Goal: Information Seeking & Learning: Learn about a topic

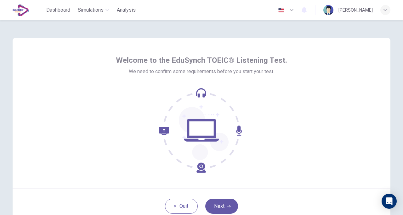
click at [222, 204] on button "Next" at bounding box center [221, 206] width 33 height 15
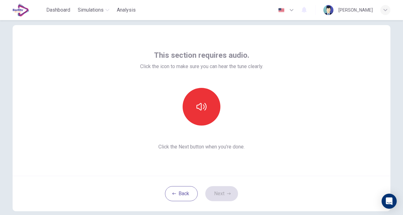
scroll to position [13, 0]
click at [205, 109] on button "button" at bounding box center [201, 106] width 38 height 38
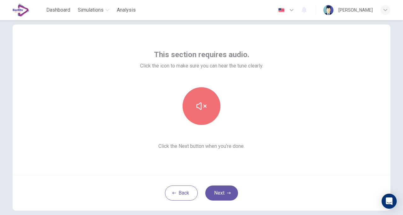
click at [205, 115] on button "button" at bounding box center [201, 106] width 38 height 38
click at [206, 118] on button "button" at bounding box center [201, 106] width 38 height 38
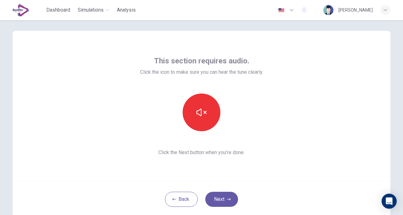
scroll to position [6, 0]
click at [202, 121] on button "button" at bounding box center [201, 113] width 38 height 38
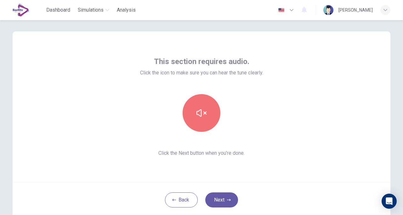
click at [202, 121] on button "button" at bounding box center [201, 113] width 38 height 38
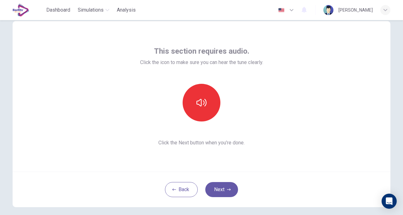
scroll to position [17, 0]
click at [215, 188] on button "Next" at bounding box center [221, 189] width 33 height 15
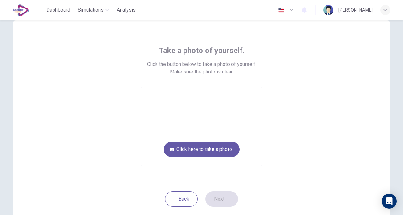
click at [215, 148] on button "Click here to take a photo" at bounding box center [202, 149] width 76 height 15
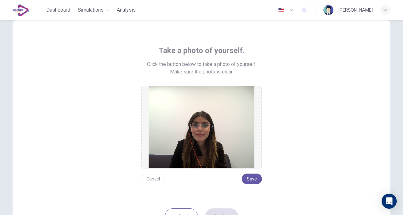
click at [250, 179] on button "Save" at bounding box center [252, 179] width 20 height 11
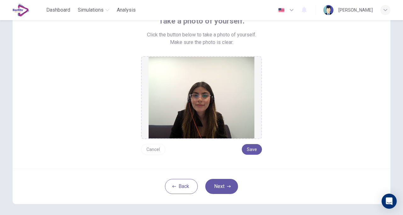
click at [227, 187] on icon "button" at bounding box center [229, 187] width 4 height 4
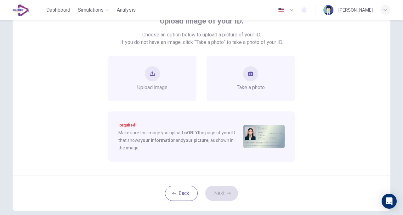
click at [237, 85] on span "Take a photo" at bounding box center [251, 88] width 28 height 8
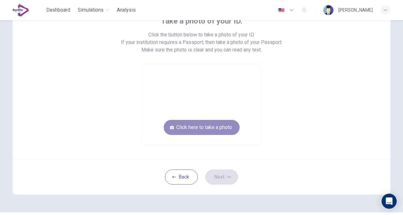
click at [211, 128] on button "Click here to take a photo" at bounding box center [202, 127] width 76 height 15
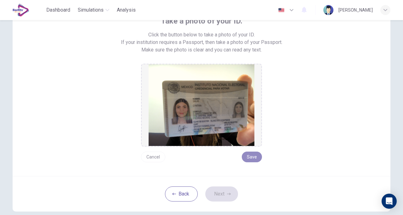
click at [250, 154] on button "Save" at bounding box center [252, 157] width 20 height 11
click at [220, 194] on button "Next" at bounding box center [221, 194] width 33 height 15
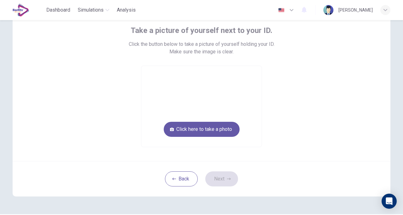
scroll to position [37, 0]
click at [221, 132] on button "Click here to take a photo" at bounding box center [202, 130] width 76 height 15
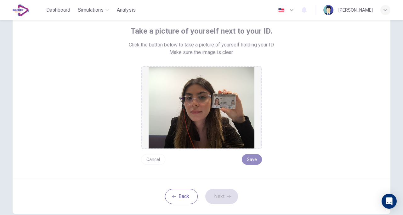
click at [249, 158] on button "Save" at bounding box center [252, 159] width 20 height 11
click at [251, 160] on button "Save" at bounding box center [252, 159] width 20 height 11
click at [220, 200] on button "Next" at bounding box center [221, 196] width 33 height 15
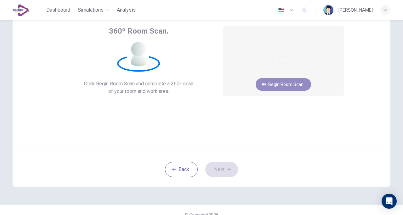
click at [258, 82] on button "Begin Room Scan" at bounding box center [282, 84] width 55 height 13
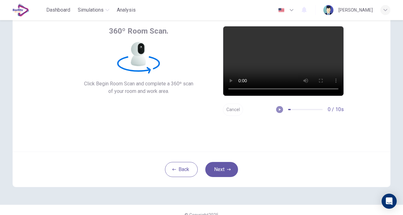
click at [258, 111] on icon "button" at bounding box center [279, 110] width 4 height 4
click at [226, 167] on button "Next" at bounding box center [221, 169] width 33 height 15
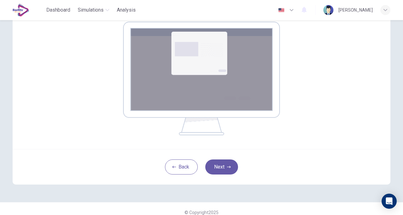
scroll to position [111, 0]
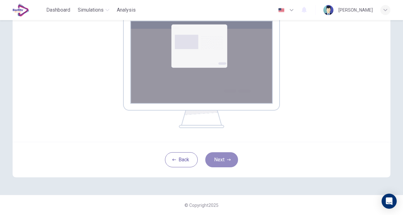
click at [225, 162] on button "Next" at bounding box center [221, 160] width 33 height 15
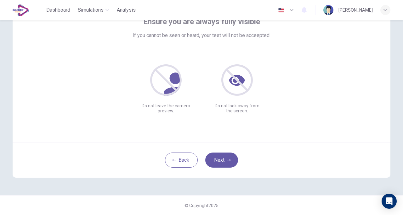
scroll to position [36, 0]
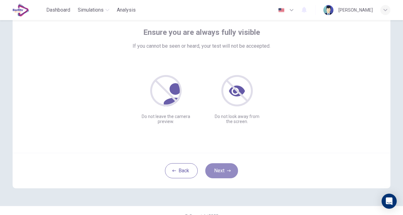
click at [215, 171] on button "Next" at bounding box center [221, 171] width 33 height 15
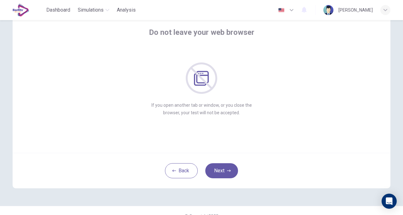
click at [217, 169] on button "Next" at bounding box center [221, 171] width 33 height 15
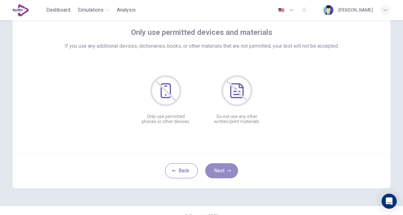
click at [214, 166] on button "Next" at bounding box center [221, 171] width 33 height 15
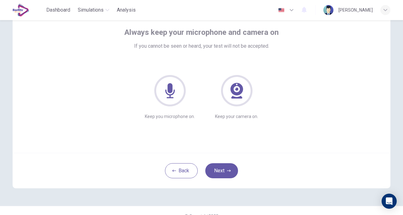
click at [214, 166] on button "Next" at bounding box center [221, 171] width 33 height 15
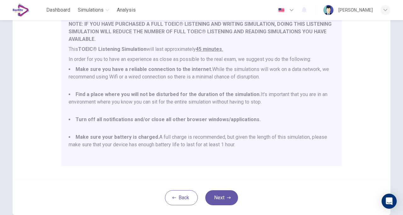
scroll to position [109, 0]
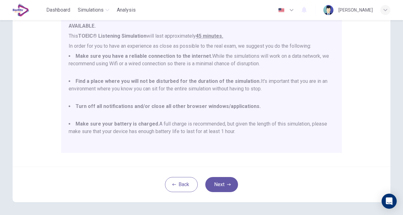
click at [225, 180] on button "Next" at bounding box center [221, 184] width 33 height 15
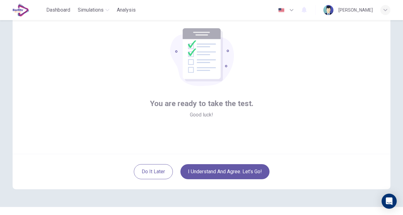
scroll to position [46, 0]
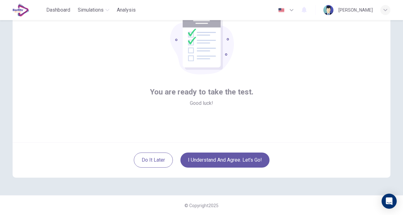
click at [228, 171] on div "Do it later I understand and agree. Let’s go!" at bounding box center [201, 160] width 377 height 36
click at [224, 162] on button "I understand and agree. Let’s go!" at bounding box center [224, 160] width 89 height 15
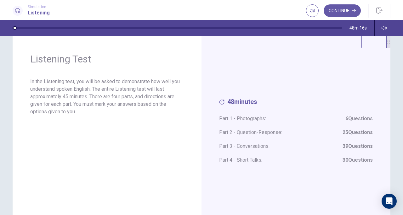
scroll to position [14, 0]
click at [258, 7] on button "Continue" at bounding box center [341, 10] width 37 height 13
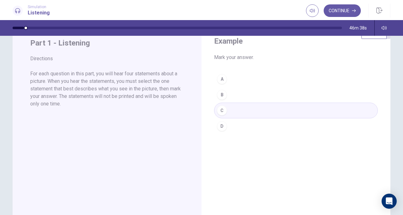
scroll to position [0, 0]
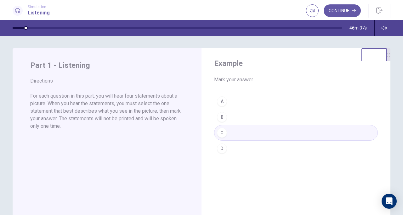
click at [258, 10] on button "Continue" at bounding box center [341, 10] width 37 height 13
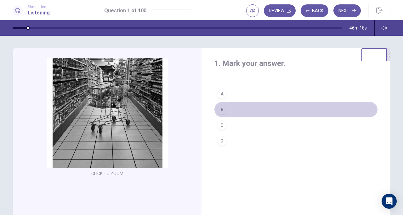
click at [220, 110] on div "B" at bounding box center [222, 110] width 10 height 10
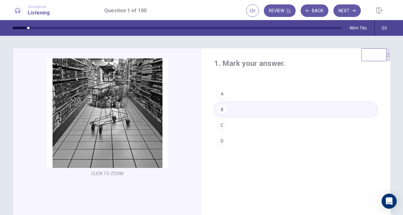
click at [258, 11] on button "Next" at bounding box center [346, 10] width 27 height 13
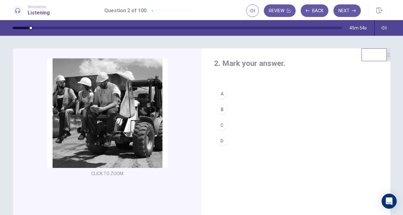
click at [220, 140] on div "D" at bounding box center [222, 141] width 10 height 10
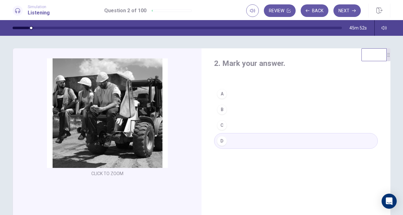
click at [258, 11] on button "Next" at bounding box center [346, 10] width 27 height 13
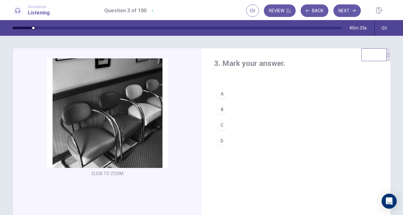
click at [218, 122] on div "C" at bounding box center [222, 125] width 10 height 10
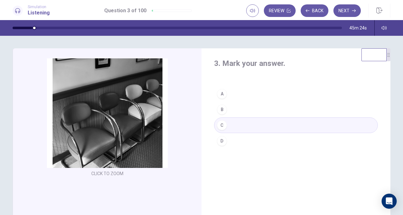
click at [258, 10] on button "Next" at bounding box center [346, 10] width 27 height 13
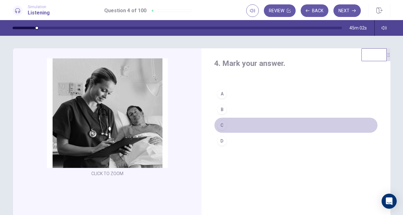
click at [221, 126] on div "C" at bounding box center [222, 125] width 10 height 10
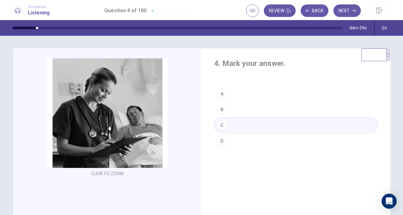
click at [258, 13] on button "Next" at bounding box center [346, 10] width 27 height 13
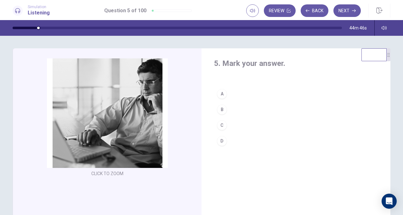
click at [227, 111] on button "B" at bounding box center [296, 110] width 164 height 16
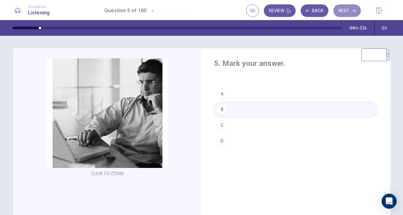
click at [258, 9] on button "Next" at bounding box center [346, 10] width 27 height 13
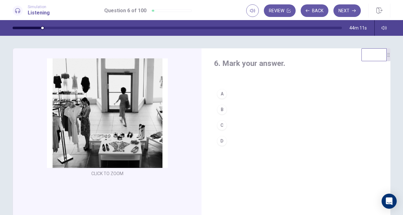
click at [230, 120] on button "C" at bounding box center [296, 126] width 164 height 16
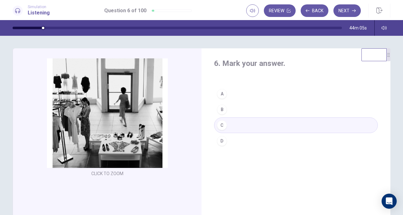
click at [258, 11] on button "Next" at bounding box center [346, 10] width 27 height 13
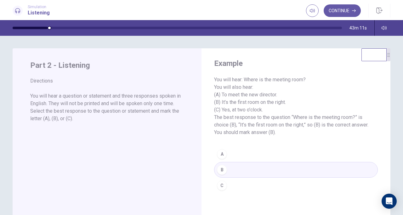
click at [230, 169] on div "A B C" at bounding box center [296, 170] width 164 height 47
click at [258, 9] on button "Continue" at bounding box center [341, 10] width 37 height 13
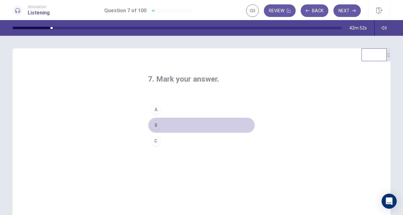
click at [157, 126] on div "B" at bounding box center [156, 125] width 10 height 10
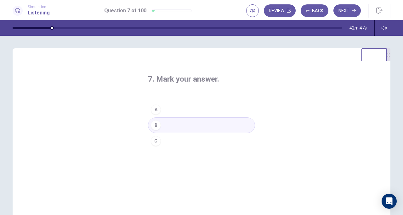
click at [258, 10] on button "Back" at bounding box center [314, 10] width 28 height 13
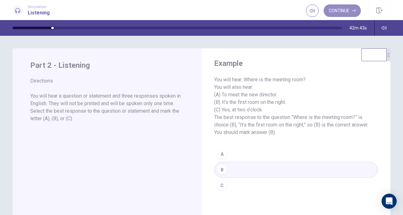
click at [258, 8] on button "Continue" at bounding box center [341, 10] width 37 height 13
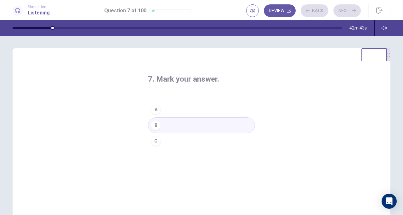
click at [258, 8] on div "Review Back Next" at bounding box center [303, 10] width 114 height 13
click at [258, 8] on button "Next" at bounding box center [346, 10] width 27 height 13
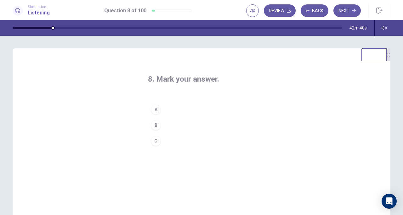
click at [199, 122] on button "B" at bounding box center [201, 126] width 107 height 16
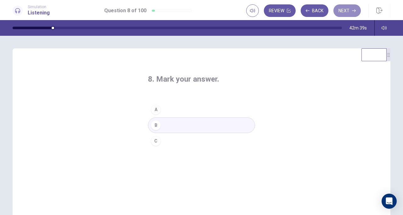
click at [258, 9] on button "Next" at bounding box center [346, 10] width 27 height 13
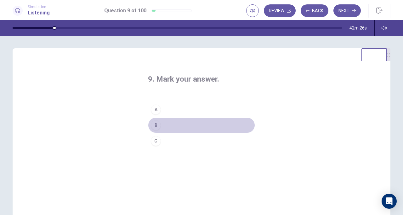
click at [186, 125] on button "B" at bounding box center [201, 126] width 107 height 16
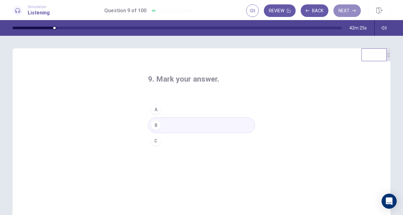
click at [258, 13] on button "Next" at bounding box center [346, 10] width 27 height 13
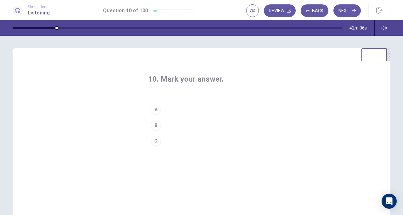
click at [201, 142] on button "C" at bounding box center [201, 141] width 107 height 16
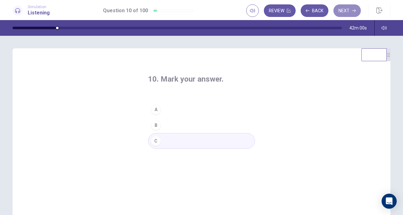
click at [258, 10] on button "Next" at bounding box center [346, 10] width 27 height 13
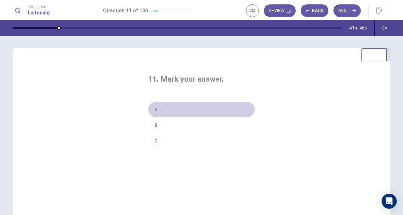
click at [198, 106] on button "A" at bounding box center [201, 110] width 107 height 16
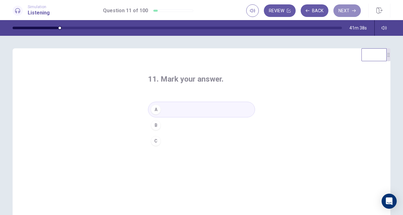
click at [258, 10] on button "Next" at bounding box center [346, 10] width 27 height 13
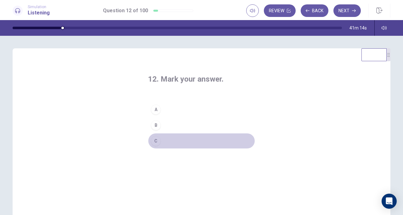
click at [160, 139] on button "C" at bounding box center [201, 141] width 107 height 16
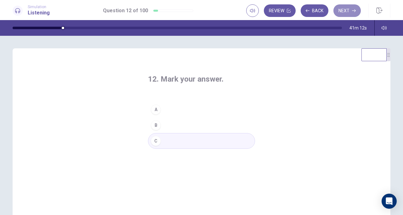
click at [258, 8] on button "Next" at bounding box center [346, 10] width 27 height 13
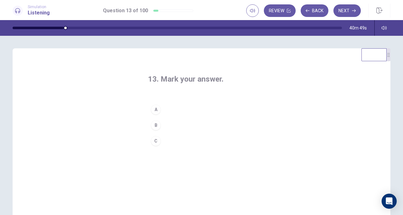
click at [164, 124] on button "B" at bounding box center [201, 126] width 107 height 16
click at [258, 8] on button "Next" at bounding box center [346, 10] width 27 height 13
click at [174, 108] on button "A" at bounding box center [201, 110] width 107 height 16
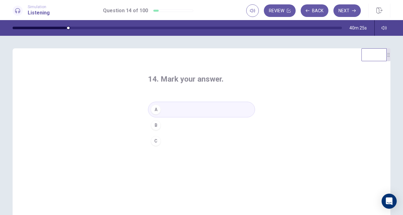
click at [258, 11] on button "Next" at bounding box center [346, 10] width 27 height 13
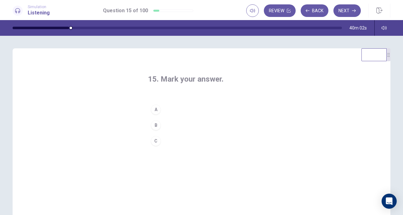
click at [182, 104] on button "A" at bounding box center [201, 110] width 107 height 16
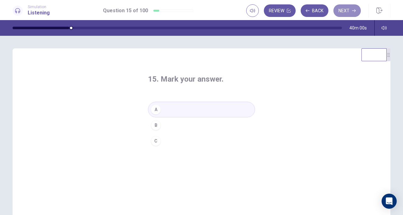
click at [258, 8] on button "Next" at bounding box center [346, 10] width 27 height 13
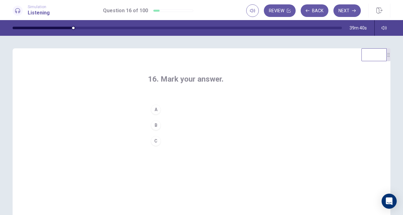
click at [177, 127] on button "B" at bounding box center [201, 126] width 107 height 16
click at [258, 9] on icon "button" at bounding box center [354, 11] width 4 height 4
click at [155, 146] on button "C" at bounding box center [201, 141] width 107 height 16
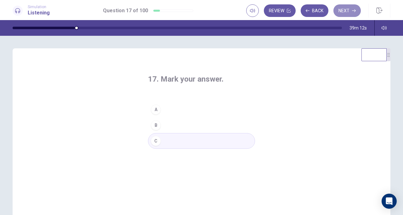
click at [258, 6] on button "Next" at bounding box center [346, 10] width 27 height 13
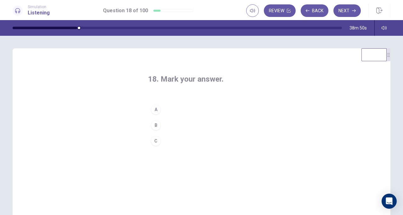
click at [197, 135] on button "C" at bounding box center [201, 141] width 107 height 16
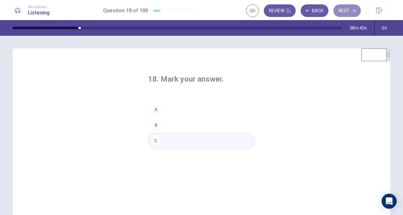
click at [258, 14] on button "Next" at bounding box center [346, 10] width 27 height 13
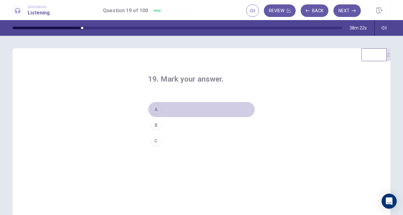
click at [163, 112] on button "A" at bounding box center [201, 110] width 107 height 16
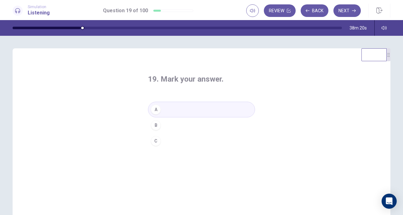
click at [258, 11] on button "Next" at bounding box center [346, 10] width 27 height 13
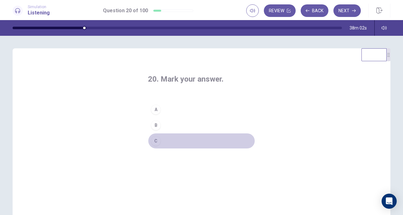
click at [168, 142] on button "C" at bounding box center [201, 141] width 107 height 16
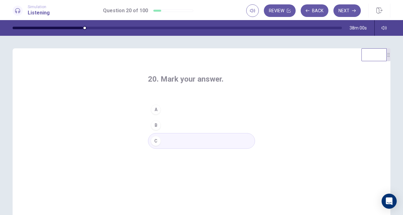
click at [258, 12] on button "Next" at bounding box center [346, 10] width 27 height 13
click at [179, 109] on button "A" at bounding box center [201, 110] width 107 height 16
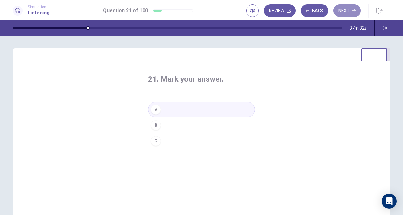
click at [258, 14] on button "Next" at bounding box center [346, 10] width 27 height 13
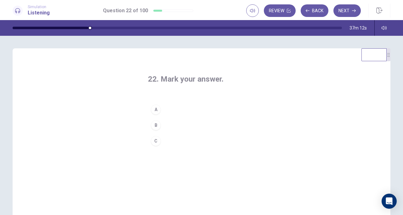
click at [174, 122] on button "B" at bounding box center [201, 126] width 107 height 16
click at [258, 13] on button "Next" at bounding box center [346, 10] width 27 height 13
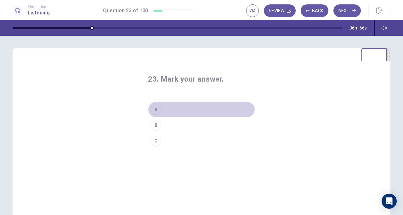
click at [169, 108] on button "A" at bounding box center [201, 110] width 107 height 16
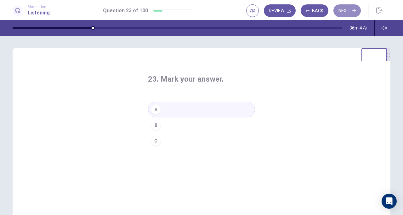
click at [258, 13] on button "Next" at bounding box center [346, 10] width 27 height 13
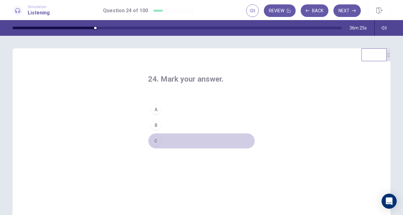
click at [194, 133] on button "C" at bounding box center [201, 141] width 107 height 16
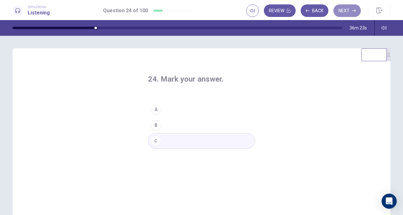
click at [258, 7] on button "Next" at bounding box center [346, 10] width 27 height 13
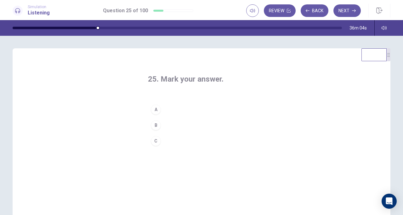
click at [185, 108] on button "A" at bounding box center [201, 110] width 107 height 16
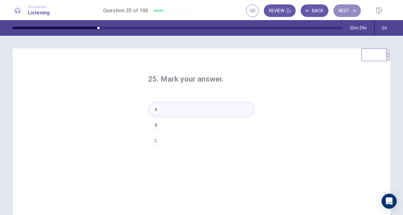
click at [258, 9] on button "Next" at bounding box center [346, 10] width 27 height 13
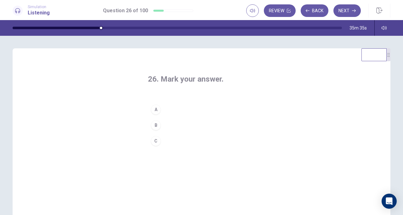
click at [189, 125] on button "B" at bounding box center [201, 126] width 107 height 16
click at [258, 12] on button "Next" at bounding box center [346, 10] width 27 height 13
click at [172, 128] on button "B" at bounding box center [201, 126] width 107 height 16
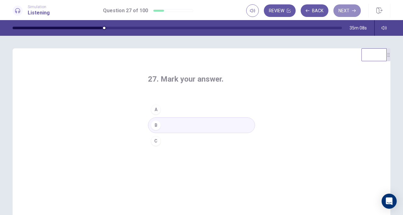
click at [258, 12] on button "Next" at bounding box center [346, 10] width 27 height 13
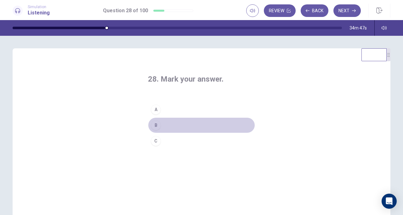
click at [175, 129] on button "B" at bounding box center [201, 126] width 107 height 16
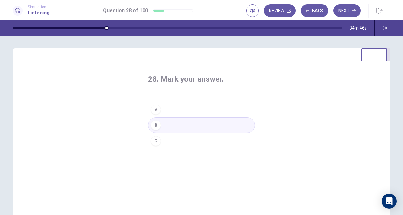
click at [258, 6] on button "Next" at bounding box center [346, 10] width 27 height 13
click at [179, 103] on button "A" at bounding box center [201, 110] width 107 height 16
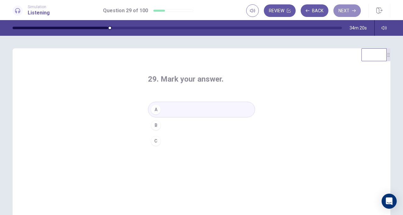
click at [258, 8] on button "Next" at bounding box center [346, 10] width 27 height 13
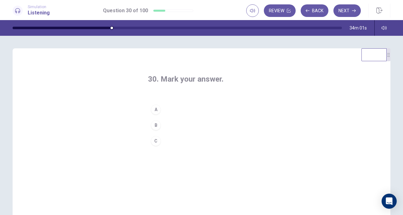
click at [194, 125] on button "B" at bounding box center [201, 126] width 107 height 16
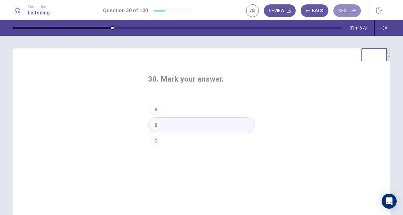
click at [258, 13] on button "Next" at bounding box center [346, 10] width 27 height 13
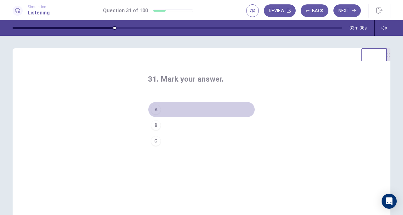
click at [178, 106] on button "A" at bounding box center [201, 110] width 107 height 16
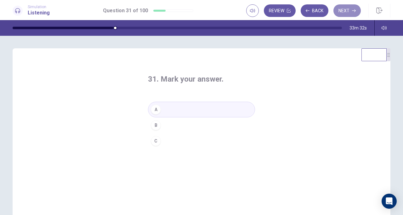
click at [258, 13] on button "Next" at bounding box center [346, 10] width 27 height 13
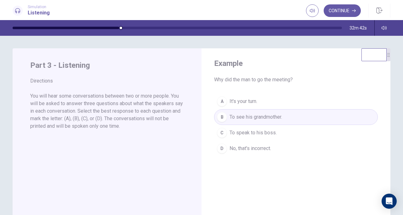
click at [258, 10] on button "Continue" at bounding box center [341, 10] width 37 height 13
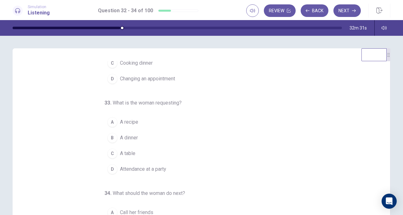
scroll to position [52, 0]
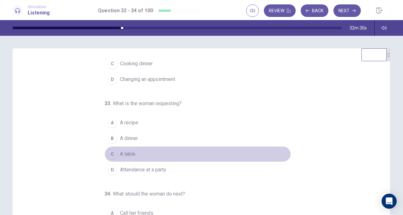
click at [110, 154] on div "C" at bounding box center [112, 154] width 10 height 10
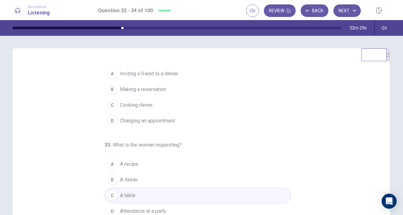
scroll to position [0, 0]
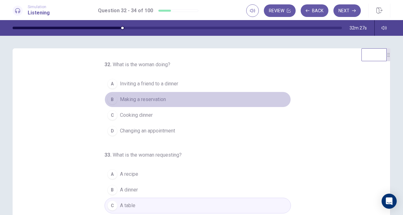
click at [108, 101] on div "B" at bounding box center [112, 100] width 10 height 10
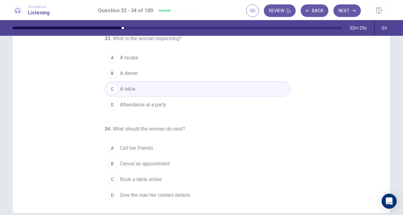
scroll to position [63, 0]
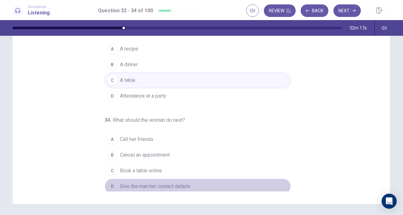
click at [110, 184] on div "D" at bounding box center [112, 187] width 10 height 10
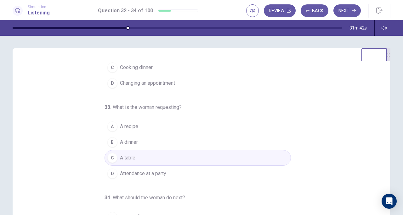
scroll to position [0, 0]
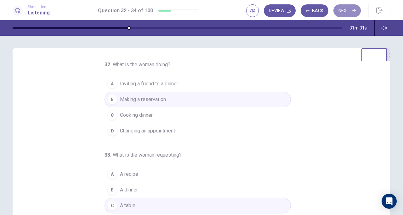
click at [258, 11] on button "Next" at bounding box center [346, 10] width 27 height 13
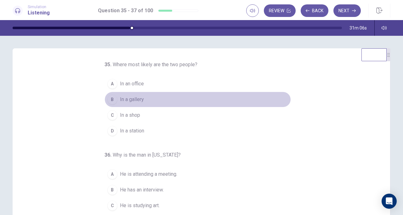
click at [110, 99] on div "B" at bounding box center [112, 100] width 10 height 10
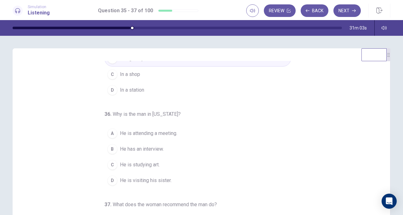
scroll to position [42, 0]
click at [109, 178] on div "D" at bounding box center [112, 180] width 10 height 10
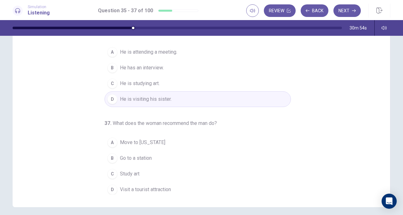
scroll to position [71, 0]
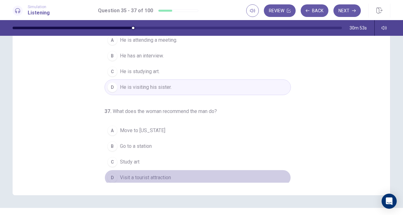
click at [111, 174] on div "D" at bounding box center [112, 178] width 10 height 10
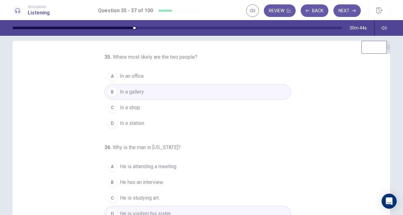
scroll to position [7, 0]
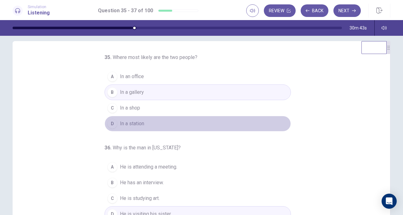
click at [138, 120] on span "In a station" at bounding box center [132, 124] width 24 height 8
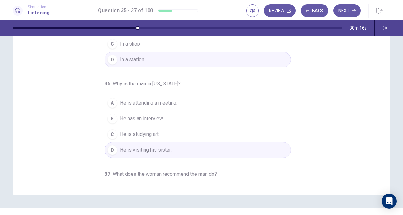
scroll to position [0, 0]
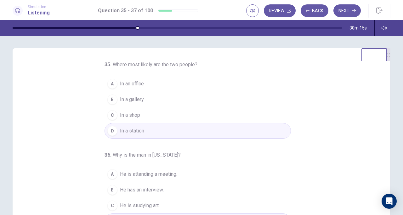
click at [258, 12] on button "Next" at bounding box center [346, 10] width 27 height 13
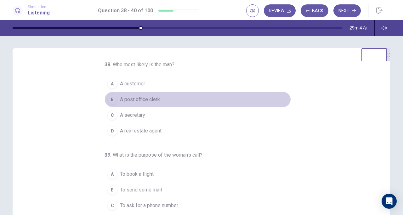
click at [109, 99] on div "B" at bounding box center [112, 100] width 10 height 10
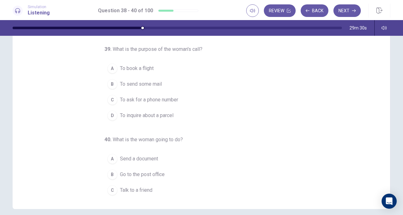
scroll to position [49, 0]
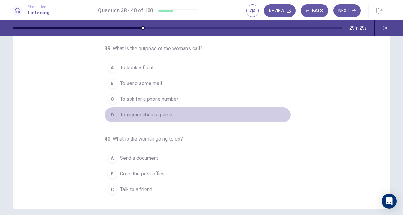
click at [107, 108] on button "D To inquire about a parcel" at bounding box center [197, 115] width 186 height 16
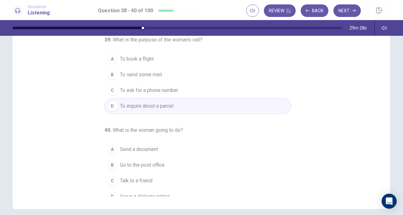
scroll to position [63, 0]
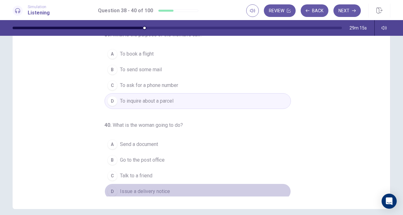
click at [109, 193] on div "D" at bounding box center [112, 192] width 10 height 10
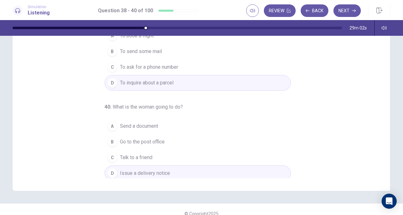
scroll to position [77, 0]
click at [258, 9] on button "Next" at bounding box center [346, 10] width 27 height 13
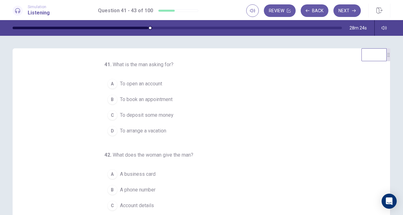
scroll to position [1, 0]
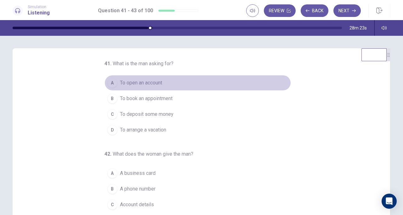
click at [110, 80] on div "A" at bounding box center [112, 83] width 10 height 10
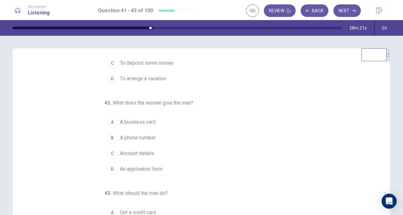
scroll to position [57, 0]
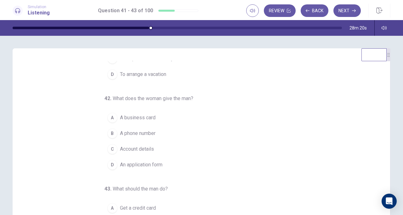
click at [110, 163] on div "D" at bounding box center [112, 165] width 10 height 10
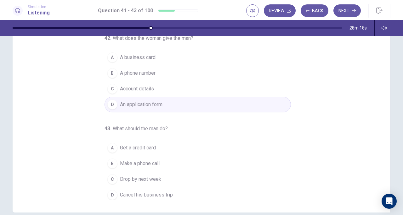
scroll to position [55, 0]
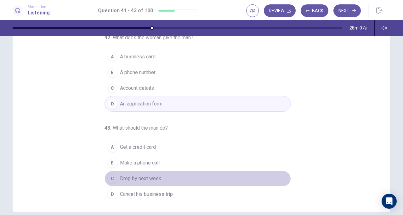
click at [110, 178] on div "C" at bounding box center [112, 179] width 10 height 10
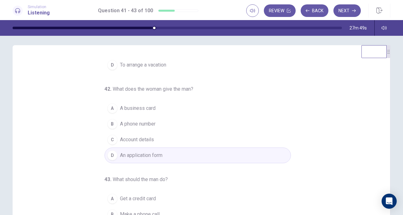
scroll to position [0, 0]
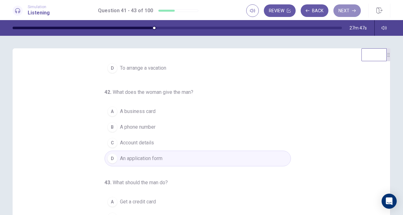
click at [258, 13] on button "Next" at bounding box center [346, 10] width 27 height 13
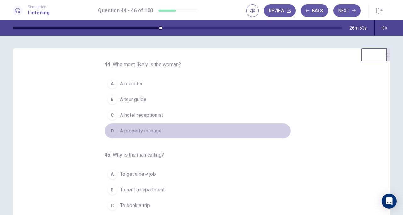
click at [107, 133] on div "D" at bounding box center [112, 131] width 10 height 10
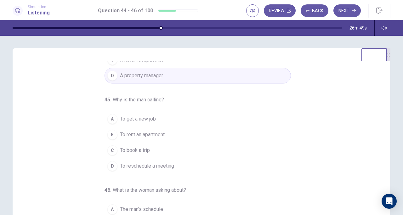
scroll to position [56, 0]
click at [111, 134] on div "B" at bounding box center [112, 134] width 10 height 10
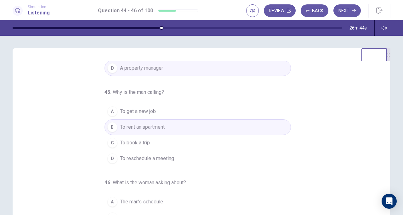
scroll to position [84, 0]
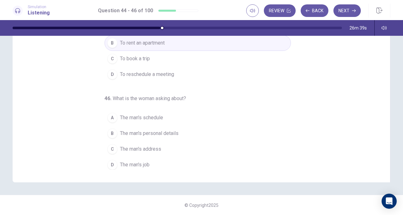
click at [123, 120] on button "A The man's schedule" at bounding box center [197, 118] width 186 height 16
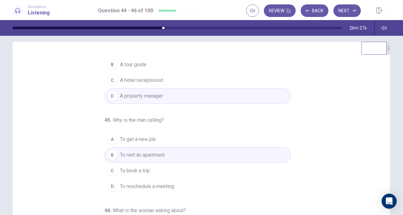
scroll to position [0, 0]
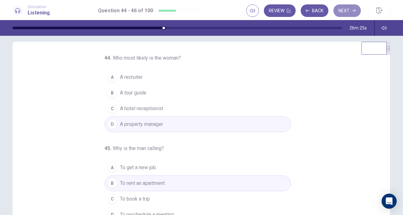
click at [258, 13] on button "Next" at bounding box center [346, 10] width 27 height 13
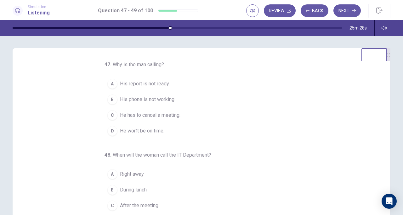
click at [107, 102] on div "B" at bounding box center [112, 100] width 10 height 10
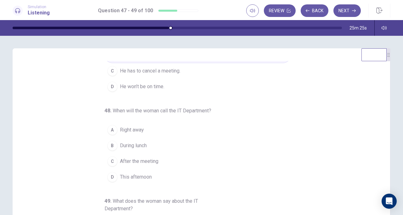
scroll to position [45, 0]
click at [109, 130] on div "A" at bounding box center [112, 130] width 10 height 10
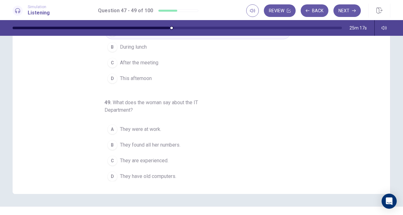
scroll to position [73, 0]
click at [104, 137] on div "A They were at work. B They found all her numbers. C They are experienced. D Th…" at bounding box center [197, 152] width 186 height 63
click at [108, 145] on div "B" at bounding box center [112, 145] width 10 height 10
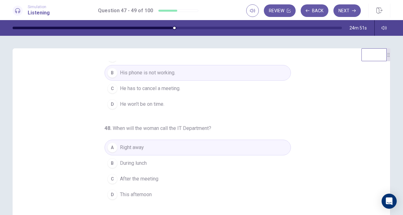
scroll to position [27, 0]
click at [258, 13] on button "Next" at bounding box center [346, 10] width 27 height 13
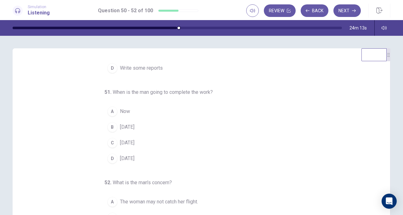
scroll to position [0, 0]
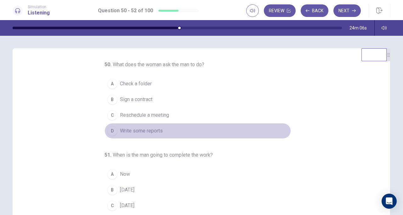
click at [107, 131] on div "D" at bounding box center [112, 131] width 10 height 10
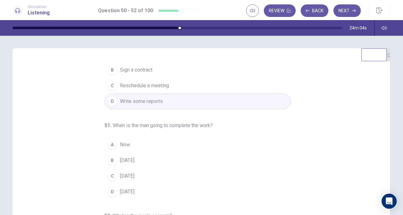
scroll to position [33, 0]
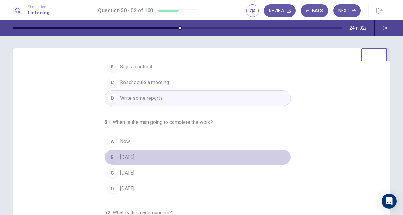
click at [109, 158] on div "B" at bounding box center [112, 158] width 10 height 10
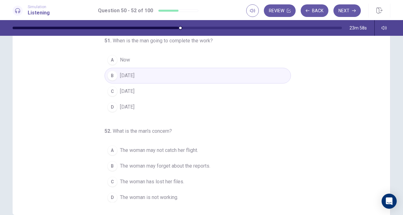
scroll to position [53, 0]
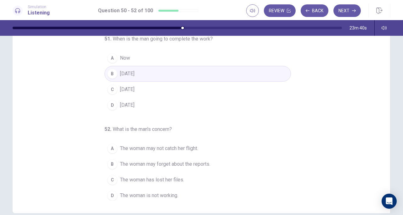
click at [110, 145] on div "A" at bounding box center [112, 149] width 10 height 10
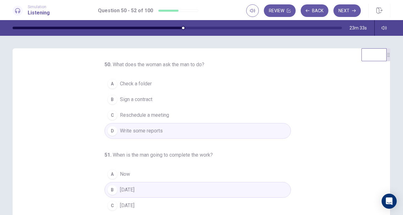
scroll to position [63, 0]
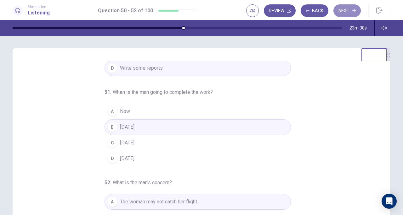
click at [258, 9] on button "Next" at bounding box center [346, 10] width 27 height 13
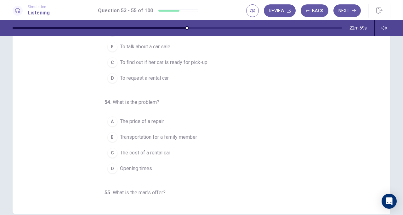
scroll to position [0, 0]
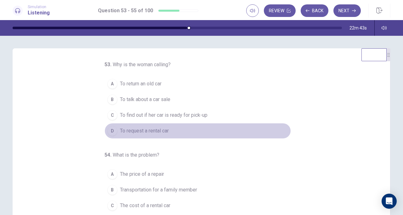
click at [144, 131] on span "To request a rental car" at bounding box center [144, 131] width 49 height 8
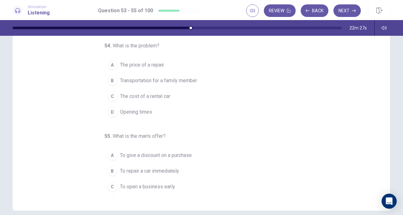
scroll to position [54, 0]
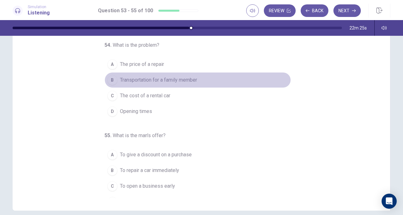
click at [156, 81] on span "Transportation for a family member" at bounding box center [158, 80] width 77 height 8
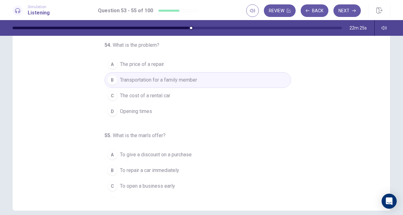
scroll to position [63, 0]
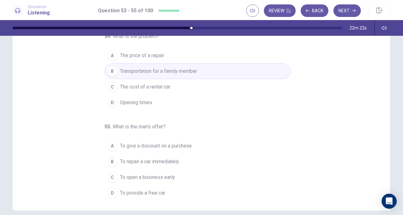
click at [138, 192] on span "To provide a free car" at bounding box center [142, 194] width 45 height 8
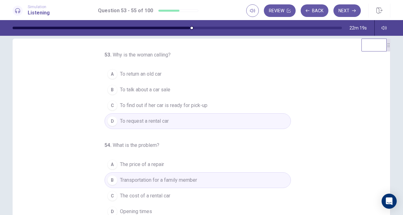
scroll to position [9, 0]
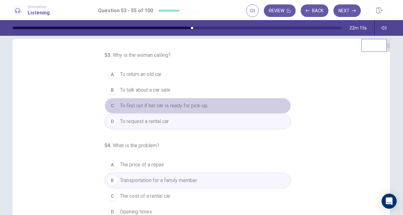
click at [213, 102] on button "C To find out if her car is ready for pick-up" at bounding box center [197, 106] width 186 height 16
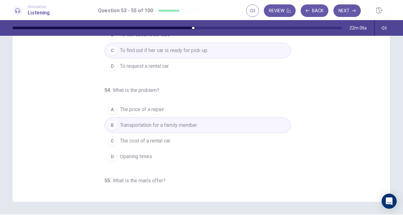
scroll to position [0, 0]
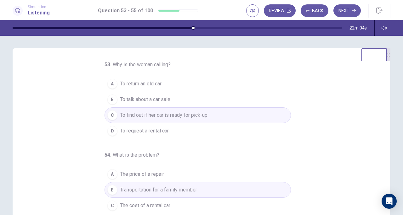
click at [258, 13] on button "Next" at bounding box center [346, 10] width 27 height 13
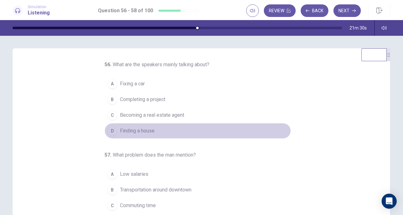
click at [152, 128] on span "Finding a house" at bounding box center [137, 131] width 35 height 8
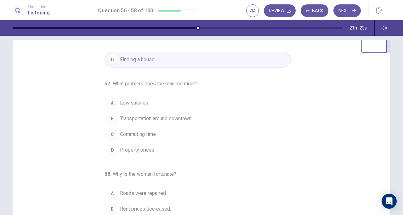
scroll to position [12, 0]
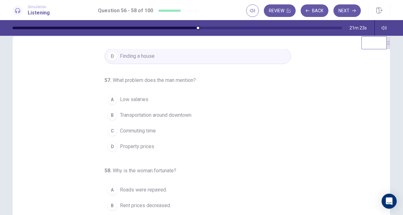
click at [136, 140] on button "D Property prices" at bounding box center [197, 147] width 186 height 16
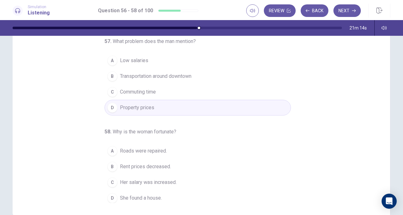
scroll to position [60, 0]
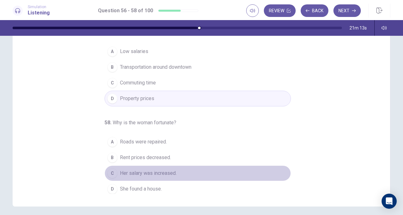
click at [158, 175] on button "C Her salary was increased." at bounding box center [197, 174] width 186 height 16
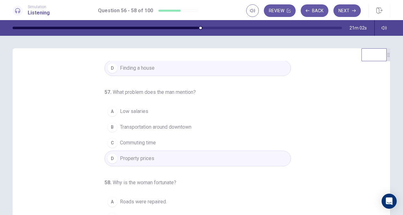
scroll to position [0, 0]
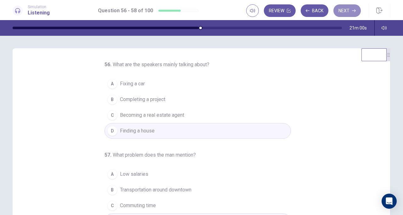
click at [258, 9] on button "Next" at bounding box center [346, 10] width 27 height 13
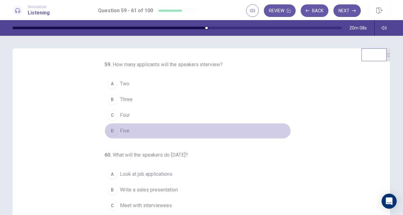
click at [108, 130] on div "D" at bounding box center [112, 131] width 10 height 10
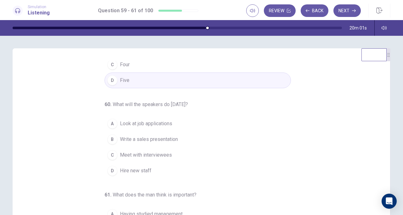
scroll to position [51, 0]
click at [110, 121] on div "A" at bounding box center [112, 124] width 10 height 10
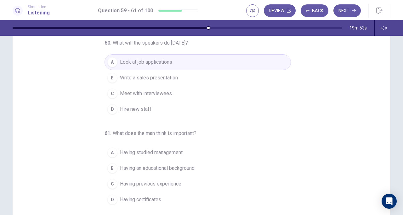
scroll to position [52, 0]
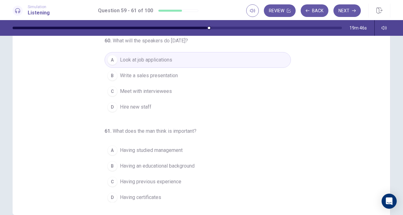
click at [112, 180] on div "C" at bounding box center [112, 182] width 10 height 10
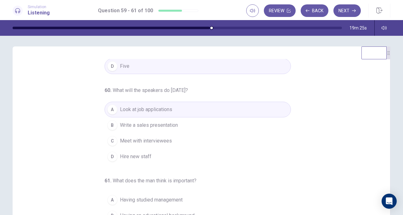
scroll to position [0, 0]
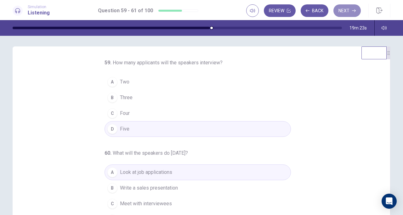
click at [258, 12] on button "Next" at bounding box center [346, 10] width 27 height 13
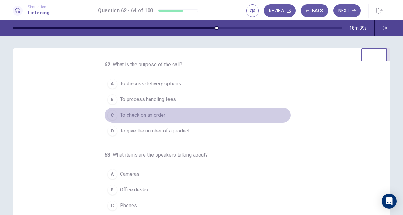
click at [159, 116] on span "To check on an order" at bounding box center [142, 116] width 45 height 8
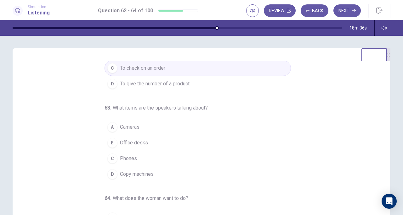
scroll to position [47, 0]
click at [144, 171] on span "Copy machines" at bounding box center [137, 174] width 34 height 8
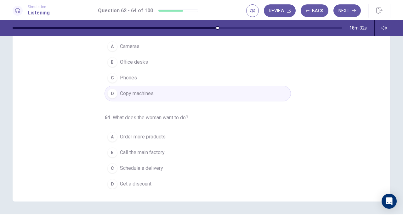
scroll to position [65, 0]
click at [153, 139] on button "A Order more products" at bounding box center [197, 137] width 186 height 16
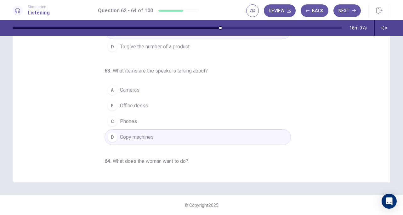
scroll to position [0, 0]
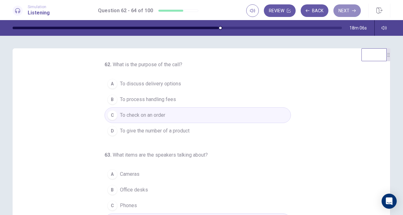
click at [258, 9] on button "Next" at bounding box center [346, 10] width 27 height 13
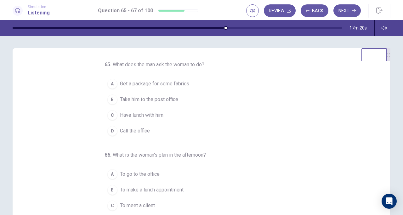
click at [170, 99] on span "Take him to the post office" at bounding box center [149, 100] width 58 height 8
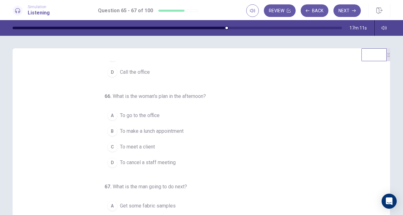
scroll to position [59, 0]
click at [149, 145] on span "To meet a client" at bounding box center [137, 147] width 35 height 8
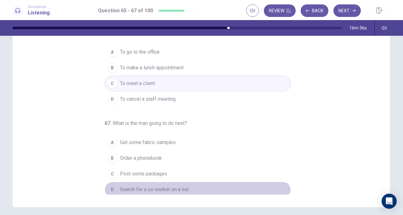
click at [173, 190] on span "Search for a co-worker on a list" at bounding box center [154, 190] width 69 height 8
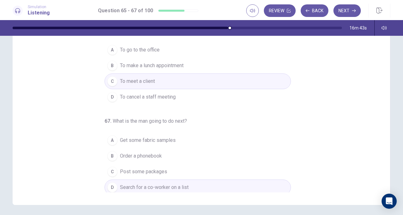
scroll to position [64, 0]
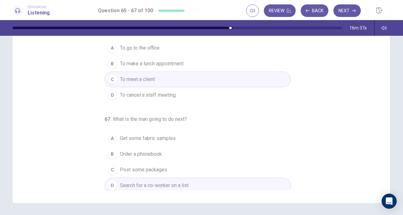
click at [258, 10] on button "Next" at bounding box center [346, 10] width 27 height 13
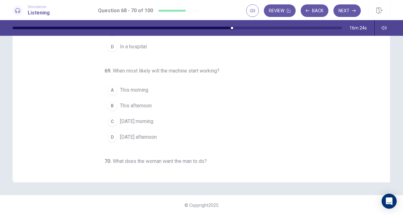
scroll to position [0, 0]
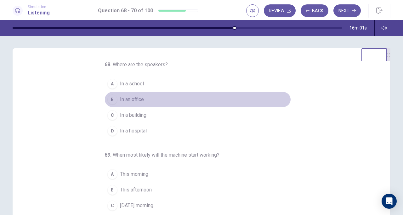
click at [123, 100] on span "In an office" at bounding box center [132, 100] width 24 height 8
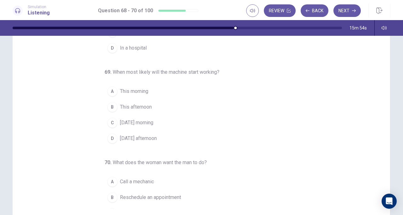
scroll to position [37, 0]
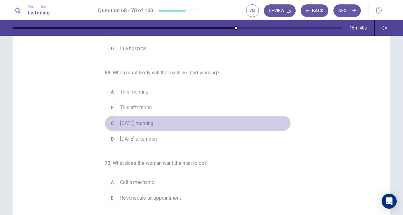
click at [108, 122] on div "C" at bounding box center [112, 124] width 10 height 10
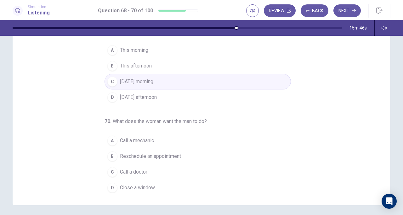
scroll to position [62, 0]
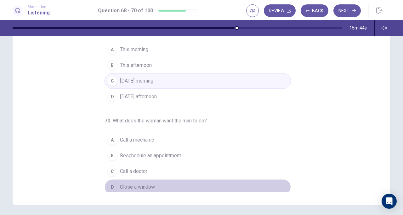
click at [137, 185] on span "Close a window" at bounding box center [137, 188] width 35 height 8
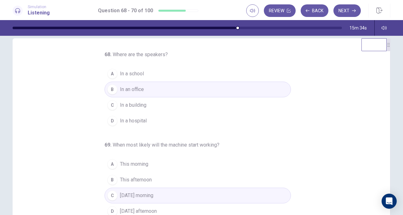
scroll to position [0, 0]
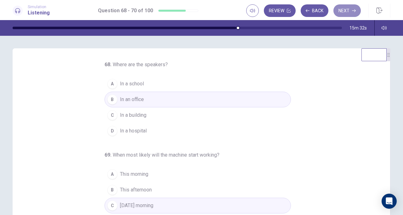
click at [258, 12] on button "Next" at bounding box center [346, 10] width 27 height 13
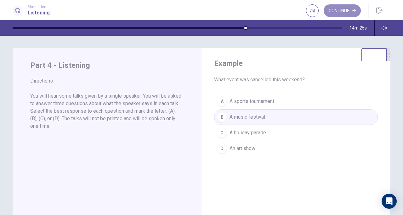
click at [258, 12] on button "Continue" at bounding box center [341, 10] width 37 height 13
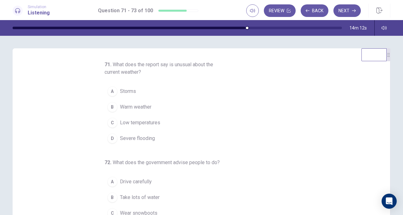
scroll to position [1, 0]
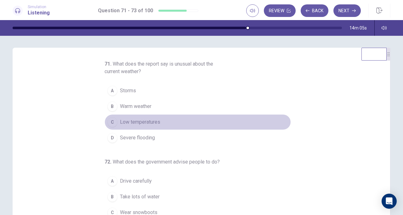
click at [145, 122] on span "Low temperatures" at bounding box center [140, 123] width 40 height 8
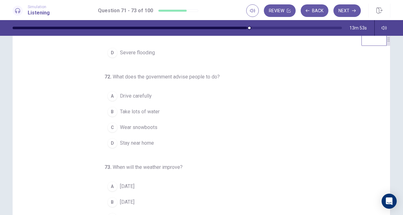
scroll to position [16, 0]
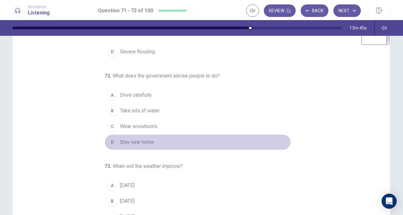
click at [111, 143] on div "D" at bounding box center [112, 142] width 10 height 10
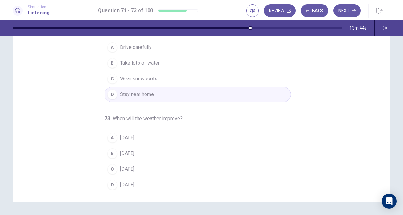
scroll to position [66, 0]
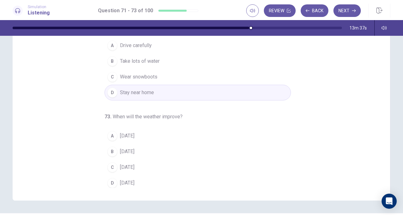
click at [107, 171] on button "C On Sunday" at bounding box center [197, 168] width 186 height 16
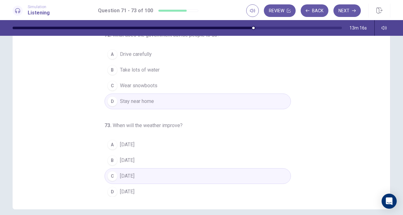
scroll to position [59, 0]
click at [258, 13] on button "Next" at bounding box center [346, 10] width 27 height 13
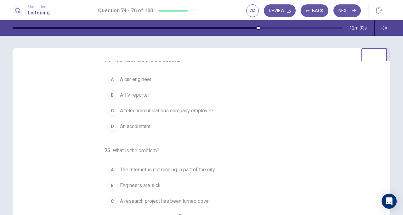
scroll to position [3, 0]
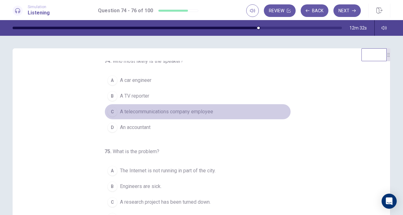
click at [108, 111] on div "C" at bounding box center [112, 112] width 10 height 10
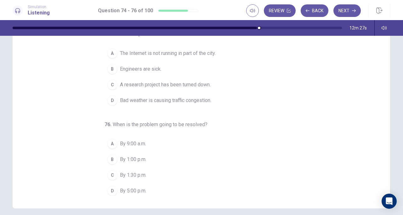
scroll to position [59, 0]
click at [109, 160] on div "B" at bounding box center [112, 159] width 10 height 10
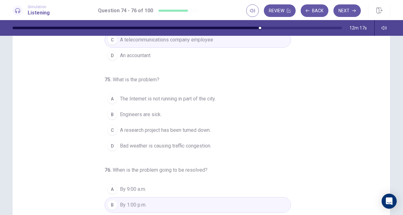
scroll to position [47, 0]
click at [123, 117] on span "Engineers are sick." at bounding box center [141, 116] width 42 height 8
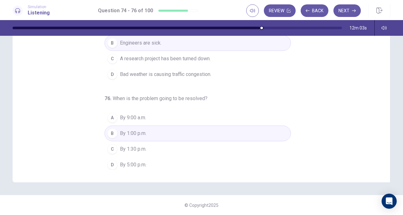
scroll to position [0, 0]
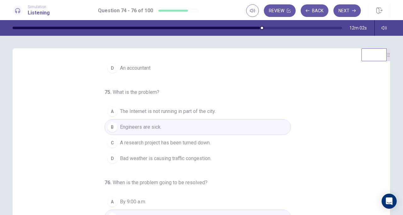
click at [258, 16] on button "Next" at bounding box center [346, 10] width 27 height 13
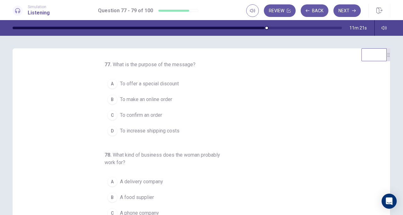
click at [154, 115] on span "To confirm an order" at bounding box center [141, 116] width 42 height 8
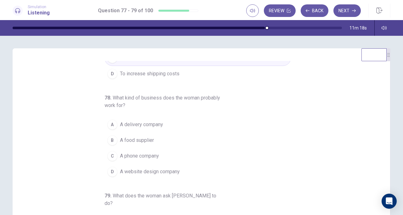
scroll to position [58, 0]
click at [147, 137] on span "A food supplier" at bounding box center [137, 141] width 34 height 8
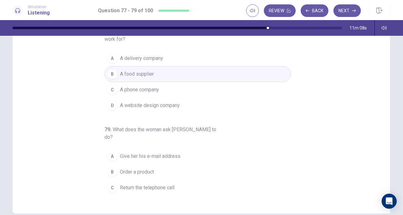
scroll to position [53, 0]
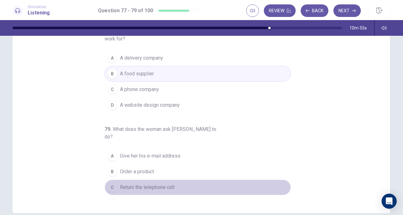
click at [162, 184] on span "Return the telephone call" at bounding box center [147, 188] width 54 height 8
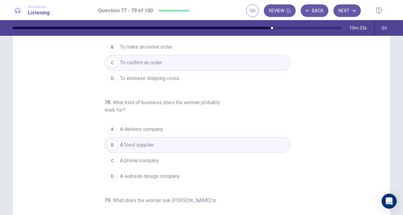
scroll to position [4, 0]
click at [258, 13] on button "Next" at bounding box center [346, 10] width 27 height 13
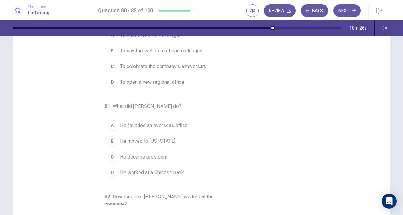
scroll to position [0, 0]
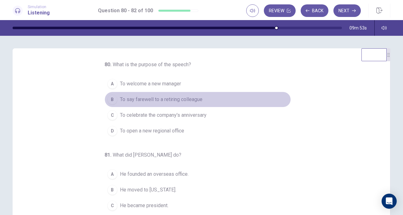
click at [185, 93] on button "B To say farewell to a retiring colleague" at bounding box center [197, 100] width 186 height 16
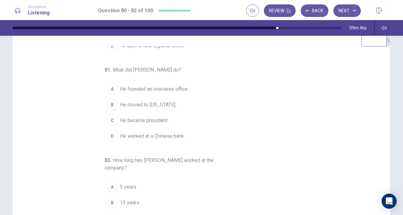
scroll to position [15, 0]
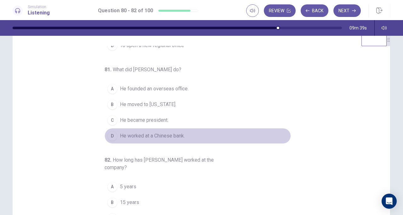
click at [174, 134] on span "He worked at a Chinese bank." at bounding box center [152, 136] width 65 height 8
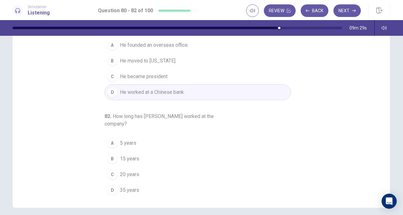
scroll to position [60, 0]
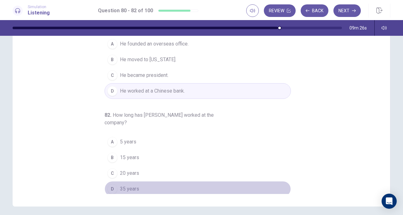
click at [109, 186] on div "D" at bounding box center [112, 189] width 10 height 10
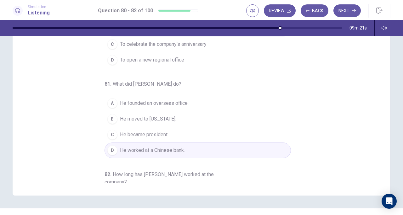
scroll to position [0, 0]
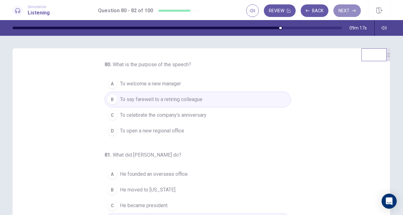
click at [258, 10] on button "Next" at bounding box center [346, 10] width 27 height 13
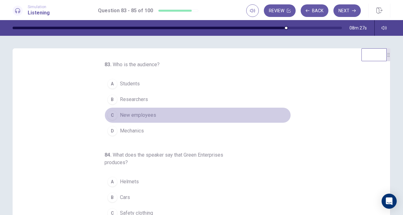
click at [110, 114] on div "C" at bounding box center [112, 115] width 10 height 10
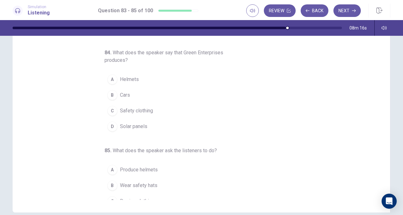
scroll to position [47, 0]
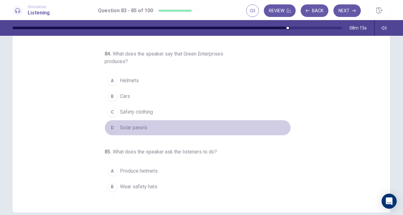
click at [114, 122] on button "D Solar panels" at bounding box center [197, 128] width 186 height 16
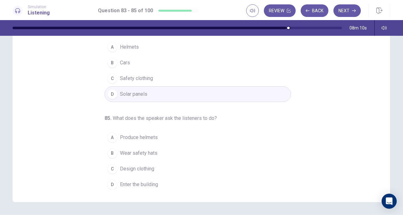
scroll to position [65, 0]
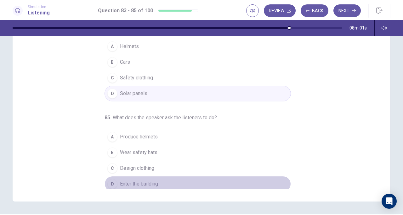
click at [113, 181] on div "D" at bounding box center [112, 184] width 10 height 10
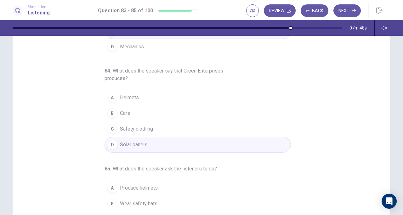
scroll to position [70, 0]
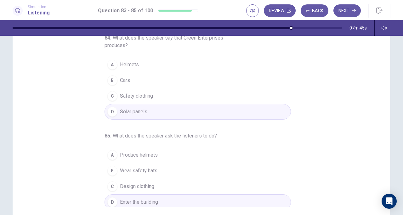
click at [258, 9] on button "Next" at bounding box center [346, 10] width 27 height 13
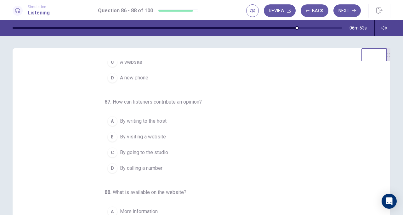
scroll to position [63, 0]
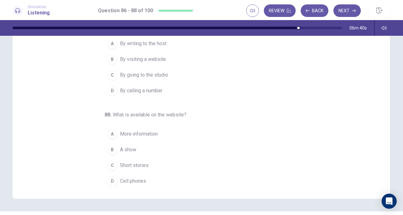
click at [110, 164] on div "C" at bounding box center [112, 166] width 10 height 10
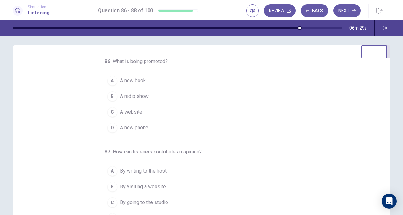
scroll to position [4, 0]
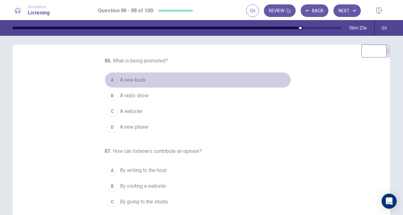
click at [138, 80] on span "A new book" at bounding box center [133, 80] width 26 height 8
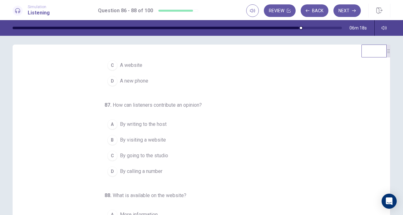
scroll to position [48, 0]
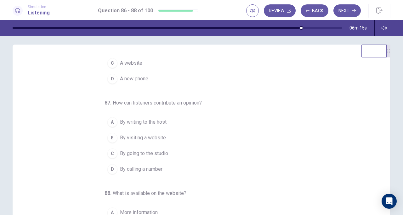
click at [132, 125] on span "By writing to the host" at bounding box center [143, 123] width 47 height 8
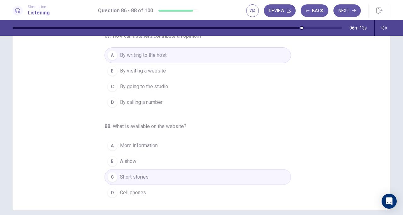
scroll to position [57, 0]
click at [258, 9] on button "Next" at bounding box center [346, 10] width 27 height 13
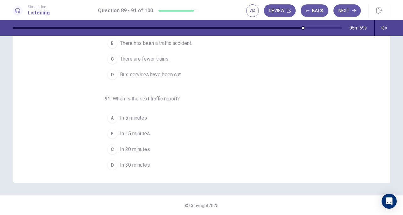
scroll to position [0, 0]
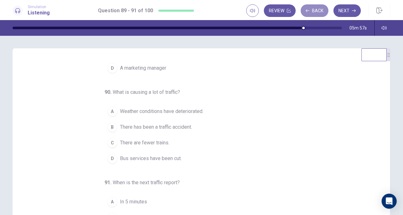
click at [258, 11] on button "Back" at bounding box center [314, 10] width 28 height 13
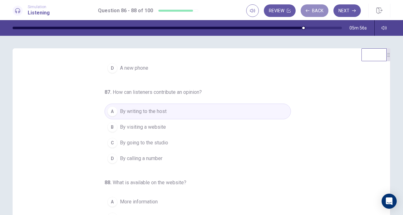
click at [258, 11] on button "Back" at bounding box center [314, 10] width 28 height 13
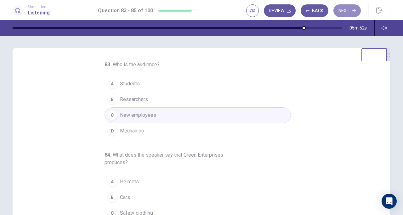
click at [258, 10] on button "Next" at bounding box center [346, 10] width 27 height 13
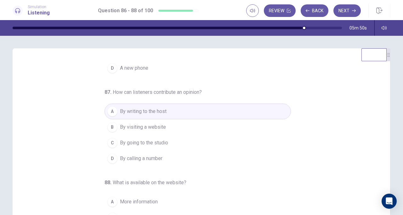
scroll to position [84, 0]
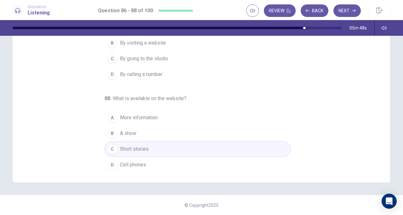
click at [258, 12] on button "Next" at bounding box center [346, 10] width 27 height 13
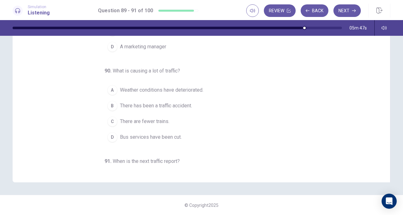
scroll to position [0, 0]
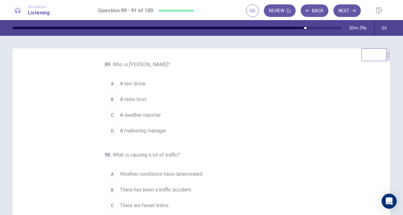
click at [111, 104] on div "B" at bounding box center [112, 100] width 10 height 10
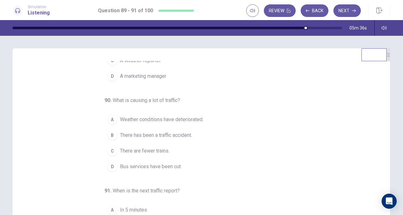
scroll to position [55, 0]
click at [108, 165] on div "D" at bounding box center [112, 167] width 10 height 10
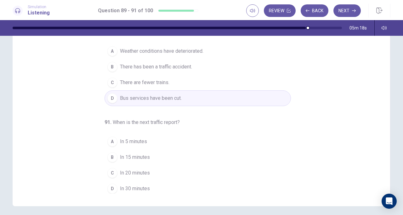
scroll to position [62, 0]
click at [109, 156] on div "B" at bounding box center [112, 156] width 10 height 10
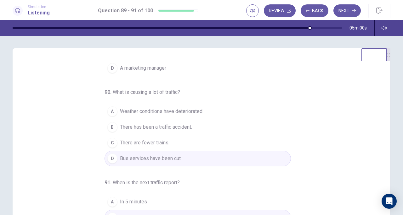
scroll to position [0, 0]
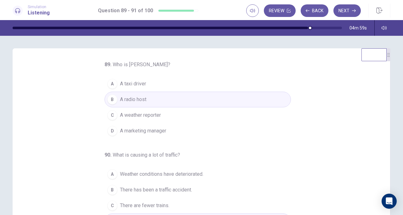
click at [258, 11] on button "Next" at bounding box center [346, 10] width 27 height 13
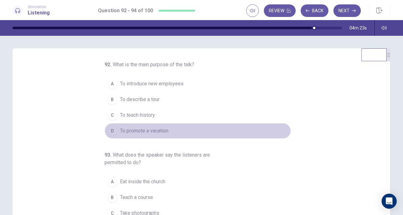
click at [220, 126] on button "D To promote a vacation" at bounding box center [197, 131] width 186 height 16
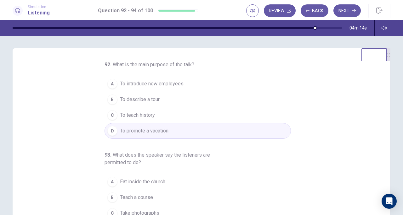
click at [173, 98] on button "B To describe a tour" at bounding box center [197, 100] width 186 height 16
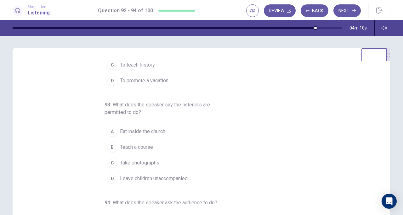
scroll to position [53, 0]
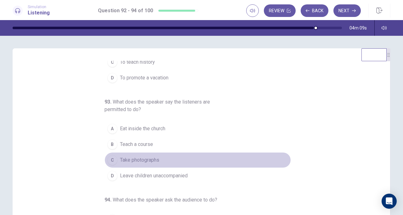
click at [143, 161] on span "Take photographs" at bounding box center [139, 161] width 39 height 8
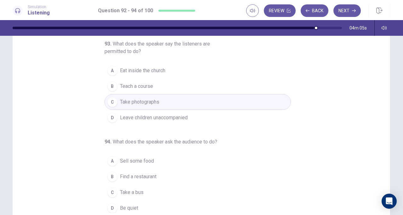
scroll to position [77, 0]
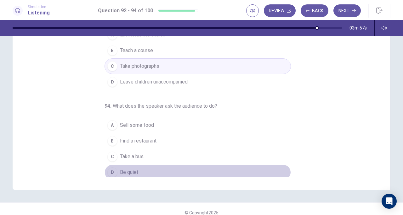
click at [129, 170] on span "Be quiet" at bounding box center [129, 173] width 18 height 8
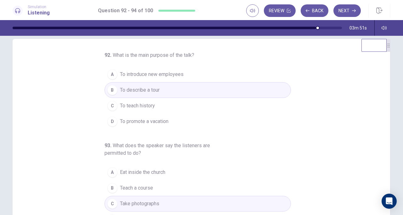
scroll to position [0, 0]
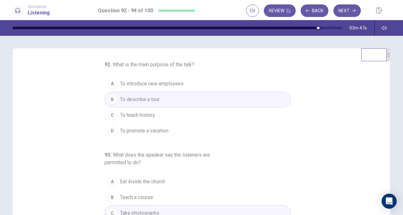
click at [258, 10] on button "Next" at bounding box center [346, 10] width 27 height 13
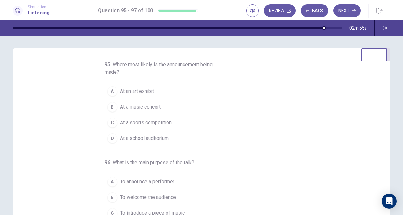
click at [167, 109] on button "B At a music concert" at bounding box center [197, 107] width 186 height 16
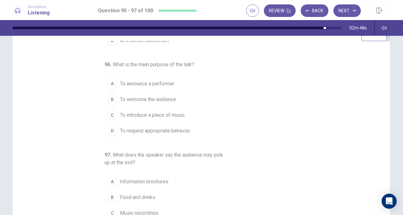
scroll to position [30, 0]
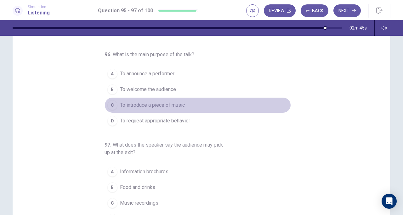
click at [177, 106] on span "To introduce a piece of music" at bounding box center [152, 106] width 65 height 8
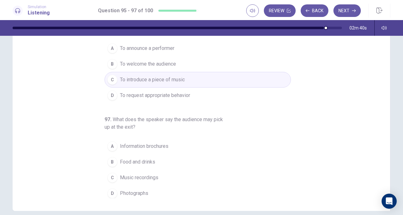
scroll to position [58, 0]
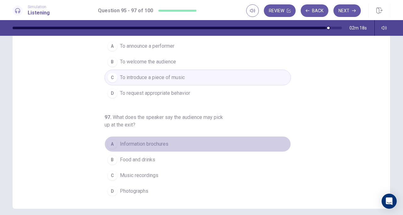
click at [160, 142] on span "Information brochures" at bounding box center [144, 145] width 48 height 8
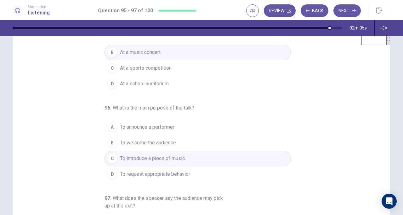
scroll to position [78, 0]
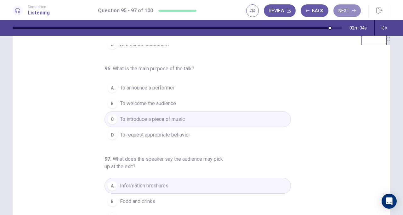
click at [258, 12] on button "Next" at bounding box center [346, 10] width 27 height 13
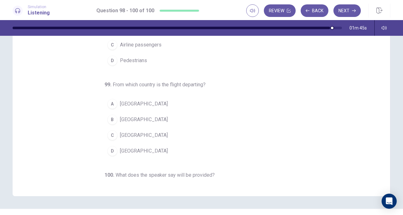
scroll to position [0, 0]
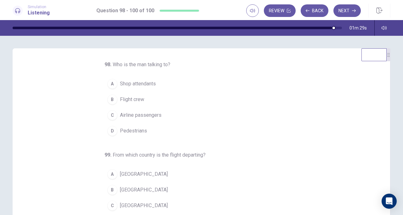
click at [109, 115] on div "C" at bounding box center [112, 115] width 10 height 10
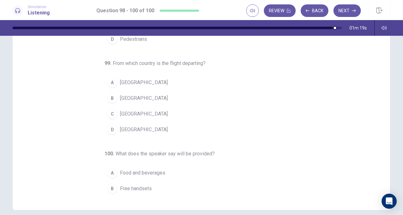
scroll to position [35, 0]
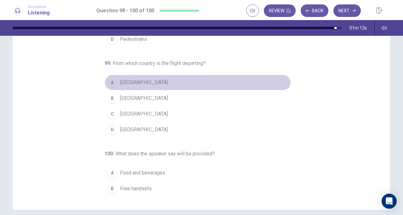
click at [111, 83] on div "A" at bounding box center [112, 83] width 10 height 10
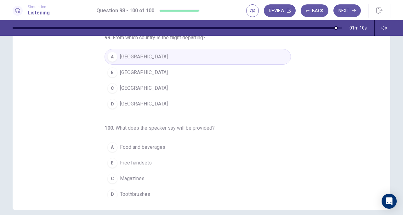
scroll to position [63, 0]
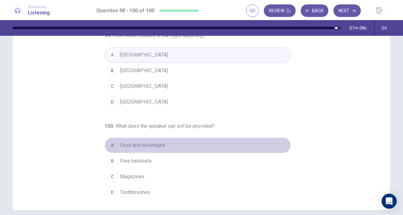
click at [111, 145] on div "A" at bounding box center [112, 146] width 10 height 10
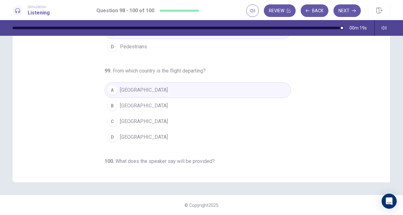
scroll to position [0, 0]
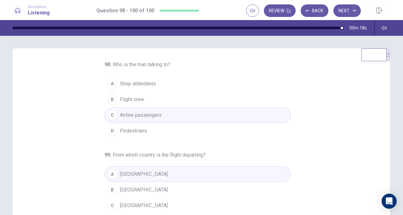
click at [258, 13] on button "Next" at bounding box center [346, 10] width 27 height 13
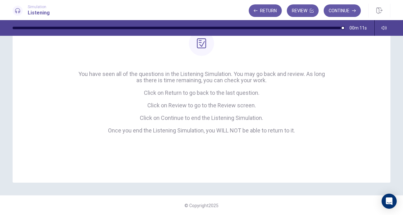
scroll to position [67, 0]
click at [258, 14] on button "Continue" at bounding box center [341, 10] width 37 height 13
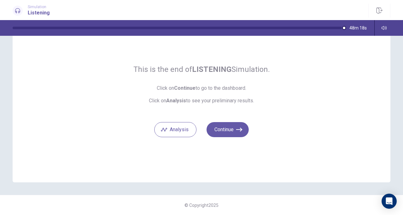
scroll to position [29, 0]
click at [231, 129] on button "Continue" at bounding box center [227, 130] width 42 height 15
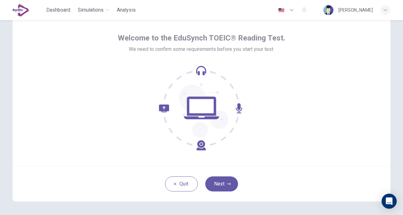
scroll to position [24, 0]
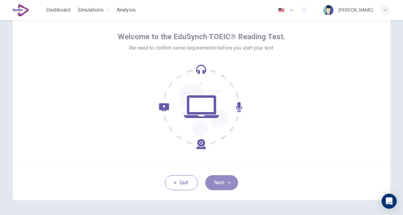
click at [217, 186] on button "Next" at bounding box center [221, 183] width 33 height 15
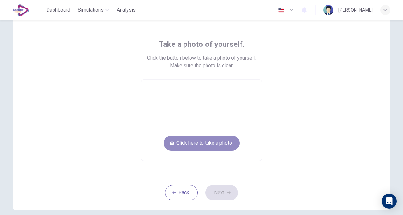
click at [206, 143] on button "Click here to take a photo" at bounding box center [202, 143] width 76 height 15
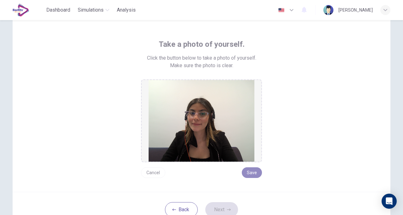
click at [248, 172] on button "Save" at bounding box center [252, 173] width 20 height 11
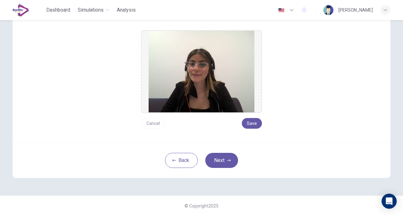
scroll to position [73, 0]
click at [231, 159] on button "Next" at bounding box center [221, 160] width 33 height 15
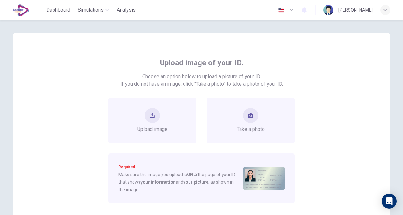
scroll to position [4, 0]
click at [246, 126] on span "Take a photo" at bounding box center [251, 130] width 28 height 8
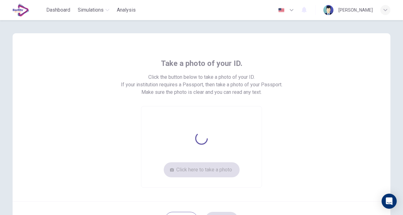
click at [246, 126] on div "Click here to take a photo" at bounding box center [201, 147] width 121 height 82
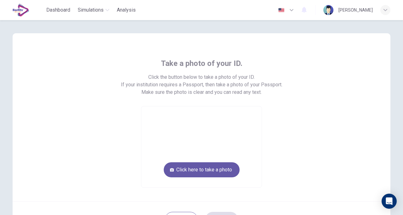
click at [246, 126] on video at bounding box center [201, 147] width 120 height 81
click at [189, 175] on button "Click here to take a photo" at bounding box center [202, 170] width 76 height 15
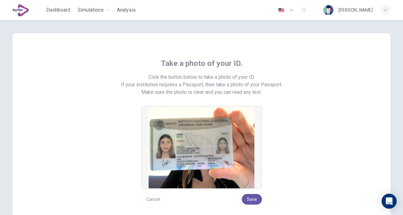
click at [246, 202] on button "Save" at bounding box center [252, 199] width 20 height 11
click at [250, 202] on button "Save" at bounding box center [252, 199] width 20 height 11
click at [248, 202] on button "Save" at bounding box center [252, 199] width 20 height 11
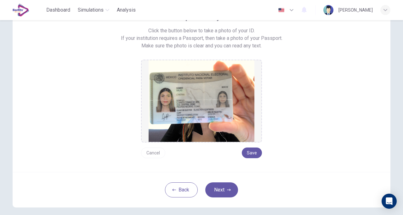
click at [251, 150] on button "Save" at bounding box center [252, 153] width 20 height 11
click at [225, 192] on button "Next" at bounding box center [221, 190] width 33 height 15
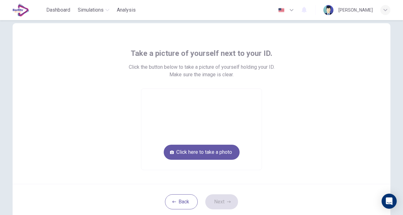
scroll to position [16, 0]
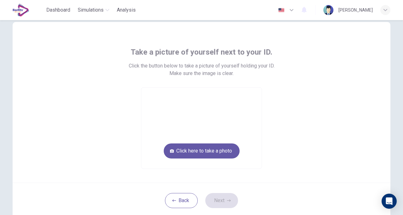
click at [212, 153] on button "Click here to take a photo" at bounding box center [202, 151] width 76 height 15
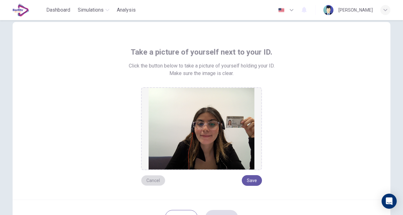
click at [155, 182] on button "Cancel" at bounding box center [153, 181] width 24 height 11
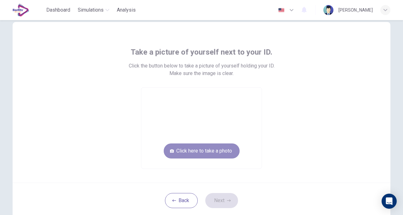
click at [209, 148] on button "Click here to take a photo" at bounding box center [202, 151] width 76 height 15
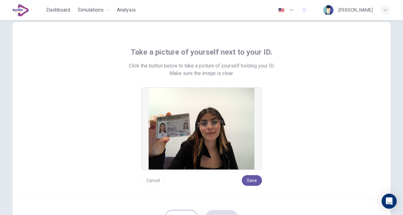
click at [256, 182] on button "Save" at bounding box center [252, 181] width 20 height 11
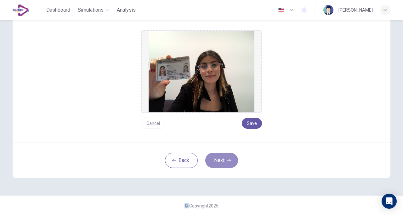
click at [221, 163] on button "Next" at bounding box center [221, 160] width 33 height 15
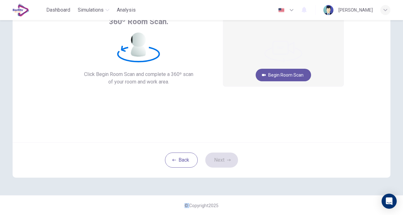
click at [300, 78] on button "Begin Room Scan" at bounding box center [282, 75] width 55 height 13
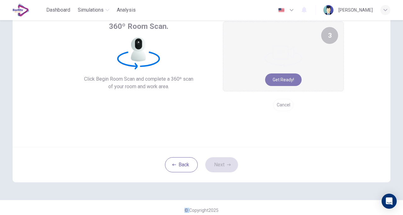
scroll to position [14, 0]
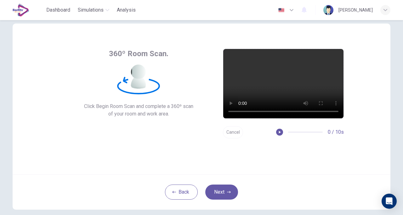
click at [227, 196] on button "Next" at bounding box center [221, 192] width 33 height 15
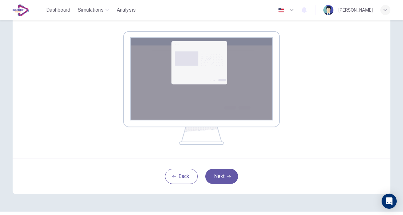
scroll to position [95, 0]
click at [233, 174] on button "Next" at bounding box center [221, 176] width 33 height 15
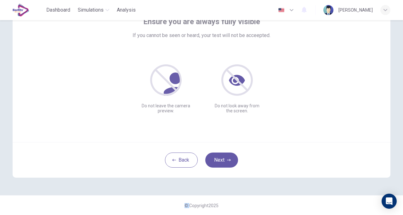
scroll to position [34, 0]
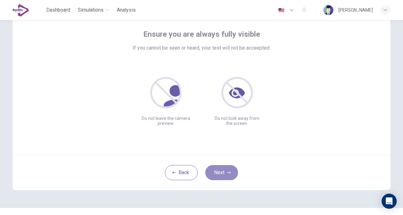
click at [227, 174] on icon "button" at bounding box center [229, 173] width 4 height 4
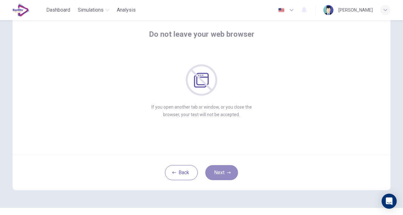
click at [227, 174] on icon "button" at bounding box center [229, 173] width 4 height 4
click at [226, 175] on button "Next" at bounding box center [221, 172] width 33 height 15
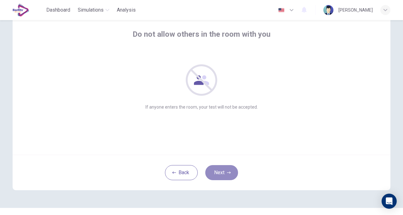
click at [224, 178] on button "Next" at bounding box center [221, 172] width 33 height 15
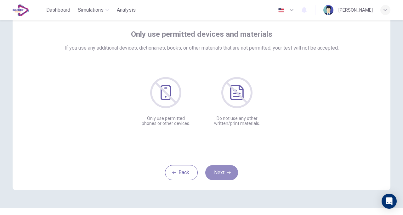
click at [222, 175] on button "Next" at bounding box center [221, 172] width 33 height 15
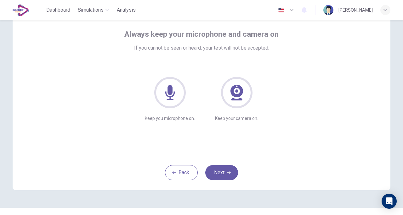
click at [222, 175] on button "Next" at bounding box center [221, 172] width 33 height 15
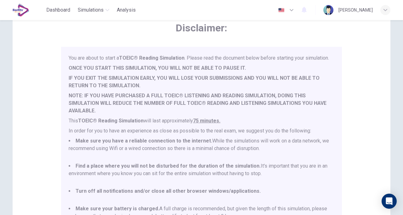
scroll to position [16, 0]
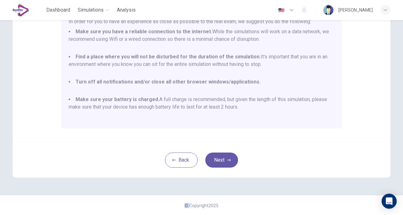
click at [214, 164] on button "Next" at bounding box center [221, 160] width 33 height 15
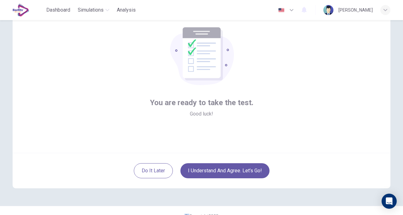
scroll to position [46, 0]
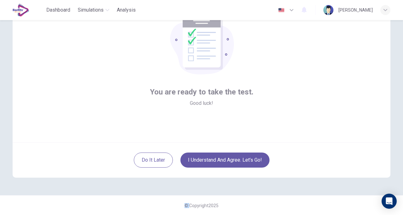
click at [215, 159] on button "I understand and agree. Let’s go!" at bounding box center [224, 160] width 89 height 15
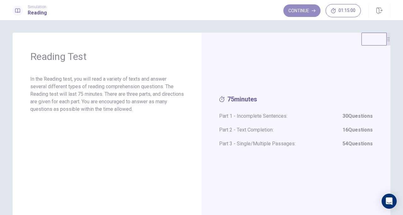
click at [308, 11] on button "Continue" at bounding box center [301, 10] width 37 height 13
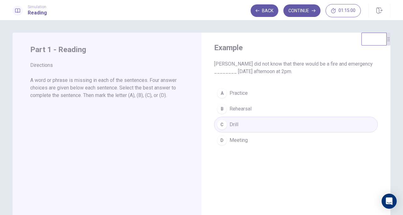
click at [307, 9] on button "Continue" at bounding box center [301, 10] width 37 height 13
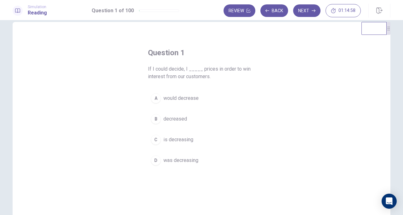
scroll to position [11, 0]
click at [272, 10] on button "Back" at bounding box center [274, 10] width 28 height 13
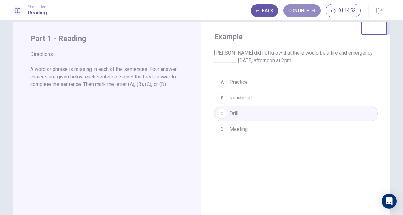
click at [292, 11] on button "Continue" at bounding box center [301, 10] width 37 height 13
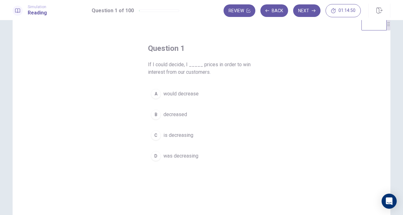
scroll to position [15, 0]
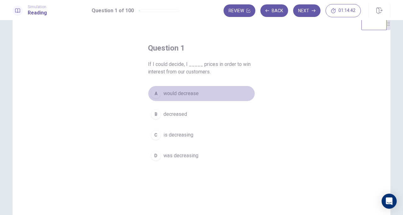
click at [194, 96] on span "would decrease" at bounding box center [180, 94] width 35 height 8
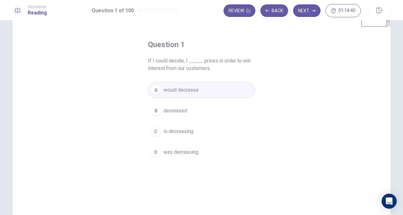
scroll to position [19, 0]
click at [274, 11] on button "Back" at bounding box center [274, 10] width 28 height 13
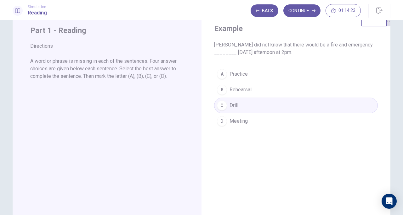
click at [299, 11] on button "Continue" at bounding box center [301, 10] width 37 height 13
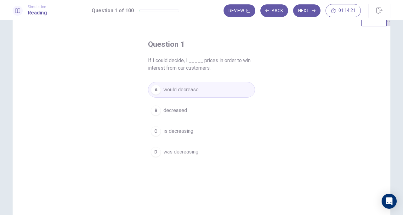
click at [309, 12] on button "Next" at bounding box center [306, 10] width 27 height 13
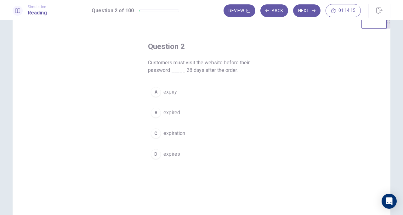
scroll to position [17, 0]
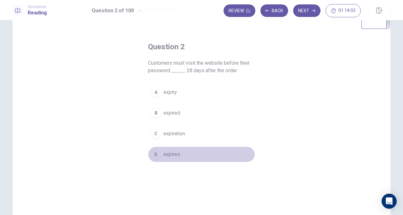
click at [155, 156] on div "D" at bounding box center [156, 155] width 10 height 10
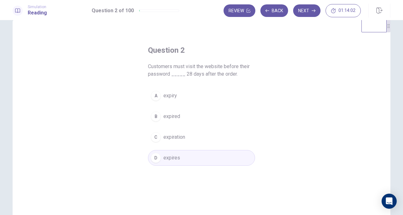
scroll to position [13, 0]
click at [306, 9] on button "Next" at bounding box center [306, 10] width 27 height 13
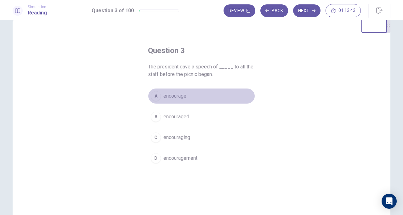
click at [188, 98] on button "A encourage" at bounding box center [201, 96] width 107 height 16
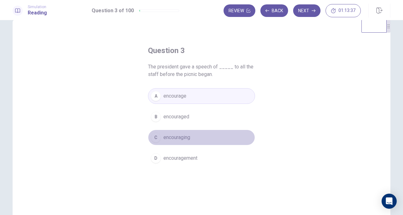
click at [183, 141] on button "C encouraging" at bounding box center [201, 138] width 107 height 16
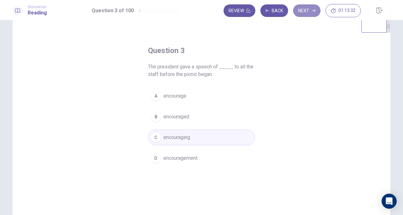
click at [305, 11] on button "Next" at bounding box center [306, 10] width 27 height 13
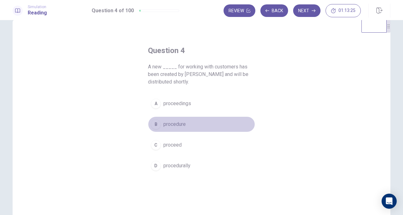
click at [174, 127] on span "procedure" at bounding box center [174, 125] width 22 height 8
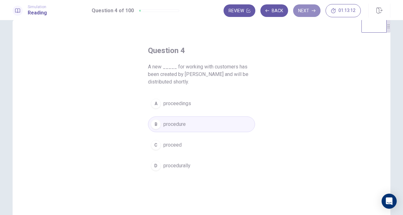
click at [306, 10] on button "Next" at bounding box center [306, 10] width 27 height 13
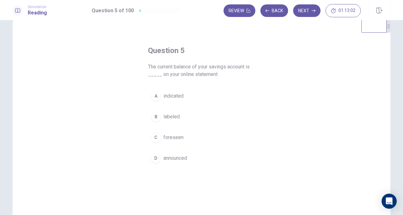
click at [183, 97] on button "A indicated" at bounding box center [201, 96] width 107 height 16
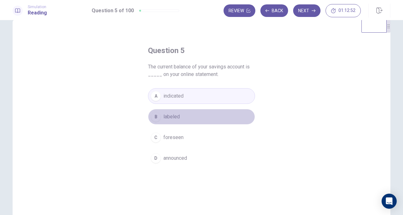
click at [189, 118] on button "B labeled" at bounding box center [201, 117] width 107 height 16
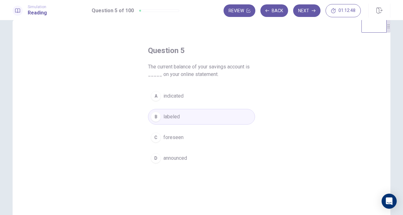
click at [300, 10] on button "Next" at bounding box center [306, 10] width 27 height 13
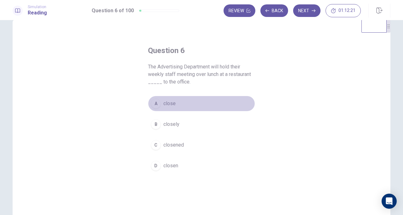
click at [175, 108] on button "A close" at bounding box center [201, 104] width 107 height 16
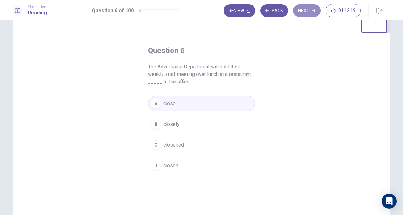
click at [304, 15] on button "Next" at bounding box center [306, 10] width 27 height 13
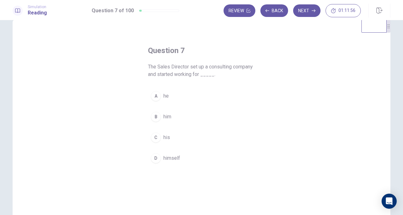
click at [172, 156] on span "himself" at bounding box center [171, 159] width 17 height 8
click at [301, 10] on button "Next" at bounding box center [306, 10] width 27 height 13
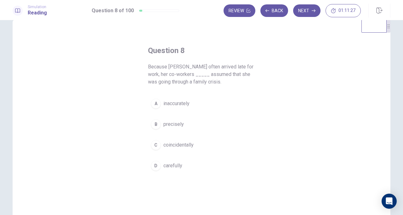
click at [182, 105] on span "inaccurately" at bounding box center [176, 104] width 26 height 8
click at [307, 14] on button "Next" at bounding box center [306, 10] width 27 height 13
click at [177, 101] on span "brother" at bounding box center [171, 104] width 16 height 8
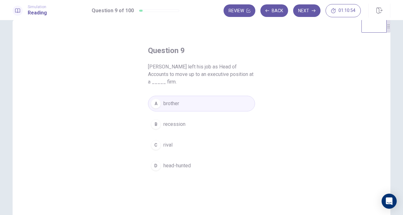
click at [240, 11] on button "Review" at bounding box center [239, 10] width 32 height 13
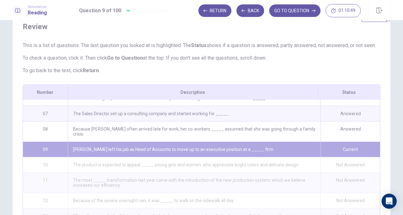
scroll to position [90, 0]
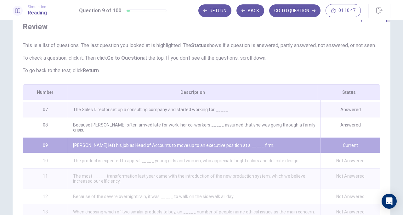
click at [293, 9] on button "GO TO QUESTION" at bounding box center [294, 10] width 51 height 13
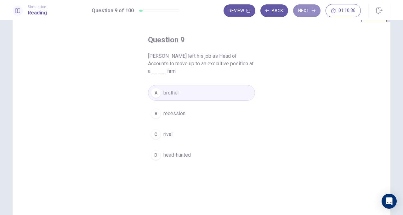
click at [311, 16] on button "Next" at bounding box center [306, 10] width 27 height 13
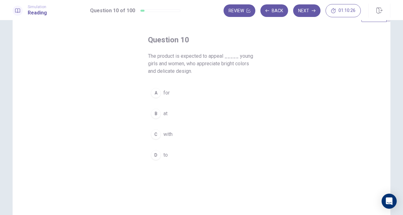
scroll to position [0, 0]
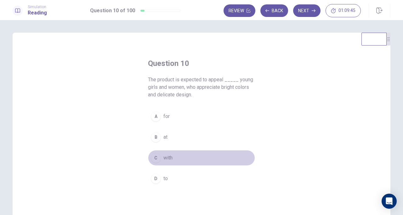
click at [159, 158] on div "C" at bounding box center [156, 158] width 10 height 10
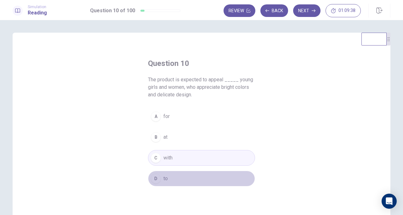
click at [179, 179] on button "D to" at bounding box center [201, 179] width 107 height 16
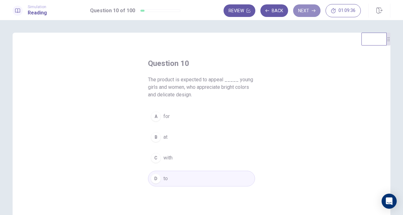
click at [300, 9] on button "Next" at bounding box center [306, 10] width 27 height 13
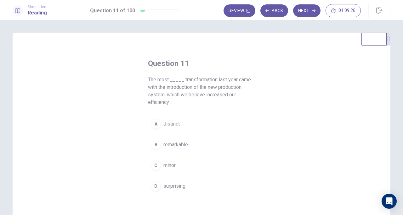
click at [187, 148] on button "B remarkable" at bounding box center [201, 145] width 107 height 16
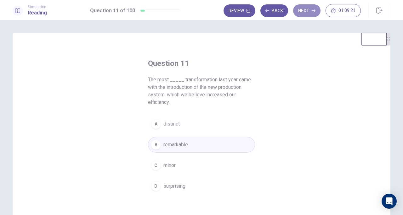
click at [304, 13] on button "Next" at bounding box center [306, 10] width 27 height 13
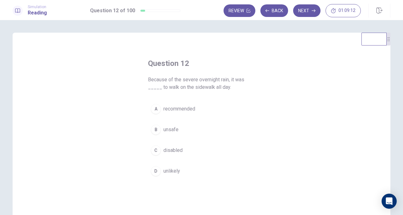
click at [187, 127] on button "B unsafe" at bounding box center [201, 130] width 107 height 16
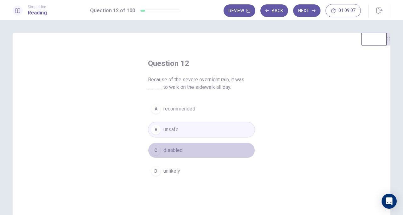
click at [187, 150] on button "C disabled" at bounding box center [201, 151] width 107 height 16
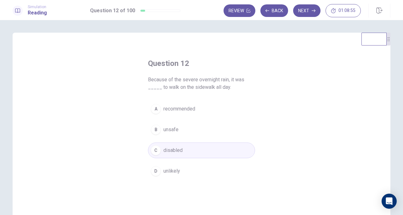
click at [307, 12] on button "Next" at bounding box center [306, 10] width 27 height 13
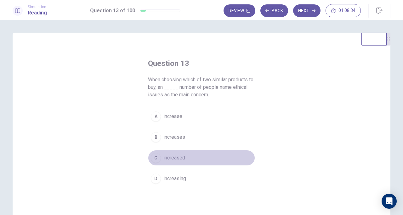
click at [179, 158] on span "increased" at bounding box center [174, 158] width 22 height 8
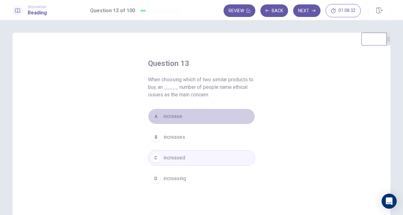
click at [178, 119] on span "increase" at bounding box center [172, 117] width 19 height 8
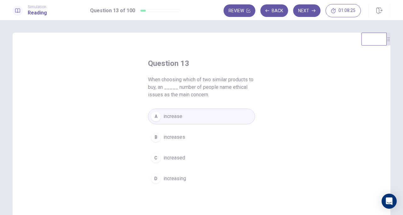
click at [302, 12] on button "Next" at bounding box center [306, 10] width 27 height 13
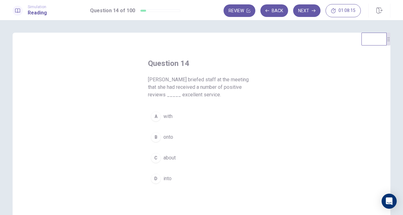
click at [170, 158] on span "about" at bounding box center [169, 158] width 12 height 8
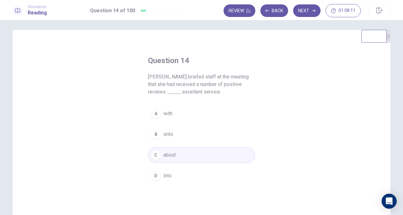
scroll to position [3, 0]
click at [306, 9] on button "Next" at bounding box center [306, 10] width 27 height 13
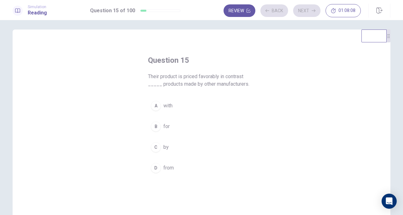
scroll to position [5, 0]
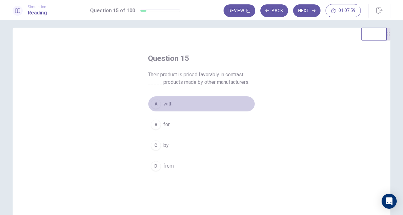
click at [169, 103] on span "with" at bounding box center [167, 104] width 9 height 8
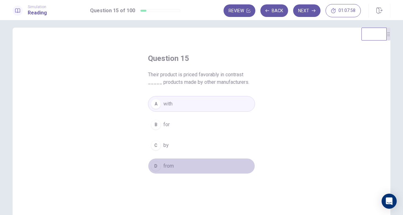
click at [169, 163] on span "from" at bounding box center [168, 167] width 10 height 8
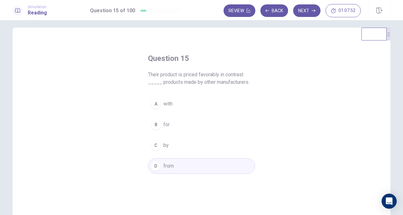
click at [308, 7] on button "Next" at bounding box center [306, 10] width 27 height 13
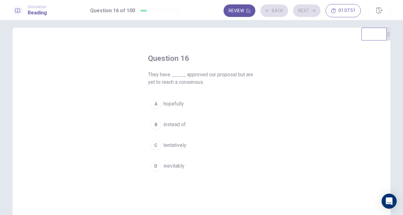
scroll to position [14, 0]
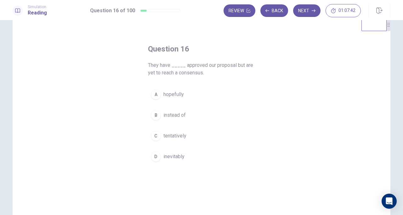
click at [187, 127] on div "A hopefully B instead of C tentatively D inevitably" at bounding box center [201, 126] width 107 height 78
click at [187, 130] on button "C tentatively" at bounding box center [201, 136] width 107 height 16
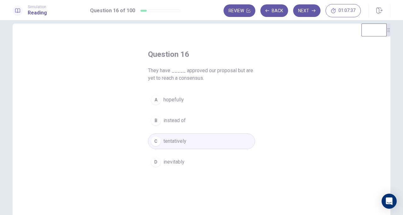
scroll to position [8, 0]
click at [303, 11] on button "Next" at bounding box center [306, 10] width 27 height 13
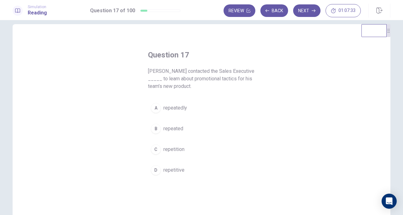
scroll to position [12, 0]
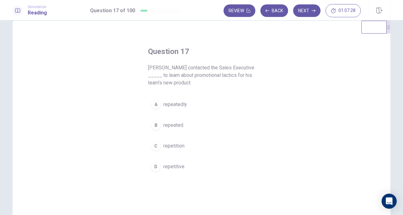
click at [175, 130] on button "B repeated" at bounding box center [201, 126] width 107 height 16
click at [178, 167] on span "repetitive" at bounding box center [173, 167] width 21 height 8
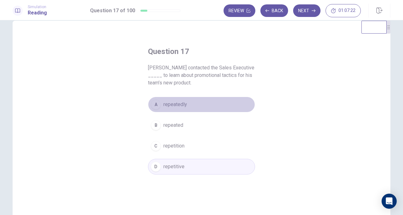
click at [189, 108] on button "A repeatedly" at bounding box center [201, 105] width 107 height 16
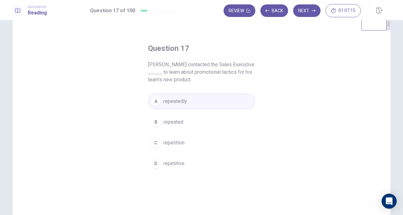
scroll to position [15, 0]
click at [303, 8] on button "Next" at bounding box center [306, 10] width 27 height 13
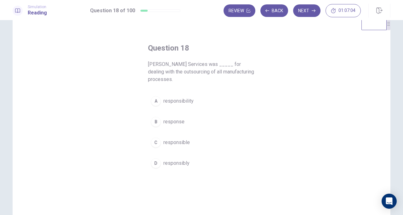
click at [186, 144] on span "responsible" at bounding box center [176, 143] width 26 height 8
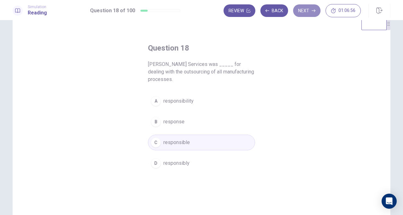
click at [311, 10] on button "Next" at bounding box center [306, 10] width 27 height 13
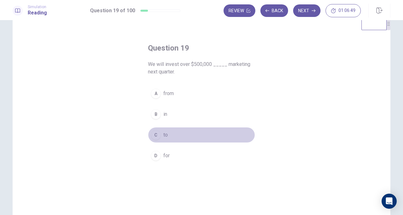
click at [156, 139] on div "C" at bounding box center [156, 135] width 10 height 10
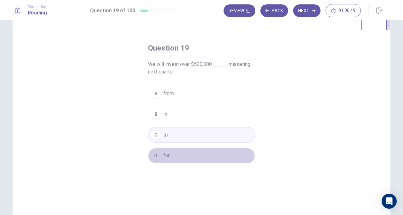
click at [159, 154] on div "D" at bounding box center [156, 156] width 10 height 10
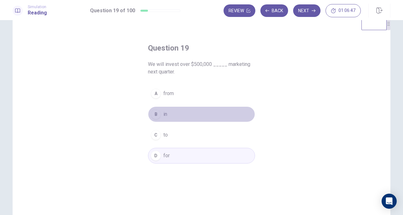
click at [164, 118] on button "B in" at bounding box center [201, 115] width 107 height 16
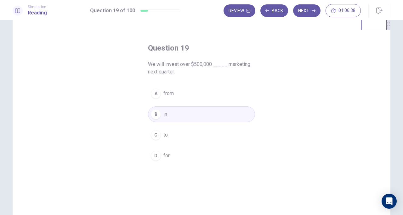
click at [309, 14] on button "Next" at bounding box center [306, 10] width 27 height 13
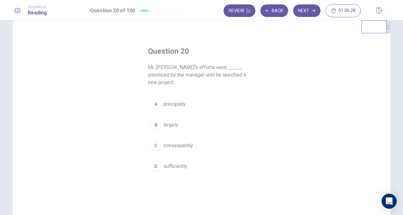
scroll to position [12, 0]
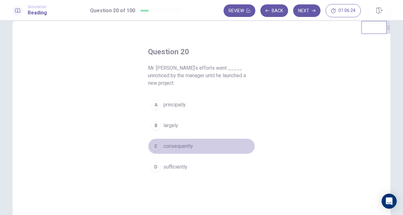
click at [182, 143] on span "consequently" at bounding box center [178, 147] width 30 height 8
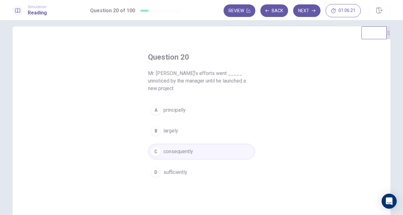
scroll to position [6, 0]
click at [182, 126] on button "B largely" at bounding box center [201, 132] width 107 height 16
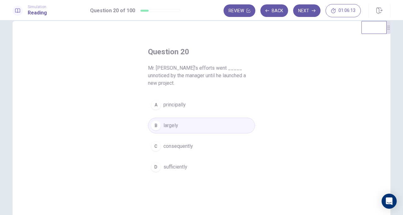
scroll to position [2, 0]
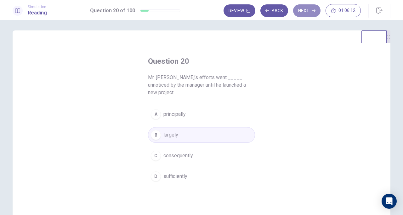
click at [303, 13] on button "Next" at bounding box center [306, 10] width 27 height 13
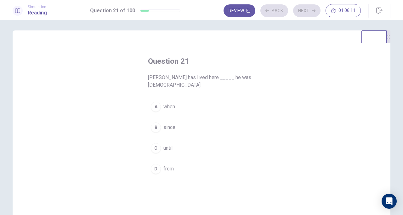
scroll to position [7, 0]
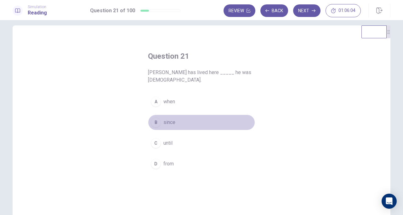
click at [169, 125] on span "since" at bounding box center [169, 123] width 12 height 8
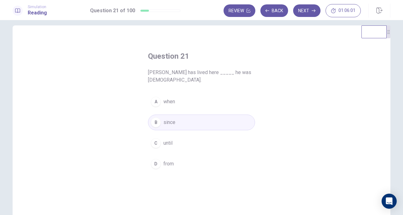
scroll to position [5, 0]
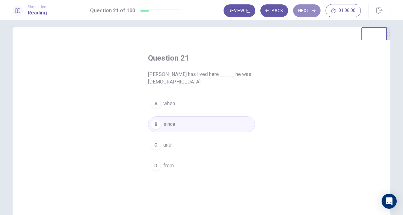
click at [302, 10] on button "Next" at bounding box center [306, 10] width 27 height 13
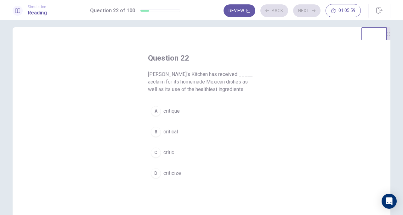
scroll to position [19, 0]
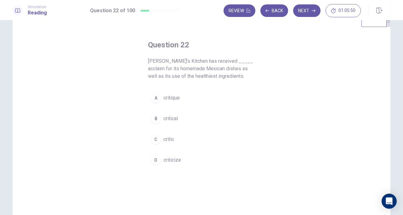
click at [177, 159] on span "criticize" at bounding box center [172, 161] width 18 height 8
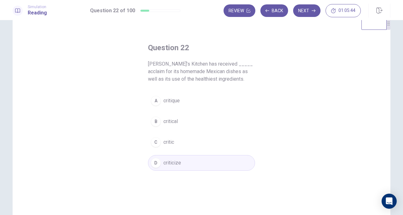
scroll to position [15, 0]
click at [188, 117] on button "B critical" at bounding box center [201, 122] width 107 height 16
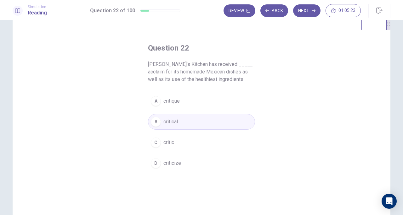
click at [188, 106] on button "A critique" at bounding box center [201, 101] width 107 height 16
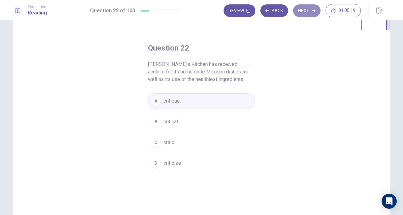
click at [302, 8] on button "Next" at bounding box center [306, 10] width 27 height 13
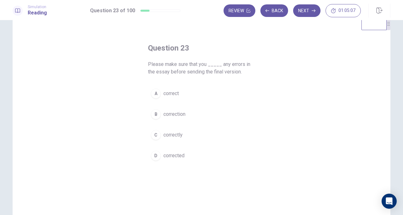
click at [159, 93] on button "A correct" at bounding box center [201, 94] width 107 height 16
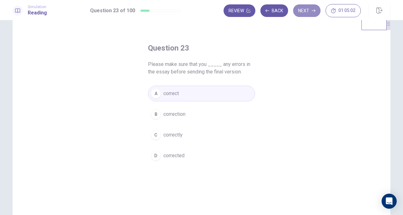
click at [306, 11] on button "Next" at bounding box center [306, 10] width 27 height 13
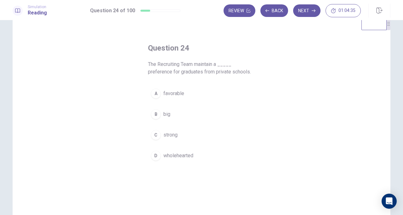
click at [163, 134] on span "strong" at bounding box center [170, 135] width 14 height 8
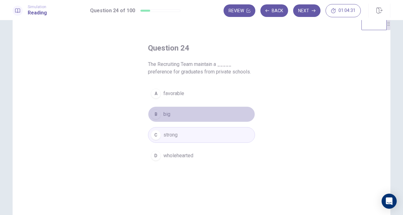
click at [167, 121] on button "B big" at bounding box center [201, 115] width 107 height 16
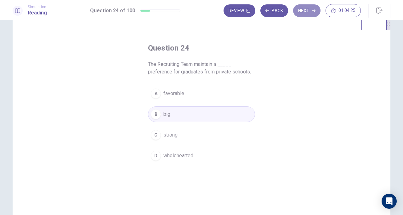
click at [302, 12] on button "Next" at bounding box center [306, 10] width 27 height 13
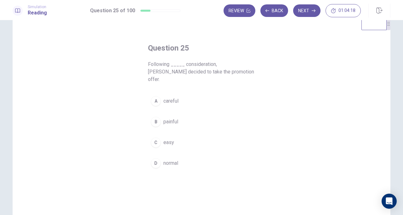
click at [176, 98] on span "careful" at bounding box center [170, 102] width 15 height 8
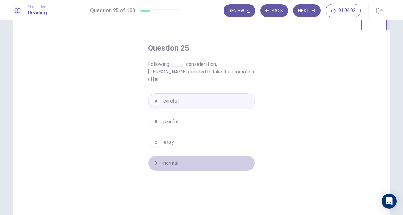
click at [187, 156] on button "D normal" at bounding box center [201, 164] width 107 height 16
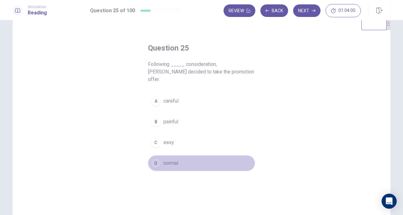
click at [187, 156] on button "D normal" at bounding box center [201, 164] width 107 height 16
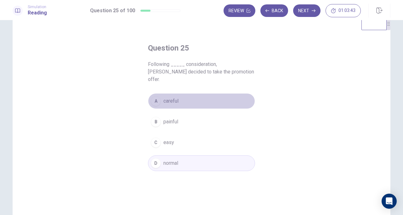
click at [196, 96] on button "A careful" at bounding box center [201, 101] width 107 height 16
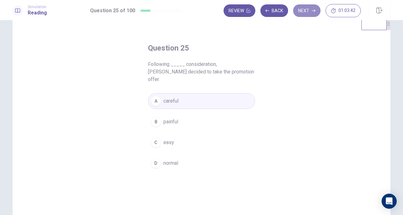
click at [307, 7] on button "Next" at bounding box center [306, 10] width 27 height 13
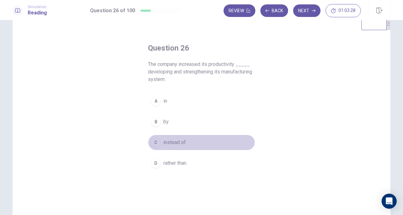
click at [163, 142] on span "instead of" at bounding box center [174, 143] width 22 height 8
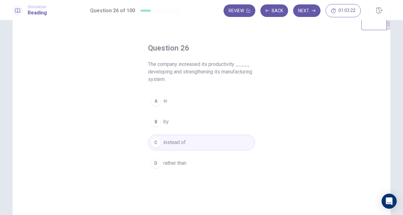
click at [305, 14] on button "Next" at bounding box center [306, 10] width 27 height 13
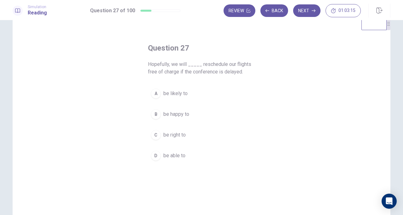
click at [153, 155] on div "D" at bounding box center [156, 156] width 10 height 10
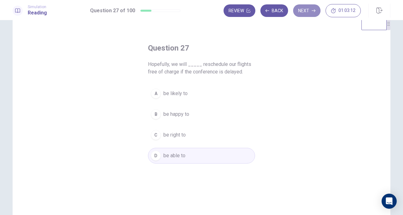
click at [309, 9] on button "Next" at bounding box center [306, 10] width 27 height 13
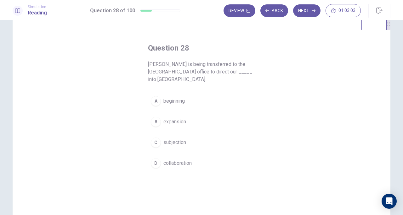
click at [180, 118] on span "expansion" at bounding box center [174, 122] width 23 height 8
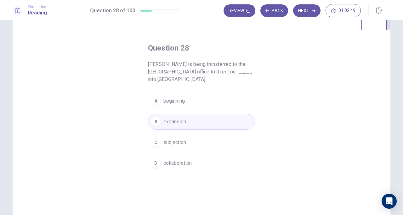
click at [302, 13] on button "Next" at bounding box center [306, 10] width 27 height 13
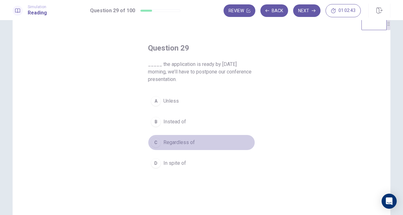
click at [191, 143] on span "Regardless of" at bounding box center [178, 143] width 31 height 8
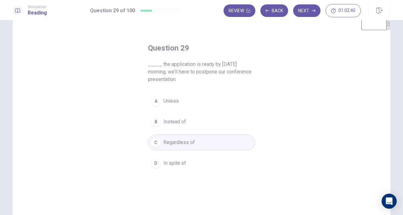
click at [190, 131] on div "A Unless B Instead of C Regardless of D In spite of" at bounding box center [201, 132] width 107 height 78
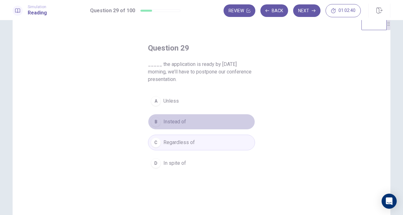
click at [189, 128] on button "B Instead of" at bounding box center [201, 122] width 107 height 16
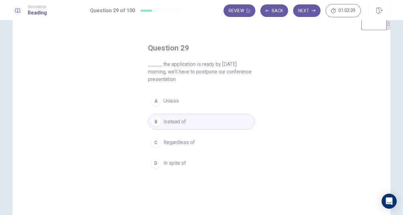
click at [186, 107] on button "A Unless" at bounding box center [201, 101] width 107 height 16
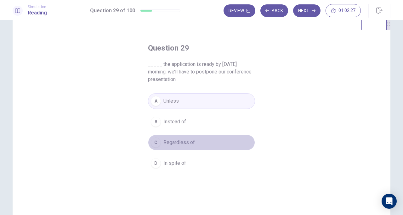
drag, startPoint x: 186, startPoint y: 144, endPoint x: 187, endPoint y: 148, distance: 4.4
click at [187, 148] on button "C Regardless of" at bounding box center [201, 143] width 107 height 16
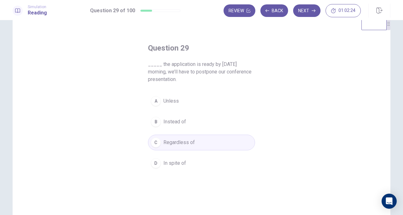
click at [183, 104] on button "A Unless" at bounding box center [201, 101] width 107 height 16
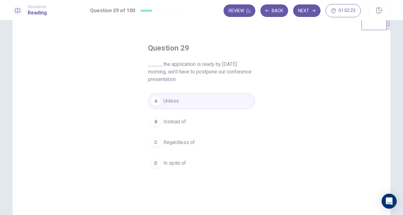
click at [305, 12] on button "Next" at bounding box center [306, 10] width 27 height 13
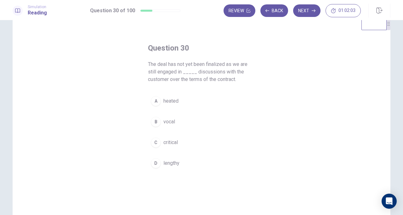
click at [174, 146] on button "C critical" at bounding box center [201, 143] width 107 height 16
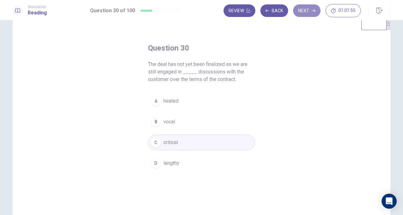
click at [308, 11] on button "Next" at bounding box center [306, 10] width 27 height 13
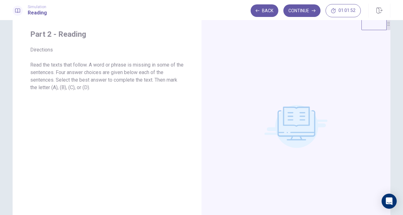
click at [297, 10] on button "Continue" at bounding box center [301, 10] width 37 height 13
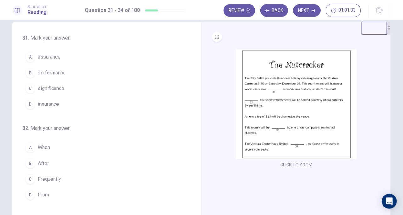
scroll to position [0, 0]
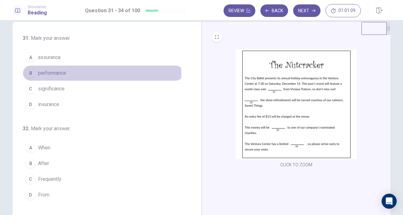
click at [63, 76] on span "performance" at bounding box center [52, 74] width 28 height 8
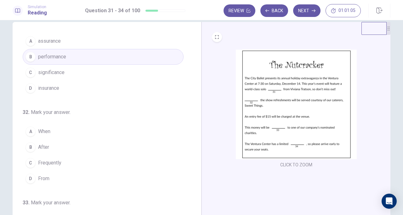
scroll to position [16, 0]
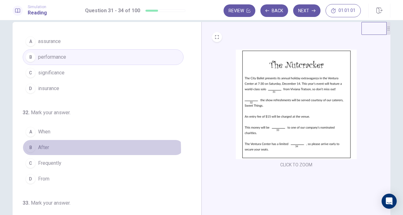
click at [65, 149] on button "B After" at bounding box center [103, 148] width 161 height 16
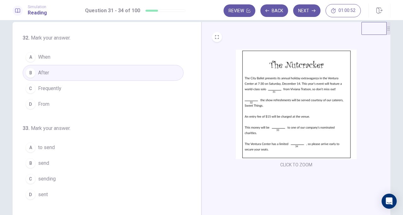
scroll to position [100, 0]
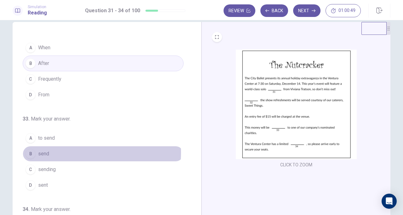
click at [71, 151] on button "B send" at bounding box center [103, 154] width 161 height 16
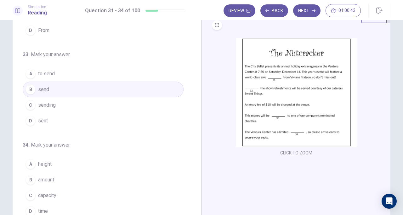
scroll to position [24, 0]
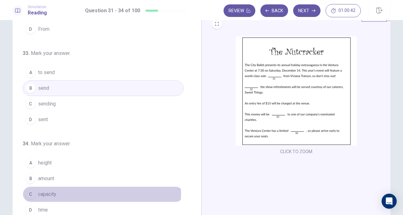
click at [60, 191] on button "C capacity" at bounding box center [103, 195] width 161 height 16
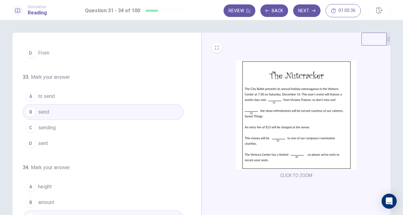
scroll to position [0, 0]
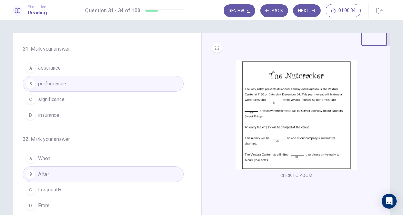
click at [311, 8] on button "Next" at bounding box center [306, 10] width 27 height 13
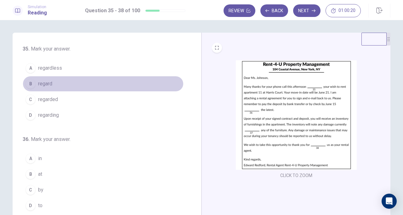
click at [106, 78] on button "B regard" at bounding box center [103, 84] width 161 height 16
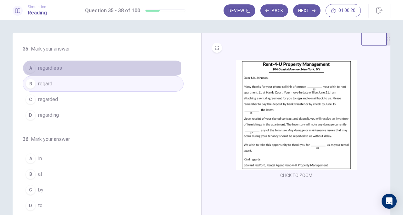
click at [98, 69] on button "A regardless" at bounding box center [103, 68] width 161 height 16
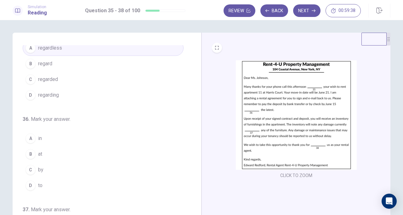
scroll to position [20, 0]
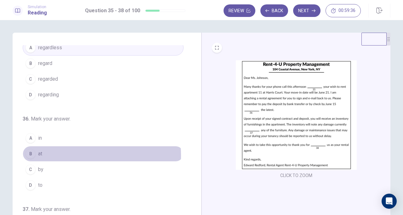
click at [74, 154] on button "B at" at bounding box center [103, 154] width 161 height 16
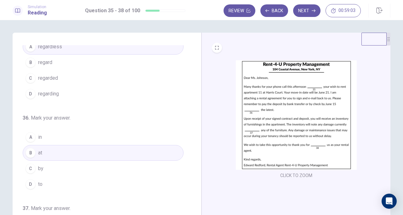
scroll to position [22, 0]
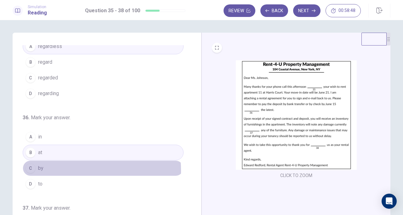
click at [62, 170] on button "C by" at bounding box center [103, 169] width 161 height 16
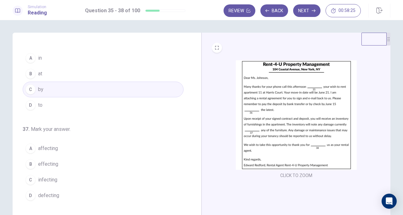
scroll to position [103, 0]
click at [62, 146] on button "A affecting" at bounding box center [103, 147] width 161 height 16
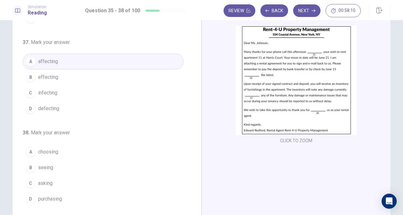
scroll to position [35, 0]
click at [62, 148] on button "A choosing" at bounding box center [103, 152] width 161 height 16
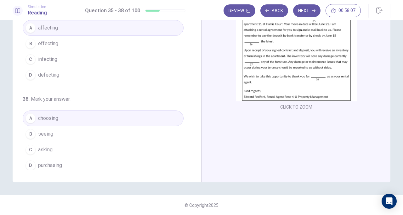
scroll to position [0, 0]
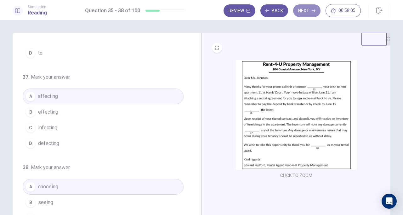
click at [311, 12] on button "Next" at bounding box center [306, 10] width 27 height 13
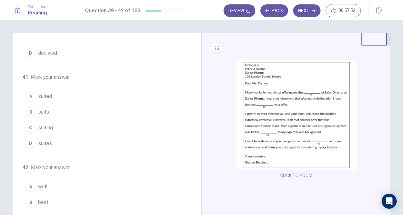
drag, startPoint x: 215, startPoint y: 91, endPoint x: 109, endPoint y: 93, distance: 106.0
click at [109, 93] on div "39 . Mark your answer. A position B recommendation C place D spot 40 . Mark you…" at bounding box center [201, 142] width 377 height 219
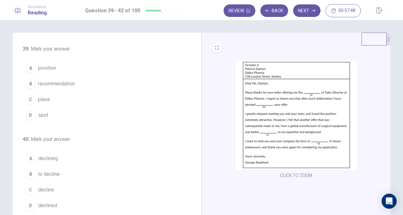
click at [66, 66] on button "A position" at bounding box center [103, 68] width 161 height 16
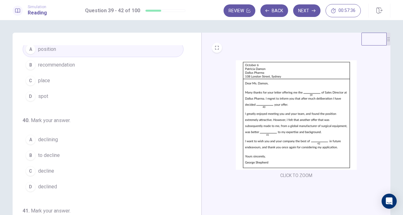
scroll to position [19, 0]
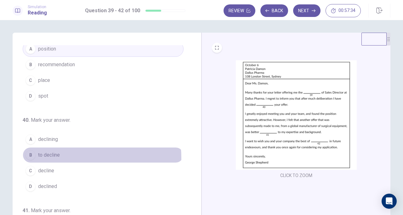
click at [80, 157] on button "B to decline" at bounding box center [103, 156] width 161 height 16
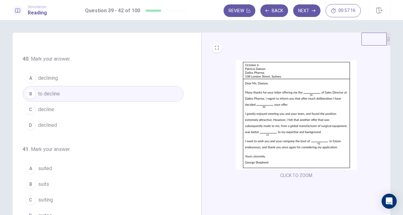
scroll to position [109, 0]
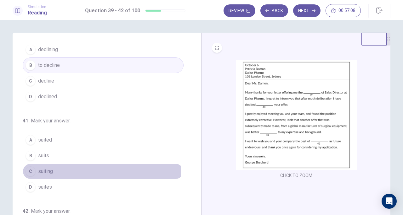
click at [54, 168] on button "C suiting" at bounding box center [103, 172] width 161 height 16
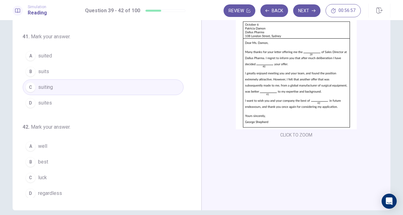
scroll to position [41, 0]
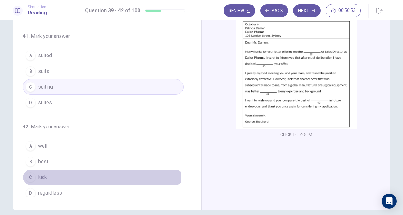
click at [53, 174] on button "C luck" at bounding box center [103, 178] width 161 height 16
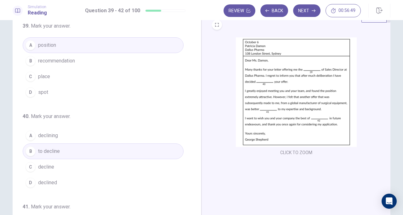
scroll to position [0, 0]
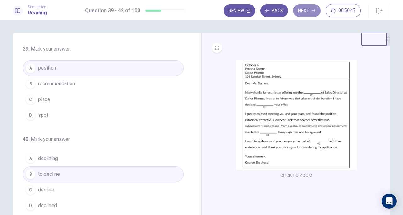
click at [306, 14] on button "Next" at bounding box center [306, 10] width 27 height 13
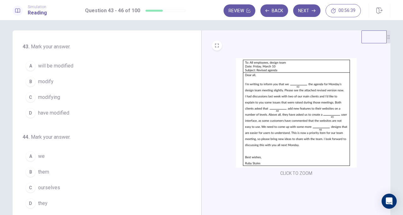
scroll to position [3, 0]
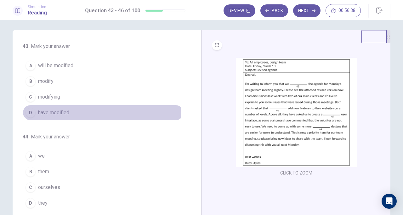
click at [81, 113] on button "D have modified" at bounding box center [103, 113] width 161 height 16
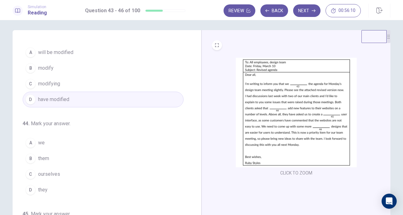
scroll to position [13, 0]
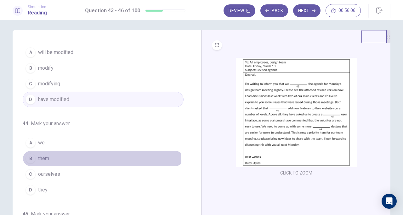
click at [53, 162] on button "B them" at bounding box center [103, 159] width 161 height 16
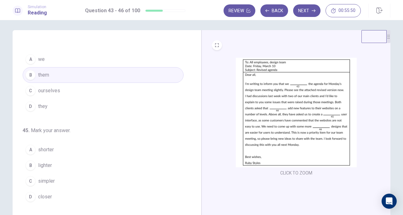
scroll to position [97, 0]
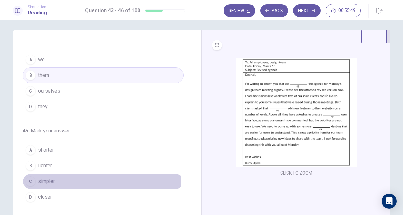
click at [59, 179] on button "C simpler" at bounding box center [103, 182] width 161 height 16
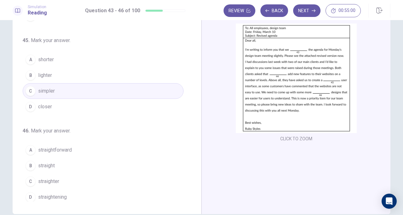
scroll to position [37, 0]
click at [66, 165] on button "B straight" at bounding box center [103, 166] width 161 height 16
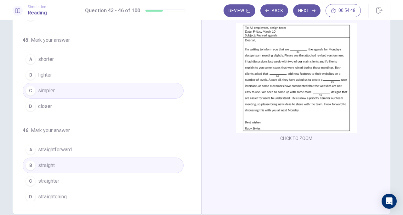
click at [75, 176] on button "C straighter" at bounding box center [103, 182] width 161 height 16
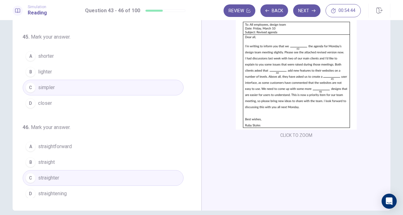
scroll to position [41, 0]
click at [81, 170] on button "C straighter" at bounding box center [103, 178] width 161 height 16
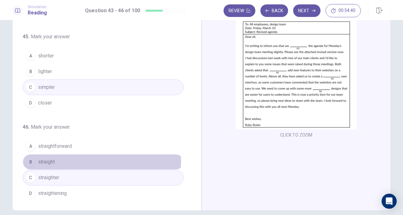
click at [80, 159] on button "B straight" at bounding box center [103, 162] width 161 height 16
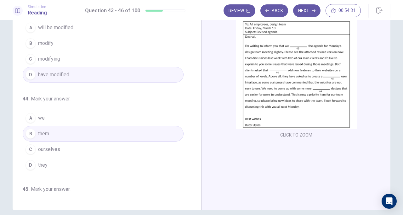
scroll to position [0, 0]
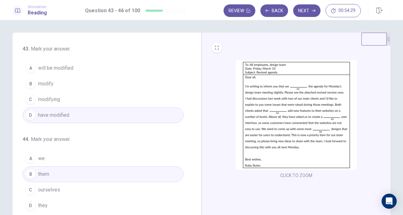
click at [308, 10] on button "Next" at bounding box center [306, 10] width 27 height 13
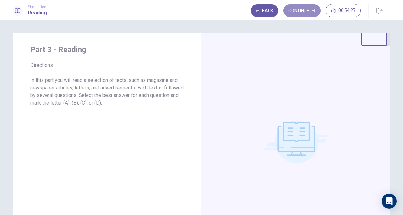
click at [308, 10] on button "Continue" at bounding box center [301, 10] width 37 height 13
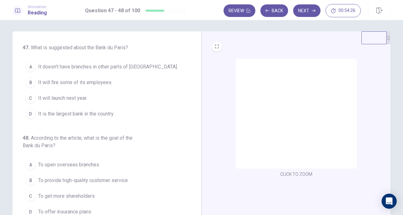
scroll to position [1, 0]
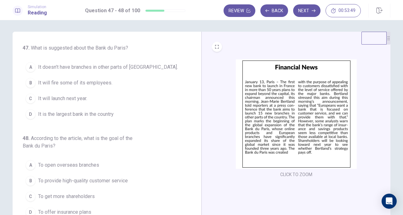
click at [276, 119] on img at bounding box center [296, 114] width 121 height 110
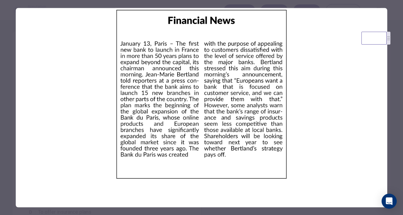
click at [11, 52] on div at bounding box center [201, 107] width 403 height 215
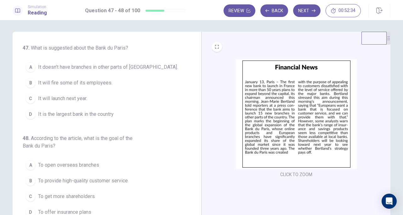
click at [89, 70] on span "It doesn’t have branches in other parts of [GEOGRAPHIC_DATA]." at bounding box center [108, 68] width 140 height 8
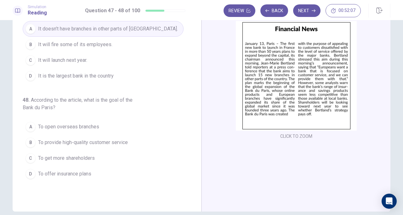
scroll to position [40, 0]
click at [86, 145] on span "To provide high-quality customer service" at bounding box center [83, 143] width 90 height 8
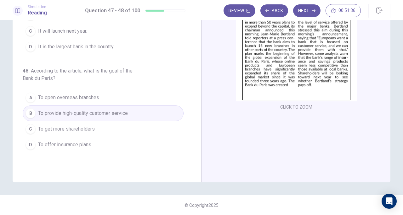
scroll to position [0, 0]
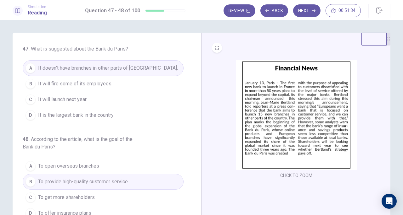
click at [303, 14] on button "Next" at bounding box center [306, 10] width 27 height 13
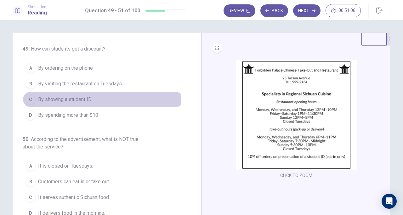
click at [84, 98] on span "By showing a student ID" at bounding box center [64, 100] width 53 height 8
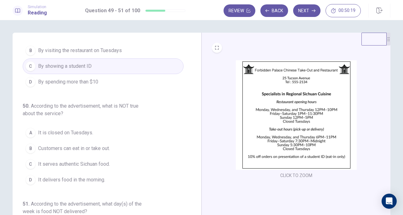
scroll to position [34, 0]
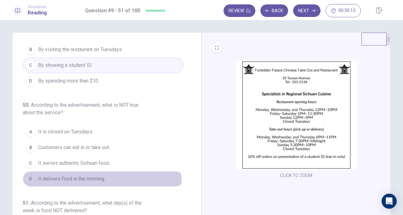
click at [98, 182] on button "D It delivers food in the morning." at bounding box center [103, 179] width 161 height 16
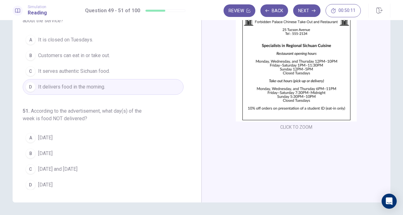
scroll to position [48, 0]
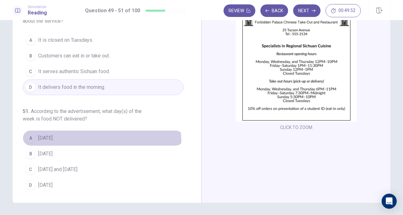
click at [74, 141] on button "A [DATE]" at bounding box center [103, 139] width 161 height 16
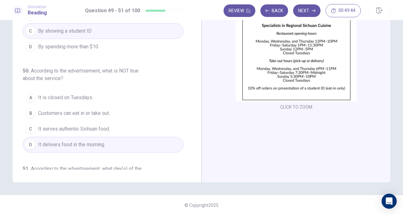
scroll to position [0, 0]
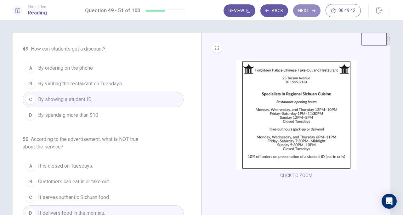
click at [301, 14] on button "Next" at bounding box center [306, 10] width 27 height 13
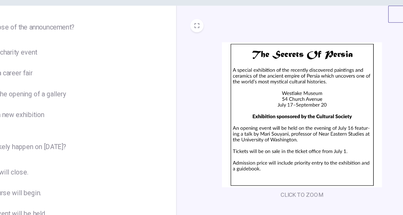
scroll to position [5, 0]
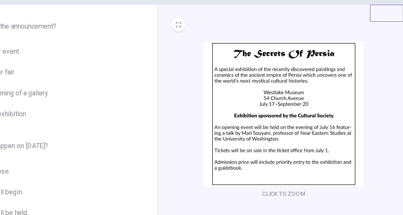
click at [292, 99] on img at bounding box center [296, 111] width 121 height 110
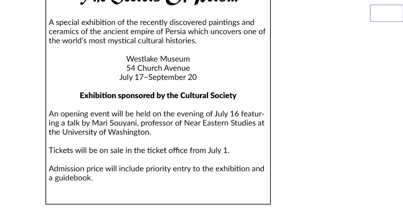
scroll to position [0, 0]
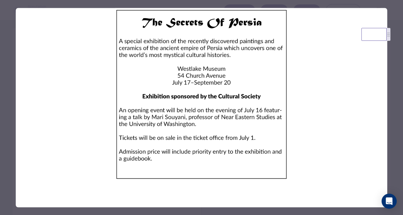
click at [392, 129] on div at bounding box center [201, 107] width 403 height 215
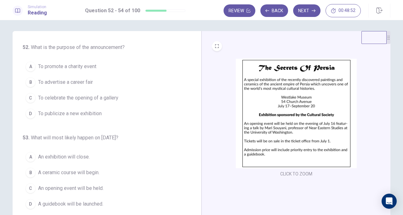
scroll to position [1, 0]
click at [114, 100] on span "To celebrate the opening of a gallery" at bounding box center [78, 99] width 80 height 8
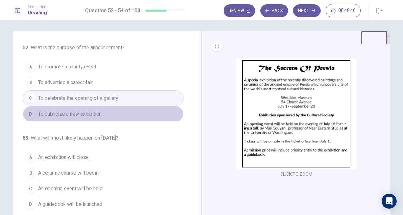
click at [103, 115] on button "D To publicize a new exhibition" at bounding box center [103, 114] width 161 height 16
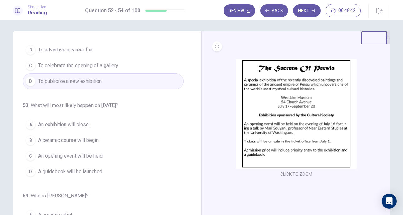
scroll to position [33, 0]
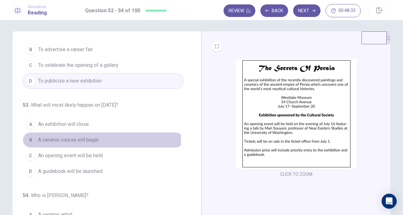
click at [80, 139] on span "A ceramic course will begin." at bounding box center [68, 141] width 61 height 8
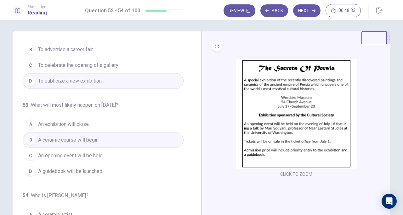
click at [82, 129] on button "A An exhibition will close." at bounding box center [103, 125] width 161 height 16
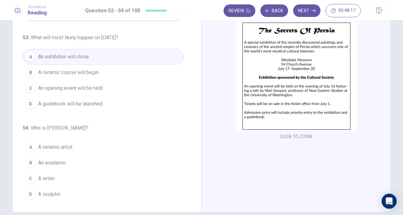
scroll to position [45, 0]
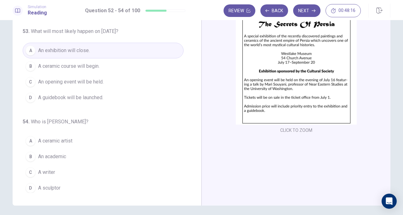
click at [70, 154] on button "B An academic" at bounding box center [103, 157] width 161 height 16
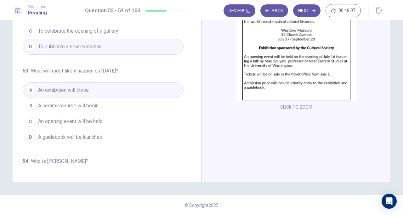
scroll to position [0, 0]
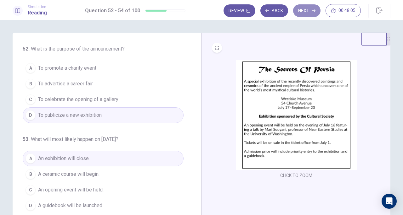
click at [316, 10] on button "Next" at bounding box center [306, 10] width 27 height 13
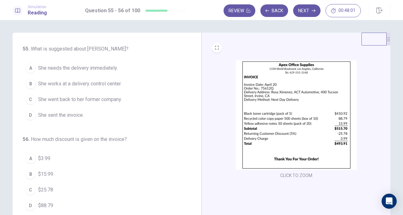
click at [294, 127] on img at bounding box center [296, 115] width 121 height 110
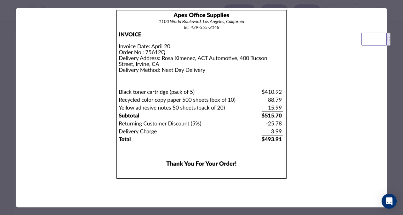
click at [310, 126] on img at bounding box center [201, 94] width 371 height 173
click at [237, 107] on img at bounding box center [201, 94] width 371 height 173
click at [32, 133] on img at bounding box center [201, 94] width 371 height 173
click at [347, 139] on img at bounding box center [201, 94] width 371 height 173
click at [393, 120] on div at bounding box center [201, 107] width 403 height 215
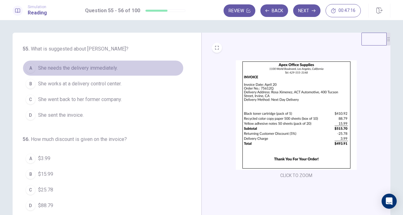
click at [67, 70] on span "She needs the delivery immediately." at bounding box center [78, 68] width 80 height 8
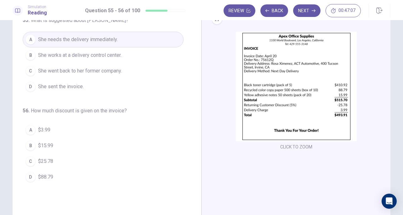
scroll to position [28, 0]
click at [41, 162] on span "$25.78" at bounding box center [45, 163] width 15 height 8
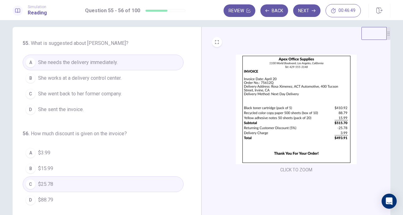
scroll to position [0, 0]
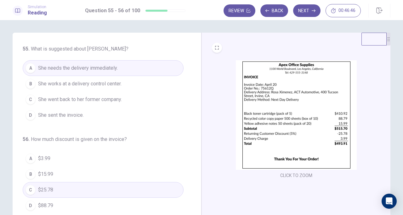
click at [305, 11] on button "Next" at bounding box center [306, 10] width 27 height 13
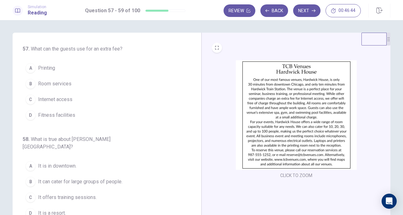
click at [277, 113] on img at bounding box center [296, 115] width 121 height 110
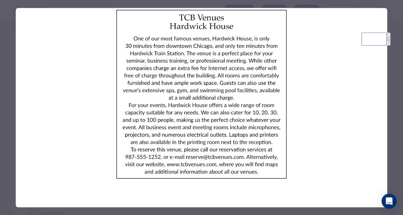
click at [393, 111] on div at bounding box center [201, 107] width 403 height 215
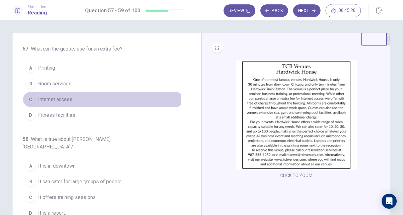
click at [66, 98] on span "Internet access" at bounding box center [55, 100] width 34 height 8
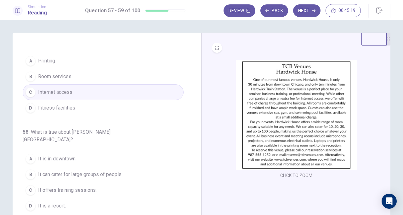
scroll to position [8, 0]
click at [270, 119] on img at bounding box center [296, 115] width 121 height 110
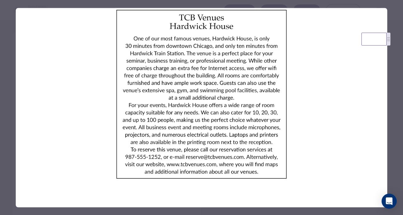
click at [366, 123] on img at bounding box center [201, 94] width 371 height 173
click at [398, 124] on div at bounding box center [201, 107] width 403 height 215
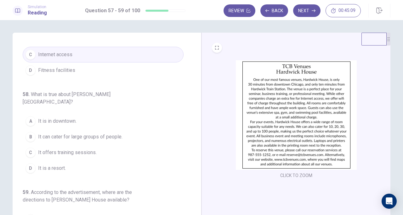
scroll to position [45, 0]
click at [107, 160] on button "D It is a resort." at bounding box center [103, 168] width 161 height 16
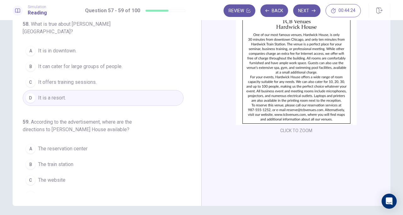
scroll to position [46, 0]
click at [86, 145] on span "The reservation center" at bounding box center [62, 149] width 49 height 8
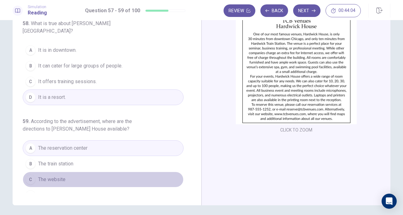
click at [108, 172] on button "C The website" at bounding box center [103, 180] width 161 height 16
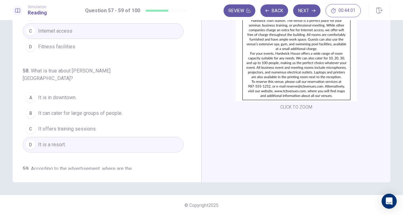
scroll to position [0, 0]
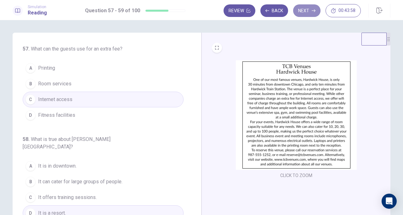
click at [302, 8] on button "Next" at bounding box center [306, 10] width 27 height 13
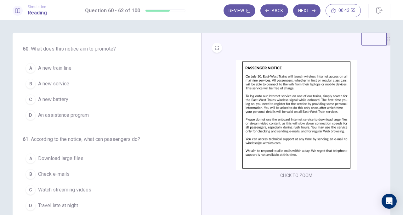
click at [297, 98] on img at bounding box center [296, 115] width 121 height 110
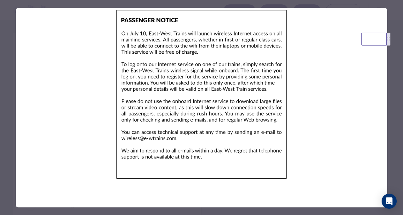
click at [392, 18] on div at bounding box center [201, 107] width 403 height 215
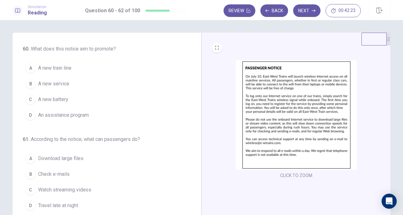
click at [66, 80] on button "B A new service" at bounding box center [103, 84] width 161 height 16
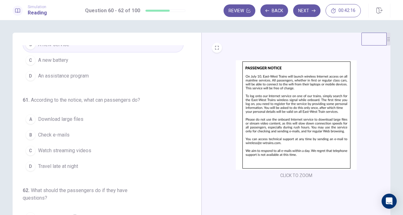
scroll to position [41, 0]
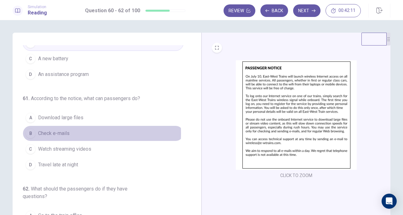
click at [63, 132] on span "Check e-mails" at bounding box center [53, 134] width 31 height 8
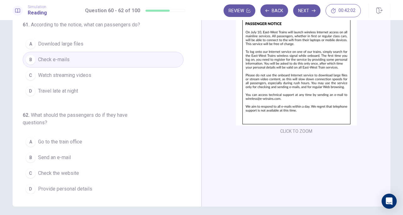
scroll to position [45, 0]
click at [72, 153] on button "B Send an e-mail" at bounding box center [103, 158] width 161 height 16
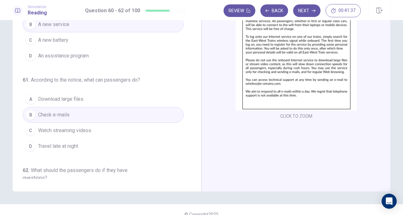
scroll to position [0, 0]
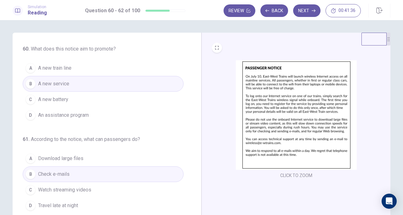
click at [303, 12] on button "Next" at bounding box center [306, 10] width 27 height 13
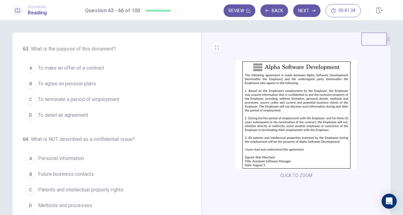
click at [301, 83] on img at bounding box center [296, 115] width 121 height 110
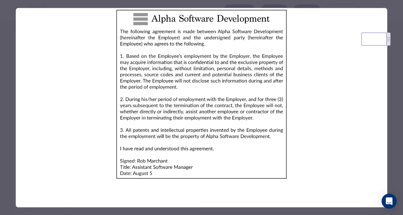
click at [390, 104] on div at bounding box center [201, 107] width 403 height 215
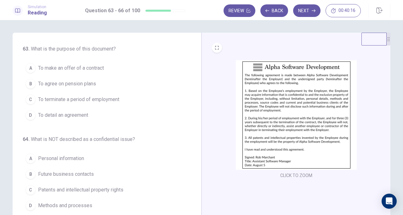
click at [282, 107] on img at bounding box center [296, 115] width 121 height 110
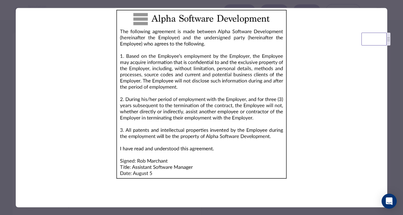
click at [388, 110] on div at bounding box center [201, 107] width 403 height 215
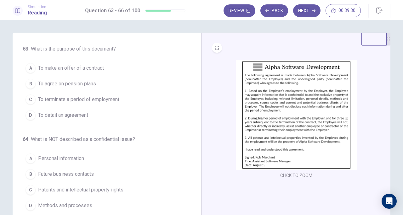
click at [87, 114] on span "To detail an agreement" at bounding box center [63, 116] width 50 height 8
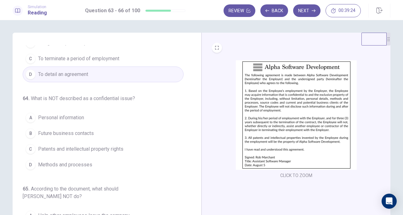
scroll to position [41, 0]
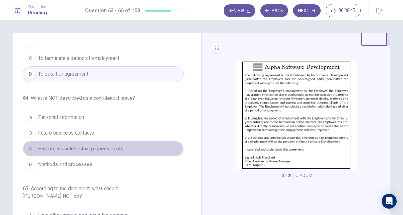
click at [107, 150] on span "Patents and intellectual property rights" at bounding box center [80, 149] width 85 height 8
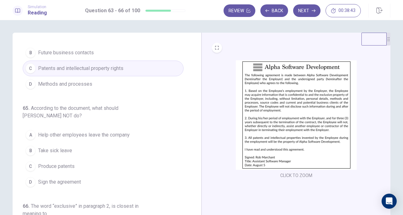
scroll to position [123, 0]
click at [107, 132] on span "Help other employees leave the company" at bounding box center [84, 135] width 92 height 8
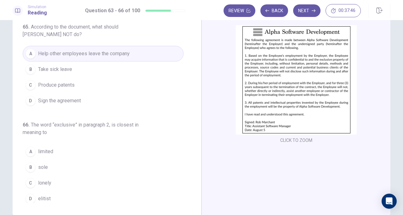
scroll to position [36, 0]
click at [82, 151] on button "A limited" at bounding box center [103, 152] width 161 height 16
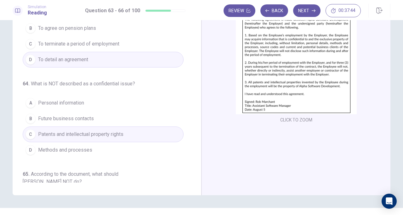
scroll to position [0, 0]
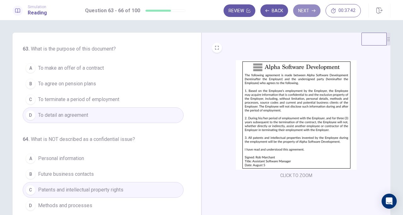
click at [302, 11] on button "Next" at bounding box center [306, 10] width 27 height 13
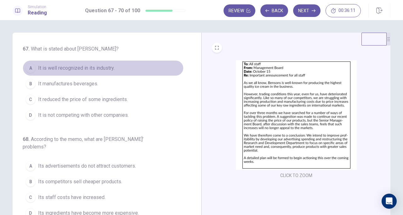
click at [104, 73] on button "A It is well recognized in its industry." at bounding box center [103, 68] width 161 height 16
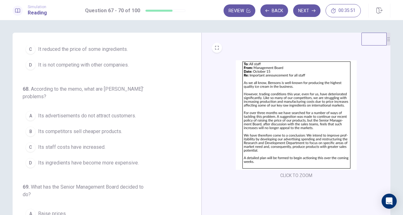
scroll to position [51, 0]
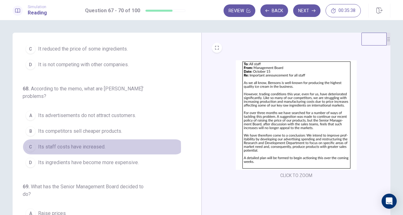
click at [91, 146] on span "Its staff costs have increased." at bounding box center [71, 147] width 67 height 8
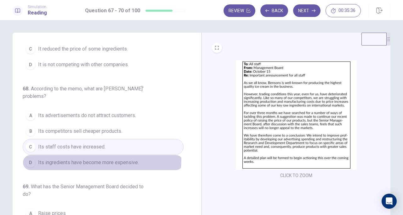
click at [93, 159] on span "Its ingredients have become more expensive." at bounding box center [88, 163] width 101 height 8
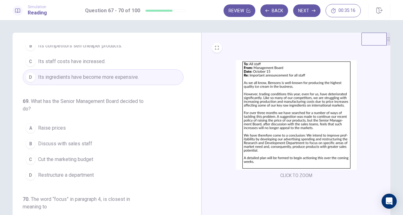
scroll to position [136, 0]
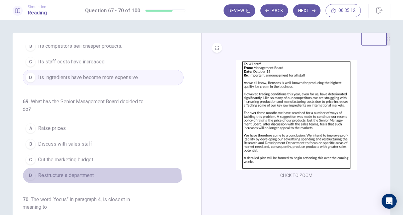
click at [92, 177] on button "D Restructure a department" at bounding box center [103, 176] width 161 height 16
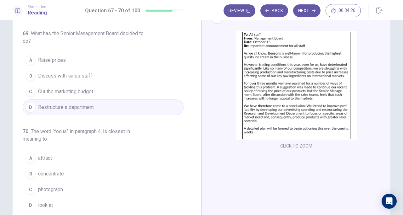
scroll to position [176, 0]
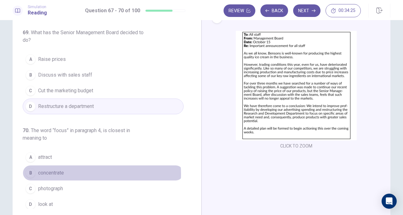
click at [82, 172] on button "B concentrate" at bounding box center [103, 173] width 161 height 16
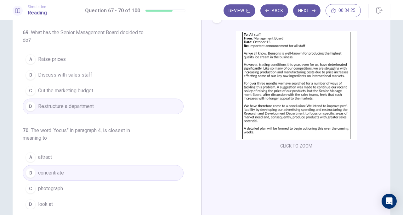
scroll to position [69, 0]
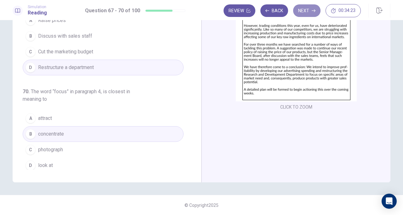
click at [303, 8] on button "Next" at bounding box center [306, 10] width 27 height 13
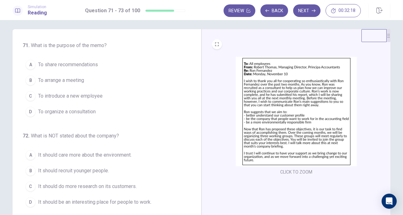
scroll to position [4, 0]
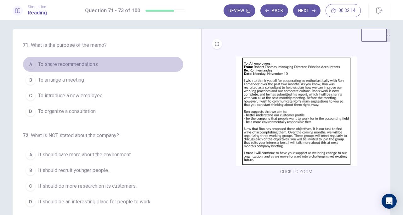
click at [102, 69] on button "A To share recommendations" at bounding box center [103, 65] width 161 height 16
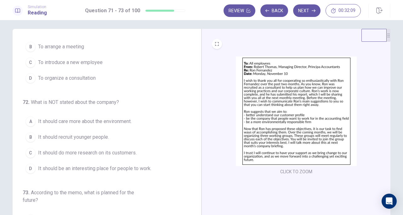
scroll to position [34, 0]
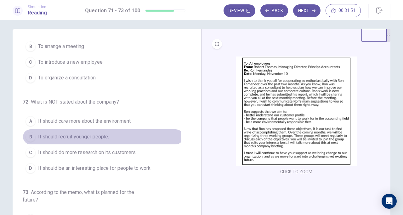
click at [83, 139] on span "It should recruit younger people." at bounding box center [73, 137] width 71 height 8
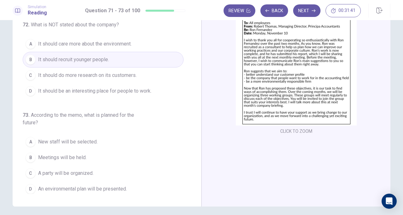
scroll to position [45, 0]
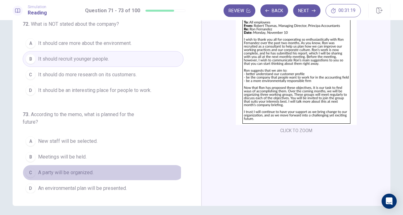
click at [87, 170] on span "A party will be organized." at bounding box center [65, 173] width 55 height 8
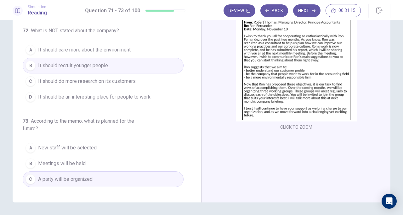
scroll to position [70, 0]
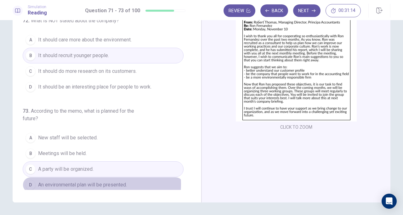
click at [97, 182] on span "An environmental plan will be presented." at bounding box center [82, 185] width 89 height 8
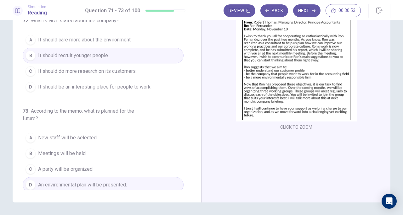
scroll to position [0, 0]
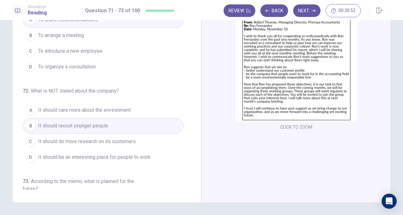
click at [306, 14] on button "Next" at bounding box center [306, 10] width 27 height 13
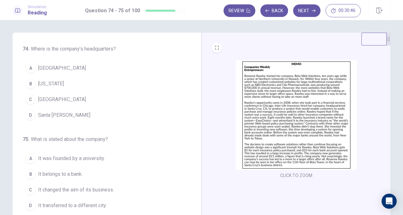
click at [334, 111] on img at bounding box center [296, 115] width 121 height 110
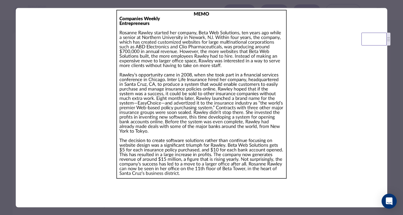
click at [392, 90] on div at bounding box center [201, 107] width 403 height 215
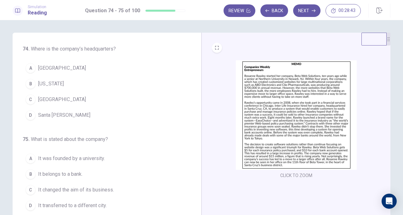
click at [283, 85] on img at bounding box center [296, 115] width 121 height 110
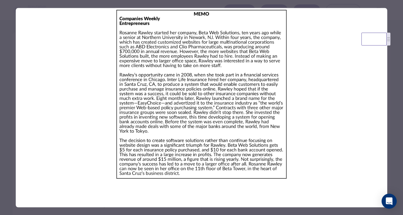
click at [391, 99] on div at bounding box center [201, 107] width 403 height 215
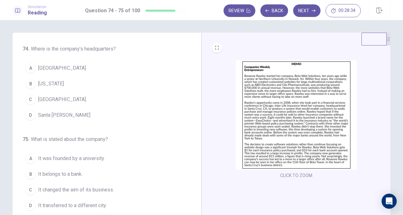
click at [41, 117] on span "Santa [PERSON_NAME]" at bounding box center [64, 116] width 52 height 8
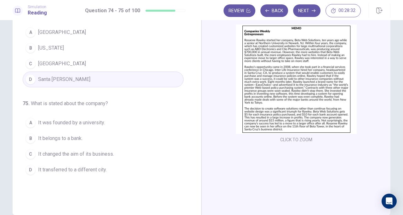
scroll to position [45, 0]
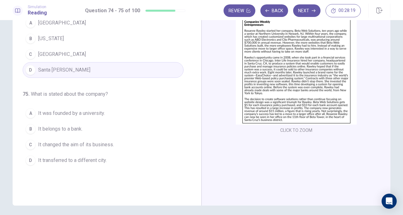
click at [76, 146] on span "It changed the aim of its business." at bounding box center [76, 145] width 76 height 8
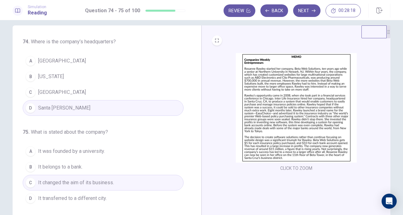
scroll to position [0, 0]
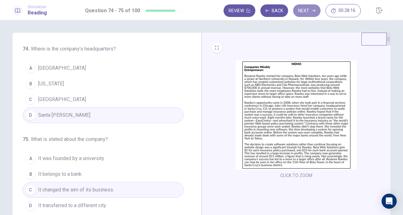
click at [307, 11] on button "Next" at bounding box center [306, 10] width 27 height 13
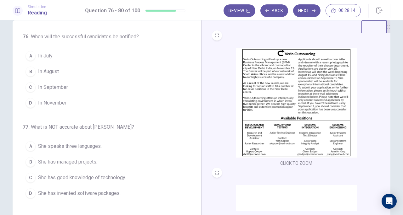
scroll to position [13, 0]
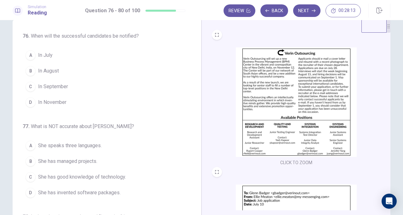
click at [267, 118] on img at bounding box center [296, 102] width 121 height 110
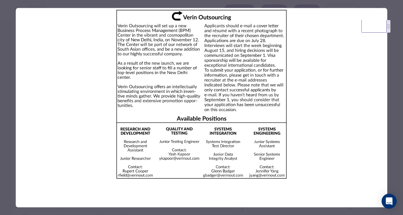
click at [391, 119] on div at bounding box center [201, 107] width 403 height 215
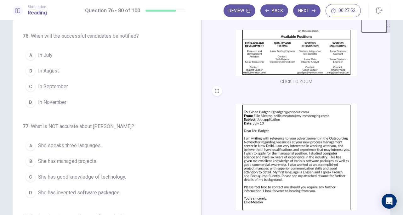
scroll to position [82, 0]
click at [303, 168] on img at bounding box center [296, 158] width 121 height 110
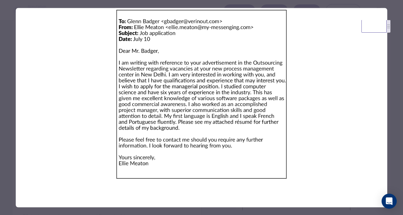
click at [396, 132] on div at bounding box center [201, 107] width 403 height 215
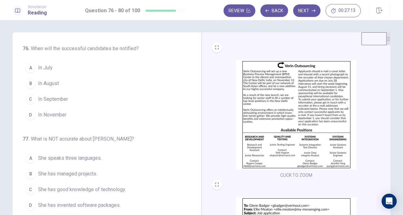
scroll to position [0, 0]
click at [306, 132] on img at bounding box center [296, 115] width 121 height 110
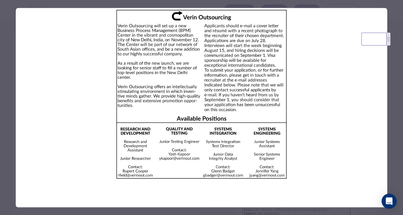
click at [391, 96] on div at bounding box center [201, 107] width 403 height 215
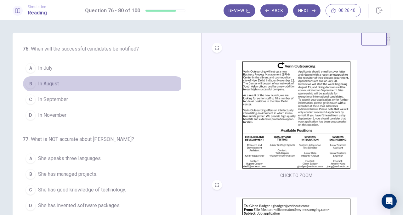
click at [55, 84] on span "In August" at bounding box center [48, 84] width 21 height 8
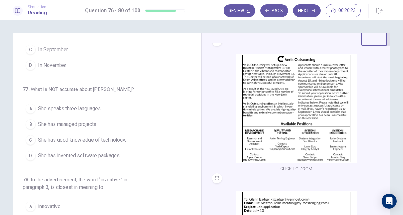
scroll to position [94, 0]
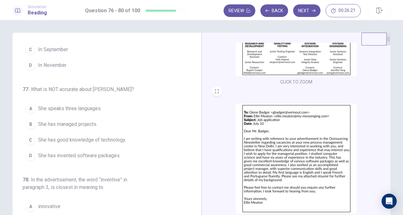
click at [252, 123] on img at bounding box center [296, 159] width 121 height 110
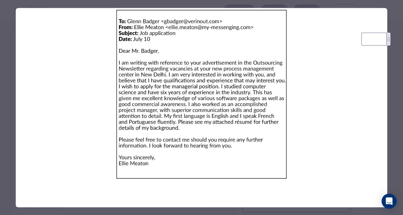
click at [348, 128] on img at bounding box center [201, 94] width 371 height 173
click at [389, 108] on div at bounding box center [201, 107] width 403 height 215
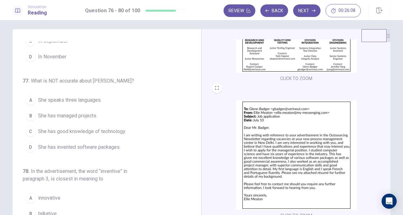
scroll to position [4, 0]
click at [75, 146] on span "She has invented software packages." at bounding box center [79, 147] width 82 height 8
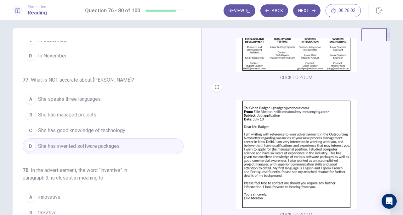
click at [250, 168] on img at bounding box center [296, 155] width 121 height 110
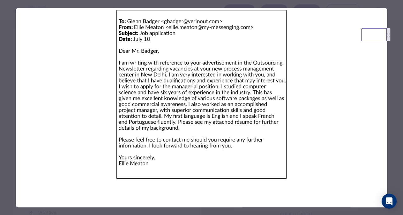
click at [394, 106] on div at bounding box center [201, 107] width 403 height 215
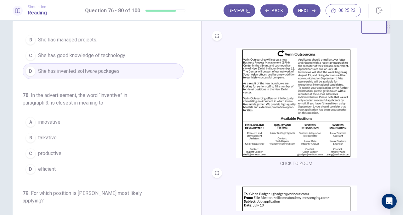
scroll to position [0, 0]
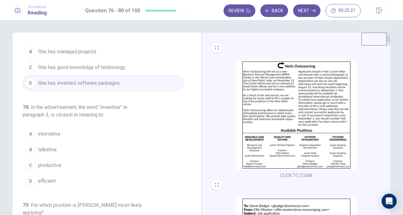
click at [272, 107] on img at bounding box center [296, 115] width 121 height 110
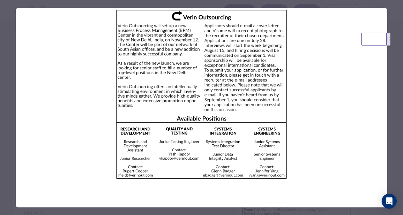
click at [388, 100] on div at bounding box center [201, 107] width 403 height 215
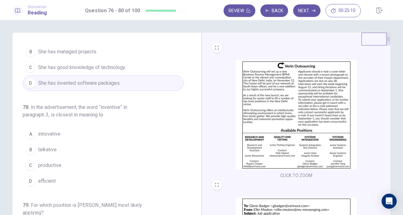
click at [262, 112] on img at bounding box center [296, 115] width 121 height 110
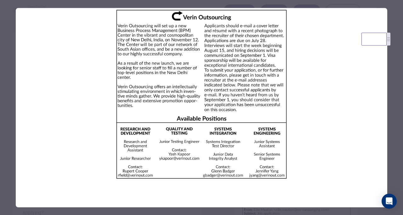
click at [392, 114] on div at bounding box center [201, 107] width 403 height 215
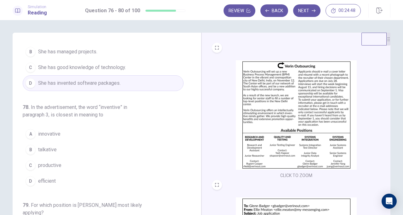
click at [270, 131] on img at bounding box center [296, 115] width 121 height 110
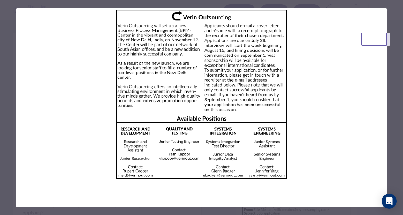
click at [392, 120] on div at bounding box center [201, 107] width 403 height 215
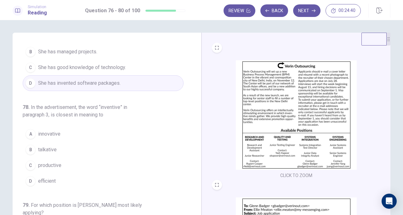
click at [113, 138] on button "A innovative" at bounding box center [103, 134] width 161 height 16
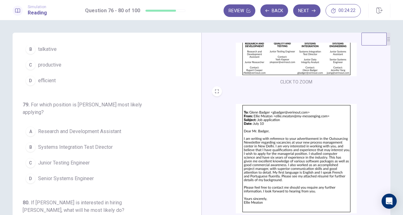
scroll to position [91, 0]
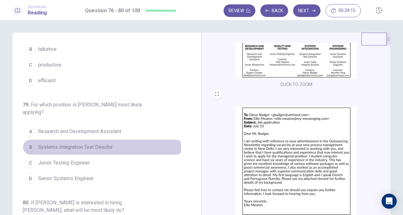
click at [27, 146] on div "B" at bounding box center [30, 147] width 10 height 10
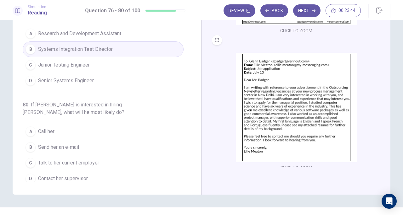
scroll to position [94, 0]
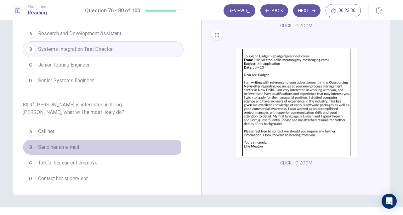
click at [67, 146] on span "Send her an e-mail" at bounding box center [58, 148] width 41 height 8
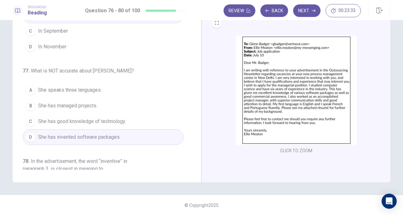
scroll to position [0, 0]
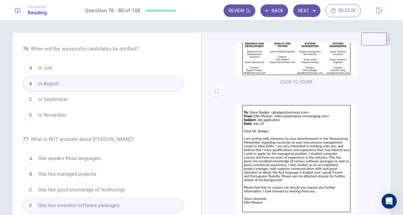
click at [299, 13] on button "Next" at bounding box center [306, 10] width 27 height 13
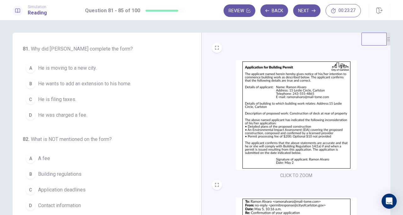
click at [282, 118] on img at bounding box center [296, 115] width 121 height 110
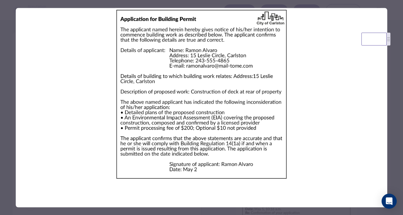
click at [400, 117] on div at bounding box center [201, 107] width 403 height 215
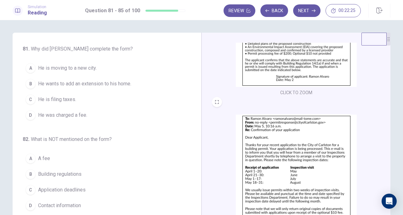
scroll to position [94, 0]
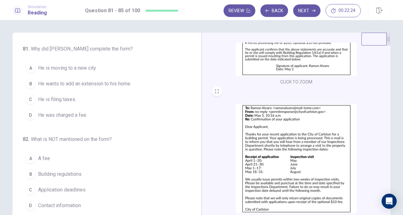
click at [307, 152] on img at bounding box center [296, 159] width 121 height 110
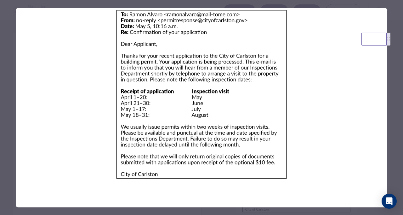
click at [393, 123] on div at bounding box center [201, 107] width 403 height 215
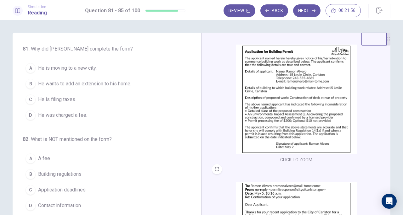
scroll to position [9, 0]
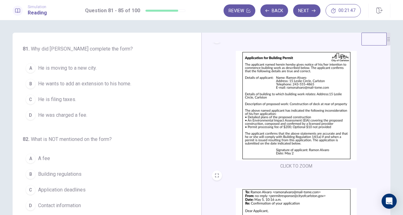
click at [93, 85] on span "He wants to add an extension to his home." at bounding box center [84, 84] width 93 height 8
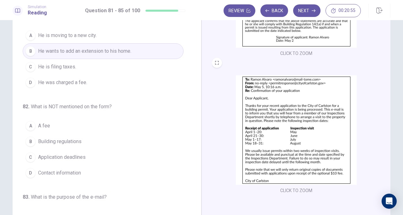
scroll to position [5, 0]
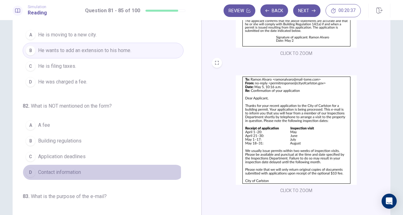
click at [76, 171] on span "Contact information" at bounding box center [59, 173] width 43 height 8
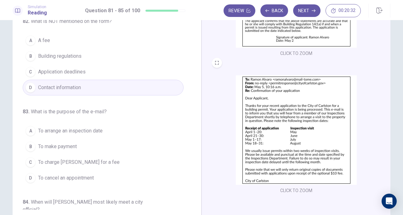
scroll to position [90, 0]
click at [96, 133] on button "A To arrange an inspection date" at bounding box center [103, 131] width 161 height 16
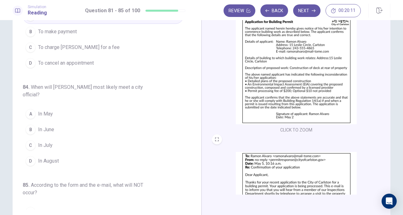
scroll to position [20, 0]
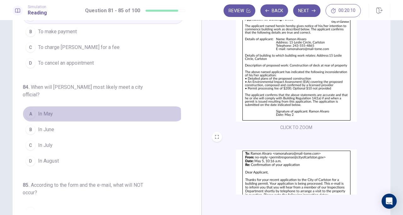
click at [61, 113] on button "A In May" at bounding box center [103, 114] width 161 height 16
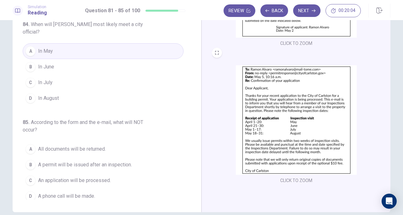
scroll to position [40, 0]
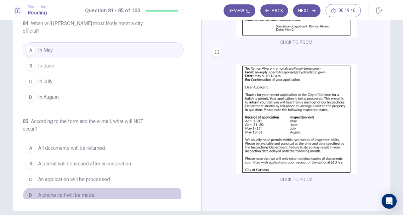
click at [89, 194] on span "A phone call will be made." at bounding box center [66, 196] width 57 height 8
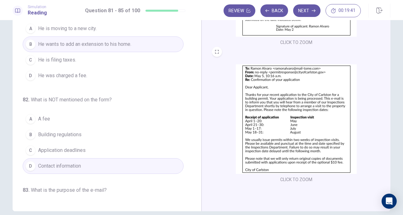
scroll to position [0, 0]
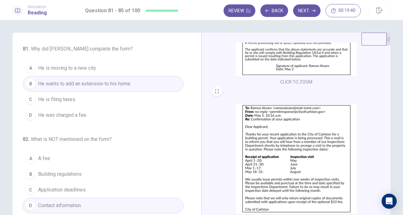
click at [303, 11] on button "Next" at bounding box center [306, 10] width 27 height 13
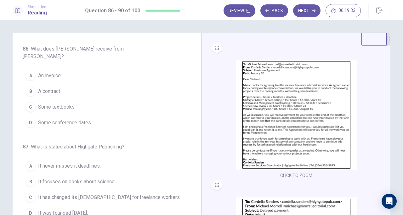
click at [309, 101] on img at bounding box center [296, 115] width 121 height 110
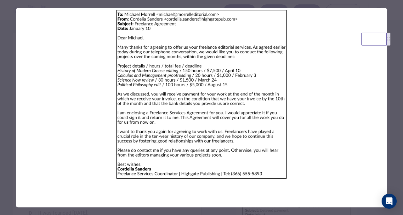
click at [242, 90] on img at bounding box center [201, 94] width 371 height 173
click at [337, 148] on img at bounding box center [201, 94] width 371 height 173
click at [394, 14] on div at bounding box center [201, 107] width 403 height 215
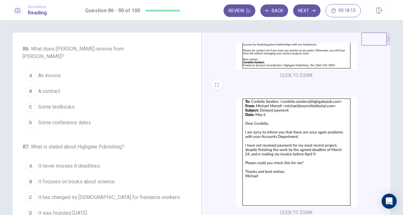
scroll to position [101, 0]
click at [277, 109] on img at bounding box center [296, 152] width 121 height 110
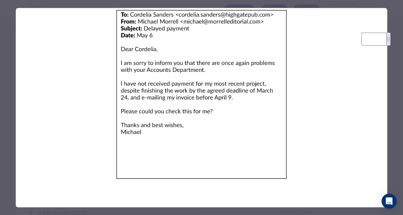
click at [392, 103] on div at bounding box center [201, 107] width 403 height 215
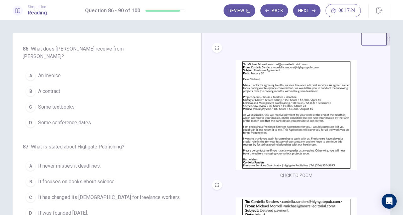
scroll to position [0, 0]
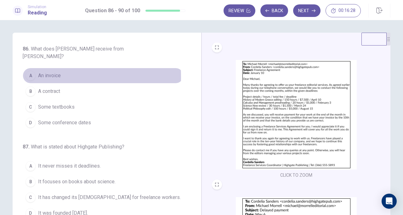
click at [30, 71] on div "A" at bounding box center [30, 76] width 10 height 10
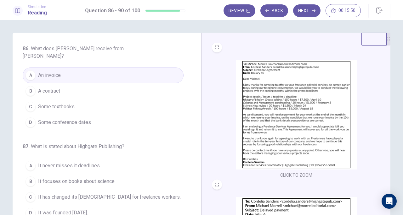
click at [53, 87] on span "A contract" at bounding box center [49, 91] width 22 height 8
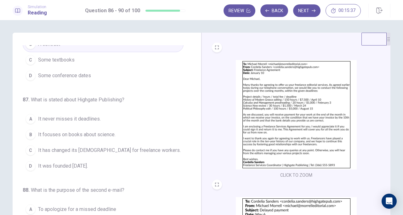
scroll to position [47, 0]
click at [60, 115] on span "It never misses it deadlines." at bounding box center [69, 119] width 63 height 8
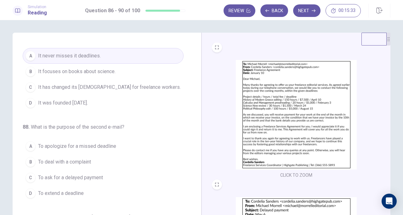
scroll to position [111, 0]
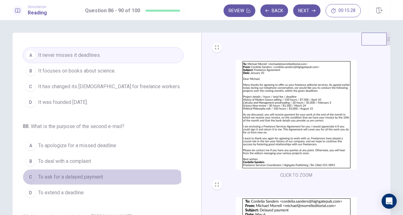
click at [69, 172] on button "C To ask for a delayed payment" at bounding box center [103, 178] width 161 height 16
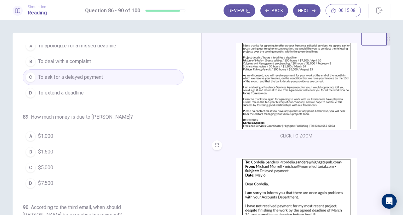
scroll to position [236, 0]
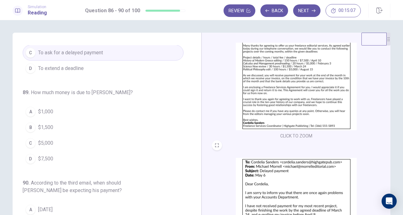
click at [62, 151] on button "D $7,500" at bounding box center [103, 159] width 161 height 16
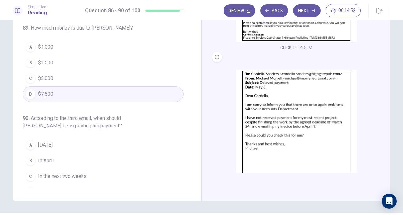
scroll to position [78, 0]
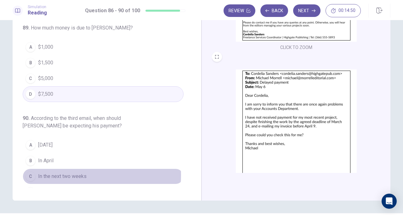
click at [74, 173] on span "In the next two weeks" at bounding box center [62, 177] width 48 height 8
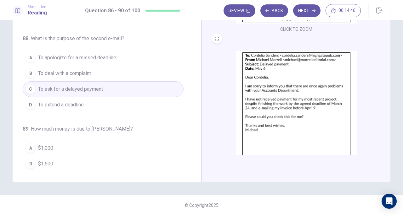
scroll to position [35, 0]
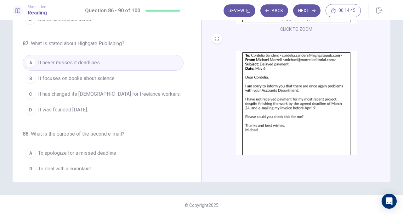
click at [293, 15] on div "Review Back Next 00:14:45" at bounding box center [291, 10] width 137 height 13
click at [306, 12] on button "Next" at bounding box center [306, 10] width 27 height 13
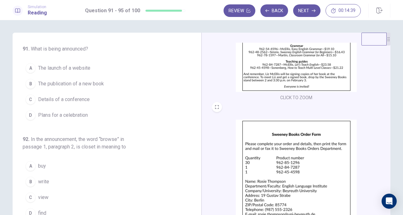
scroll to position [0, 0]
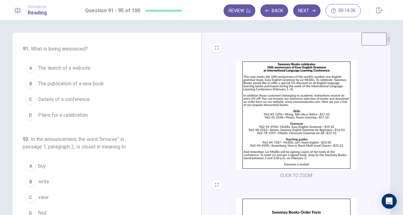
click at [278, 127] on img at bounding box center [296, 115] width 121 height 110
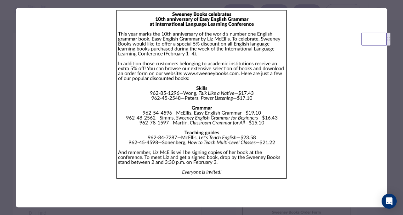
click at [394, 109] on div at bounding box center [201, 107] width 403 height 215
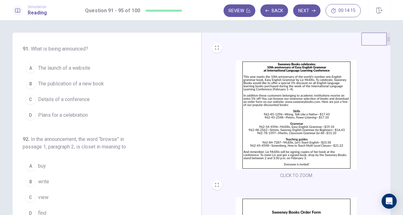
scroll to position [117, 0]
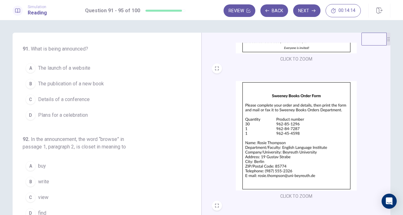
click at [326, 139] on img at bounding box center [296, 136] width 121 height 110
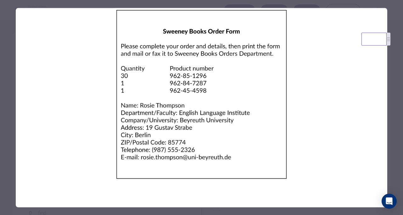
click at [390, 105] on div at bounding box center [201, 107] width 403 height 215
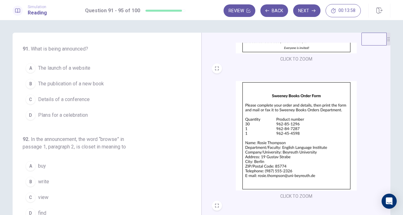
scroll to position [0, 0]
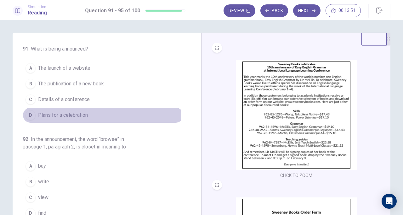
click at [76, 115] on span "Plans for a celebration" at bounding box center [63, 116] width 50 height 8
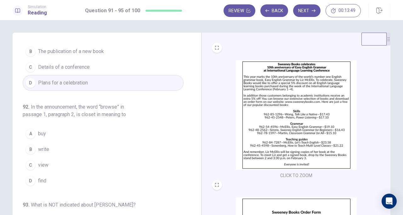
scroll to position [33, 0]
click at [270, 84] on img at bounding box center [296, 115] width 121 height 110
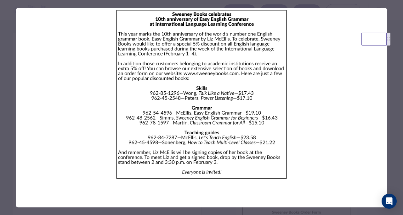
click at [389, 95] on div at bounding box center [201, 107] width 403 height 215
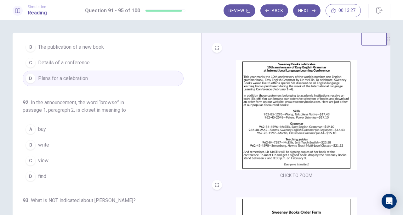
scroll to position [37, 0]
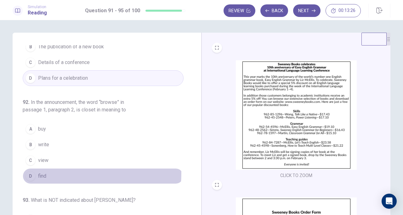
click at [65, 172] on button "D find" at bounding box center [103, 177] width 161 height 16
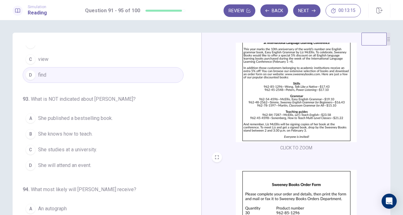
scroll to position [0, 0]
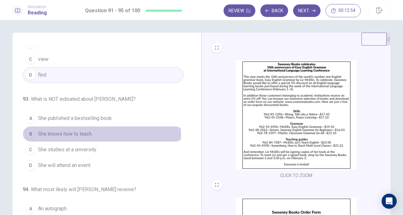
click at [87, 133] on span "She knows how to teach." at bounding box center [65, 135] width 54 height 8
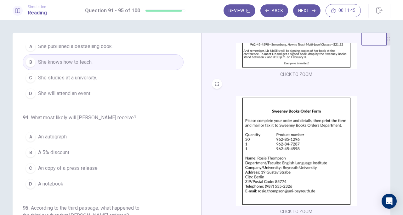
scroll to position [102, 0]
drag, startPoint x: 70, startPoint y: 151, endPoint x: 87, endPoint y: 146, distance: 17.9
click at [87, 146] on button "B A 5% discount" at bounding box center [103, 153] width 161 height 16
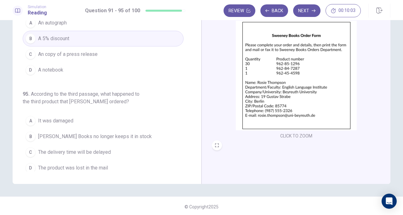
scroll to position [69, 0]
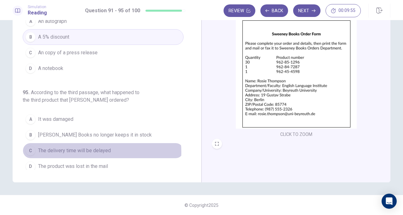
click at [88, 148] on span "The delivery time will be delayed" at bounding box center [74, 151] width 73 height 8
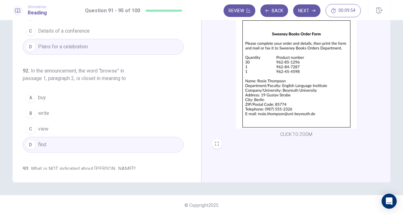
scroll to position [0, 0]
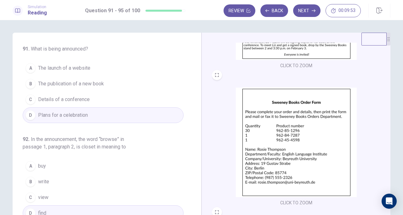
click at [307, 9] on button "Next" at bounding box center [306, 10] width 27 height 13
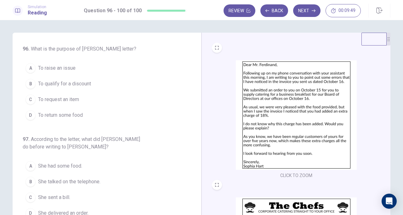
click at [256, 96] on img at bounding box center [296, 115] width 121 height 110
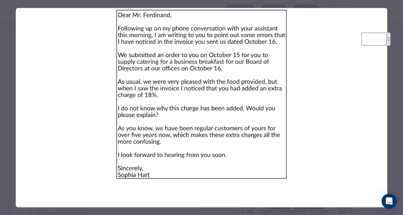
click at [256, 96] on img at bounding box center [201, 94] width 371 height 173
click at [390, 126] on div at bounding box center [201, 107] width 403 height 215
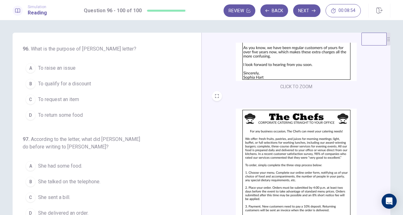
scroll to position [89, 0]
click at [293, 138] on img at bounding box center [296, 164] width 121 height 110
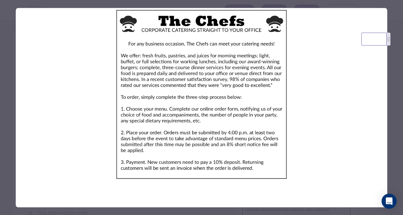
click at [390, 140] on div at bounding box center [201, 107] width 403 height 215
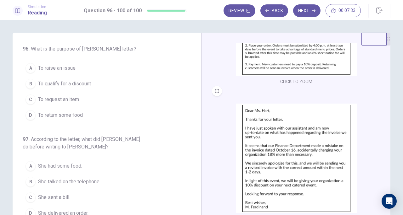
scroll to position [22, 0]
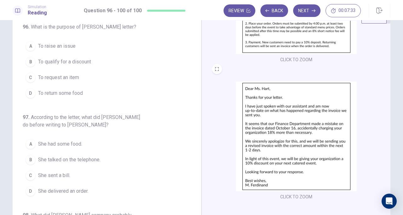
click at [321, 146] on img at bounding box center [296, 137] width 121 height 110
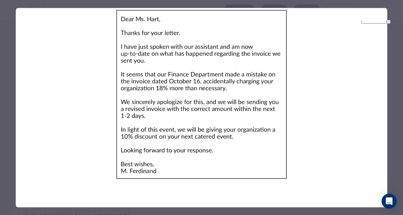
click at [393, 89] on div at bounding box center [201, 107] width 403 height 215
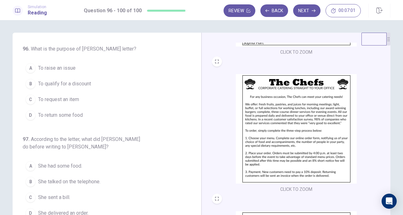
scroll to position [231, 0]
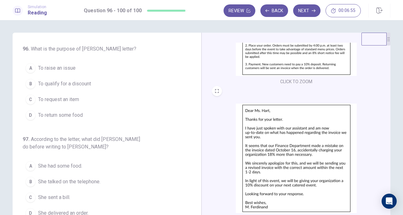
click at [74, 88] on button "B To qualify for a discount" at bounding box center [103, 84] width 161 height 16
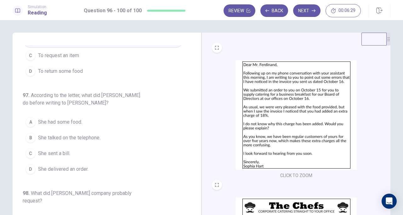
scroll to position [0, 0]
click at [92, 136] on span "She talked on the telephone." at bounding box center [69, 138] width 62 height 8
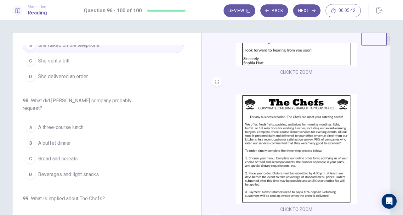
scroll to position [104, 0]
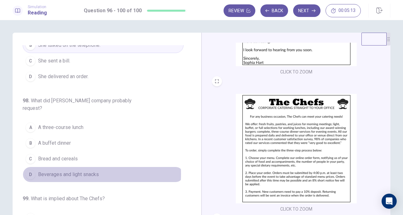
click at [70, 171] on span "Beverages and light snacks" at bounding box center [68, 175] width 61 height 8
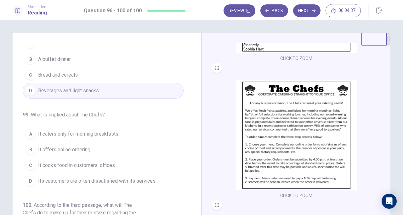
scroll to position [118, 0]
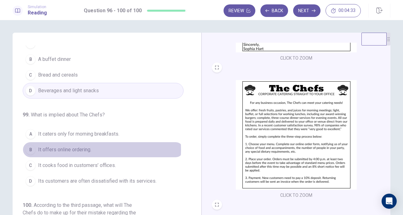
click at [90, 142] on button "B It offers online ordering." at bounding box center [103, 150] width 161 height 16
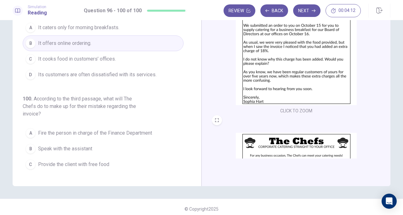
scroll to position [265, 0]
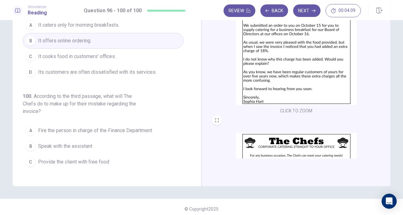
click at [81, 171] on button "D Give the client a 10% discount on their next purchase" at bounding box center [103, 178] width 161 height 16
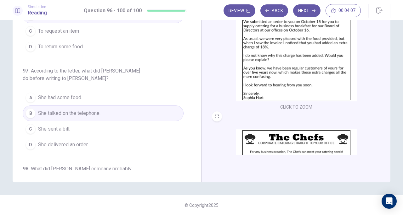
scroll to position [0, 0]
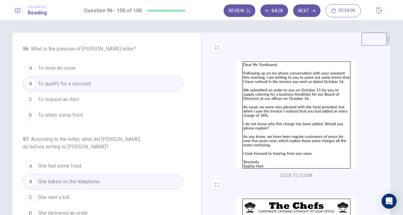
click at [305, 11] on button "Next" at bounding box center [306, 10] width 27 height 13
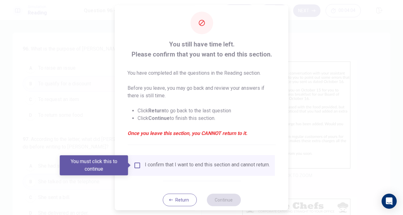
scroll to position [6, 0]
click at [140, 169] on div "I confirm that I want to end this section and cannot return." at bounding box center [201, 166] width 136 height 8
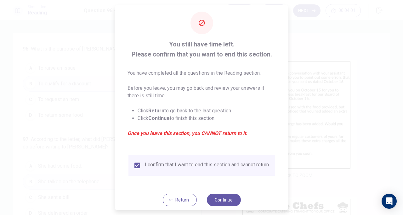
scroll to position [19, 0]
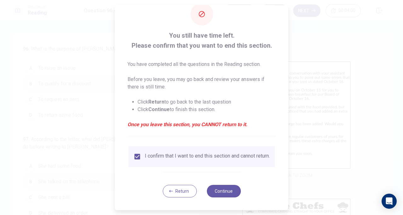
click at [217, 188] on button "Continue" at bounding box center [223, 191] width 34 height 13
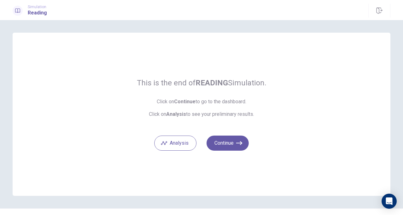
click at [227, 148] on button "Continue" at bounding box center [227, 143] width 42 height 15
